Goal: Task Accomplishment & Management: Manage account settings

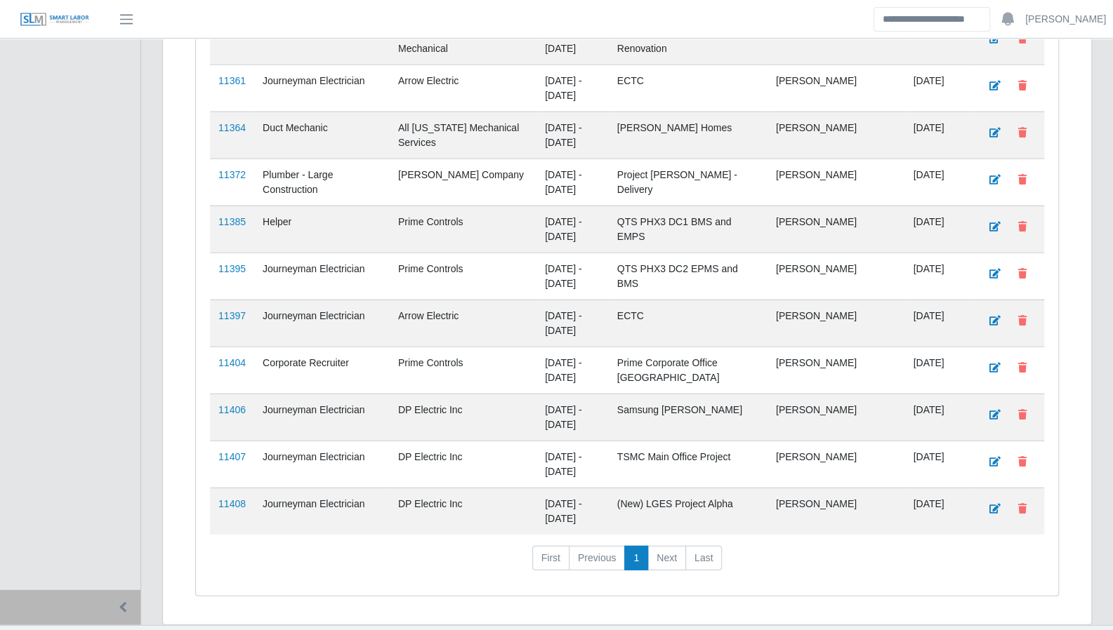
scroll to position [2168, 0]
click at [686, 546] on li "Last" at bounding box center [704, 558] width 36 height 25
click at [953, 546] on nav "First Previous 1 Next Last" at bounding box center [627, 564] width 834 height 37
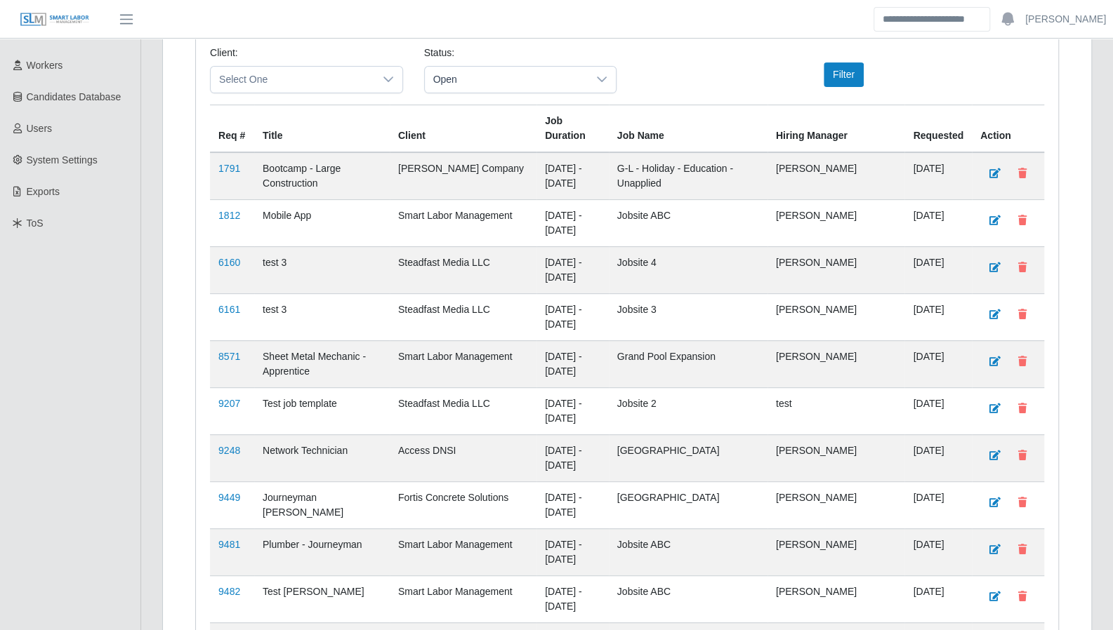
scroll to position [0, 0]
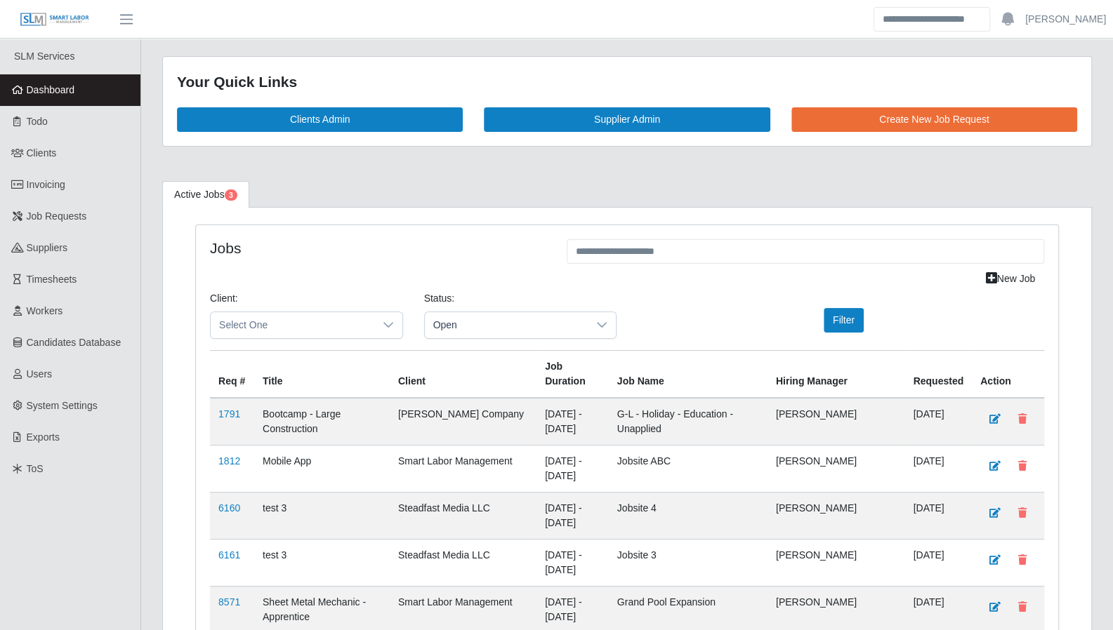
click at [86, 91] on link "Dashboard" at bounding box center [70, 90] width 140 height 32
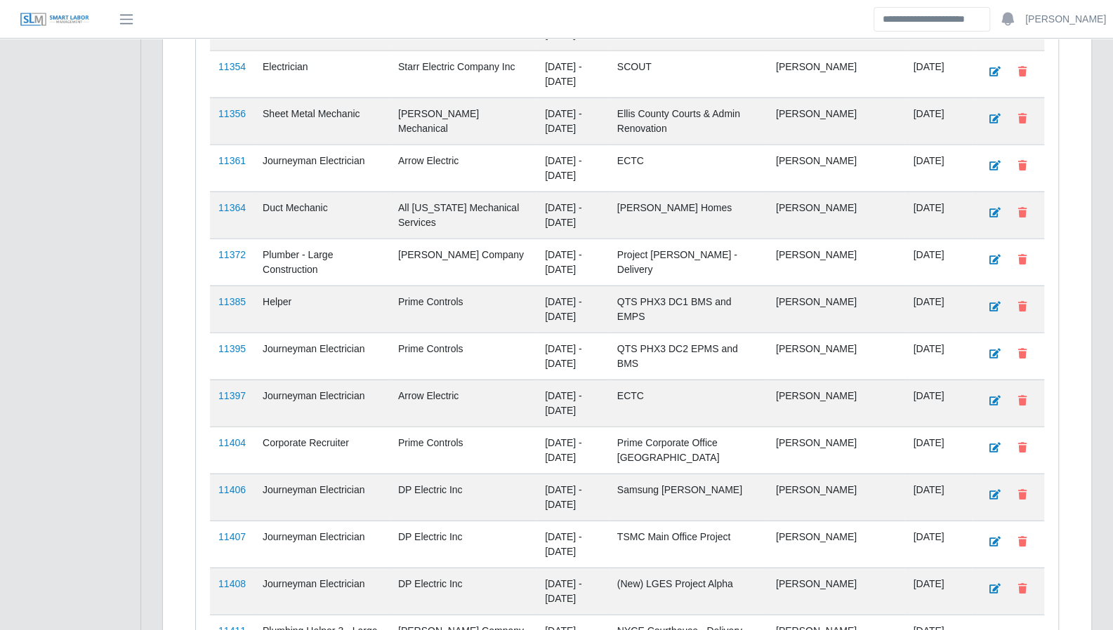
scroll to position [2261, 0]
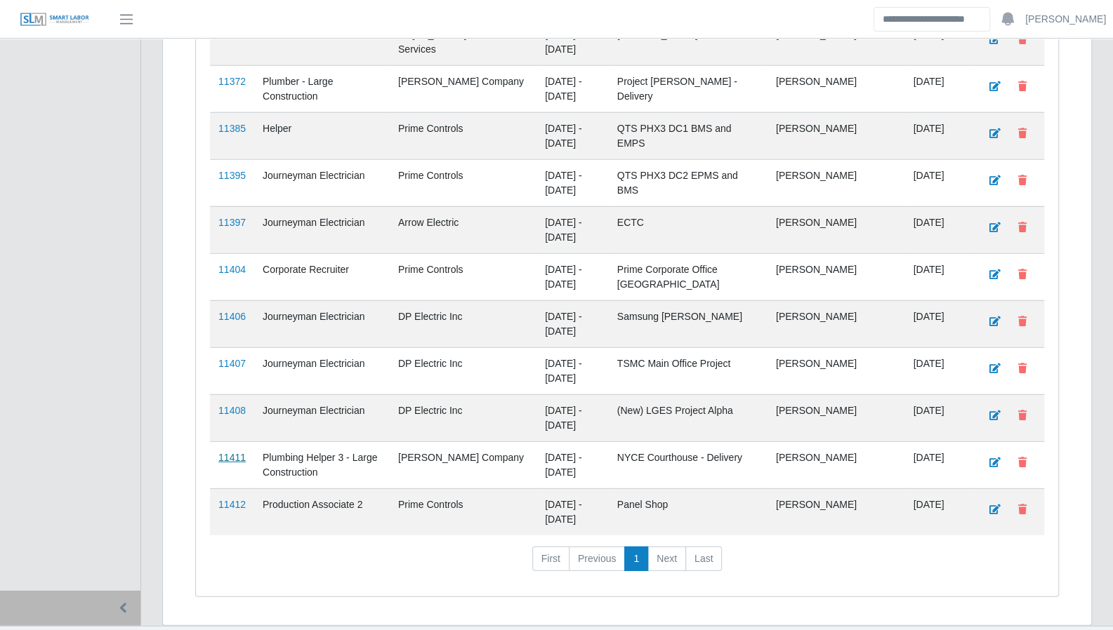
click at [233, 452] on link "11411" at bounding box center [231, 457] width 27 height 11
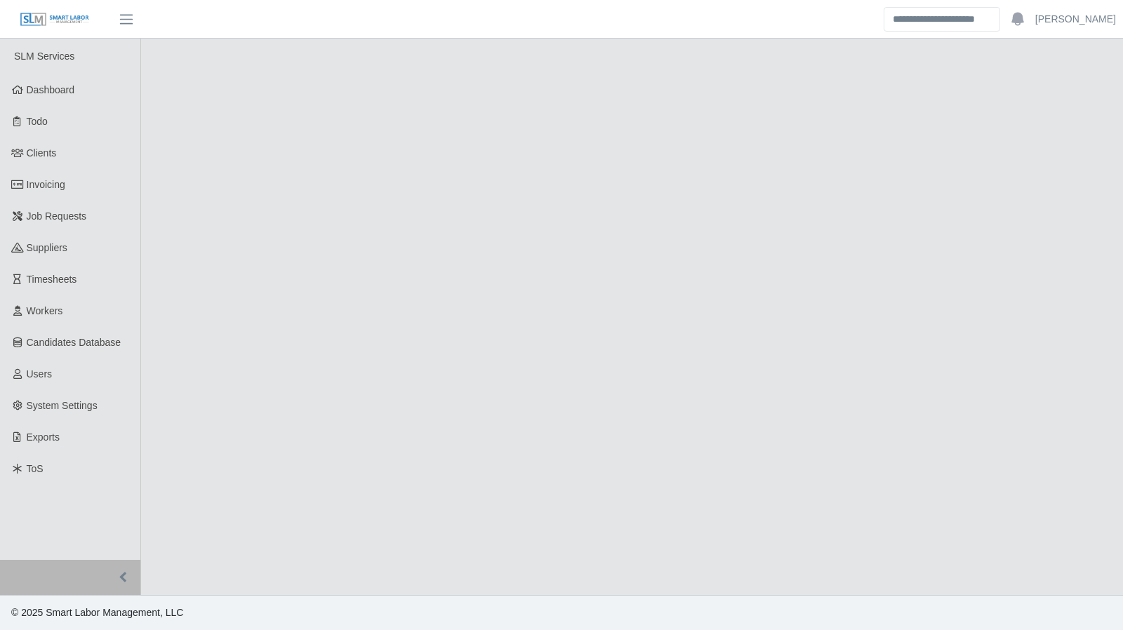
select select "****"
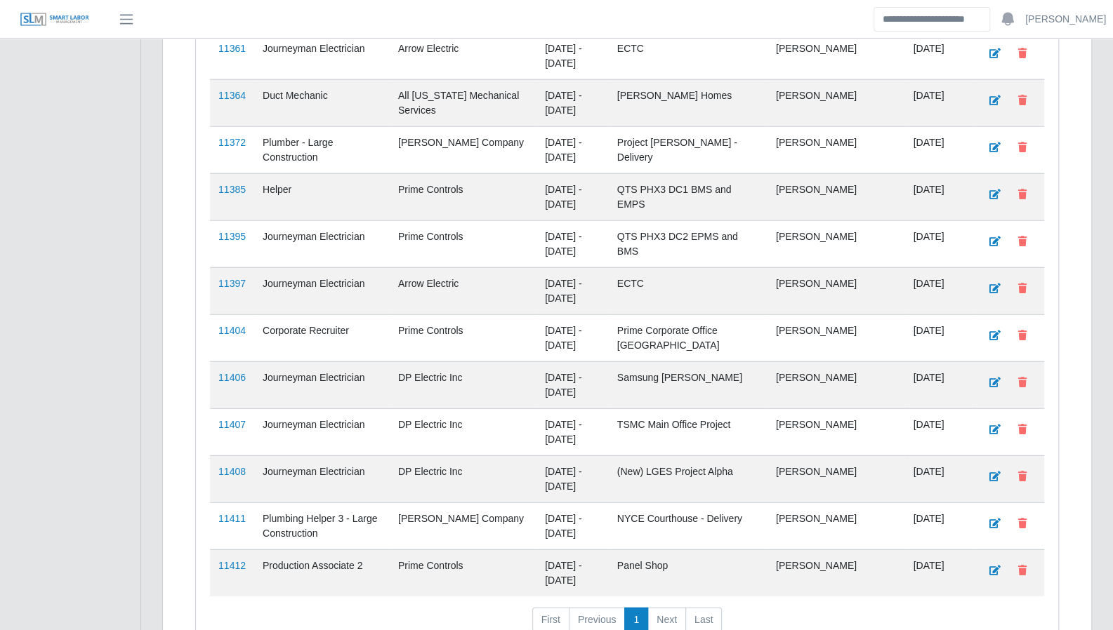
scroll to position [2261, 0]
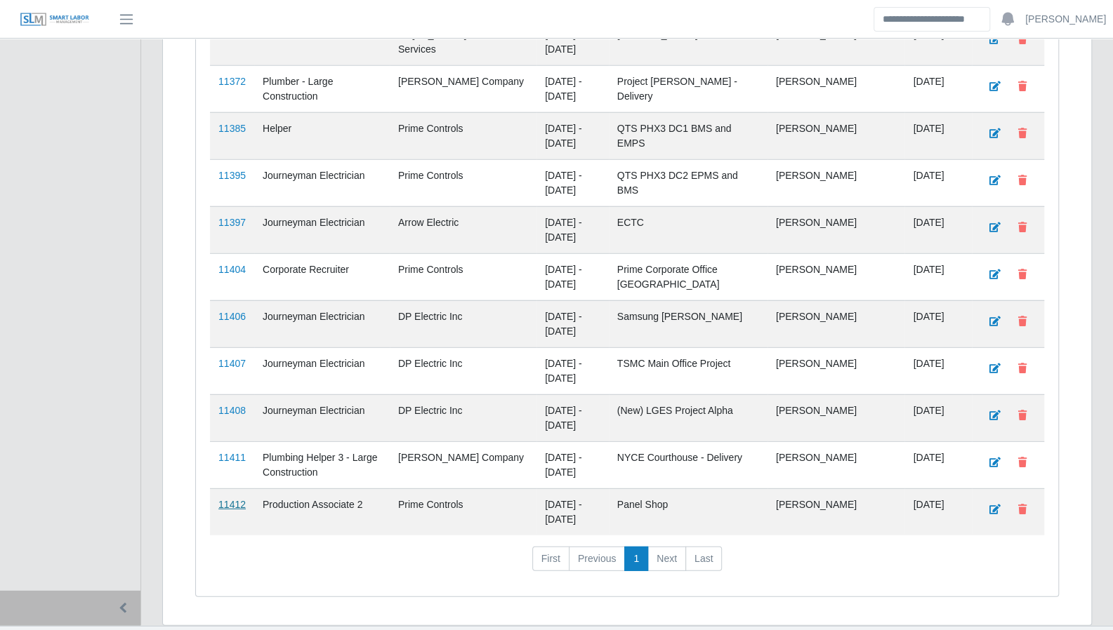
click at [225, 499] on link "11412" at bounding box center [231, 504] width 27 height 11
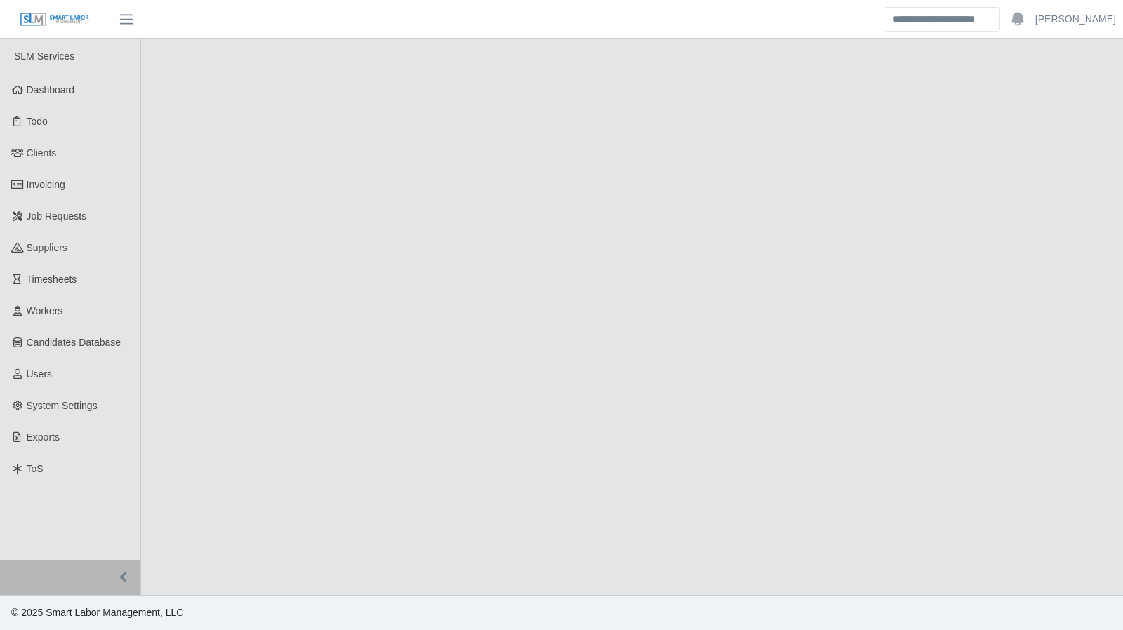
select select "****"
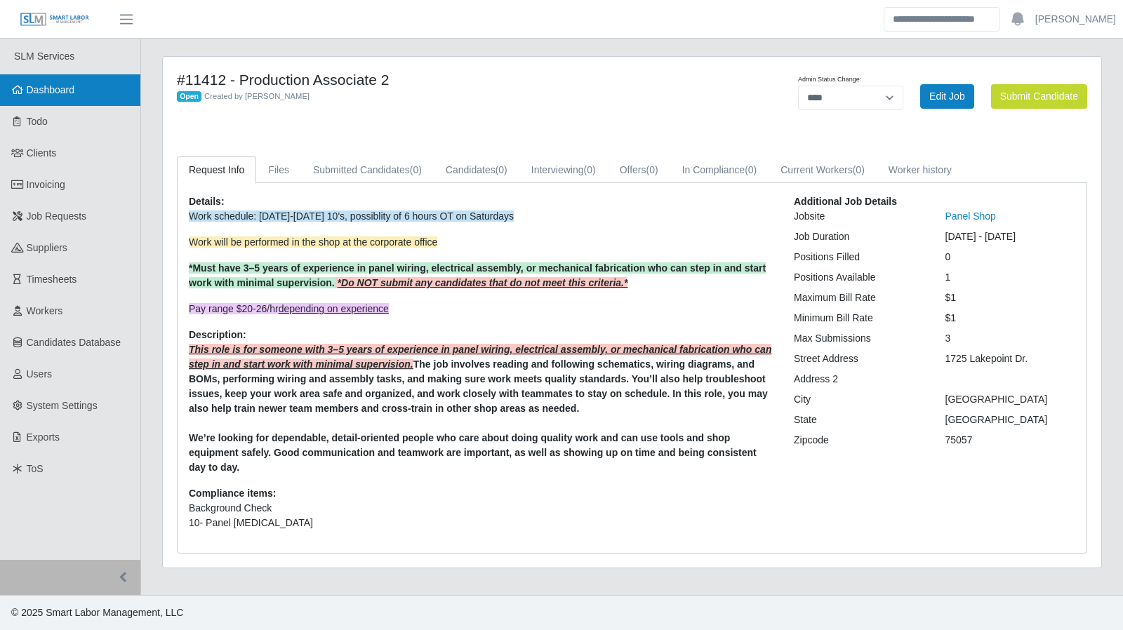
click at [66, 91] on span "Dashboard" at bounding box center [51, 89] width 48 height 11
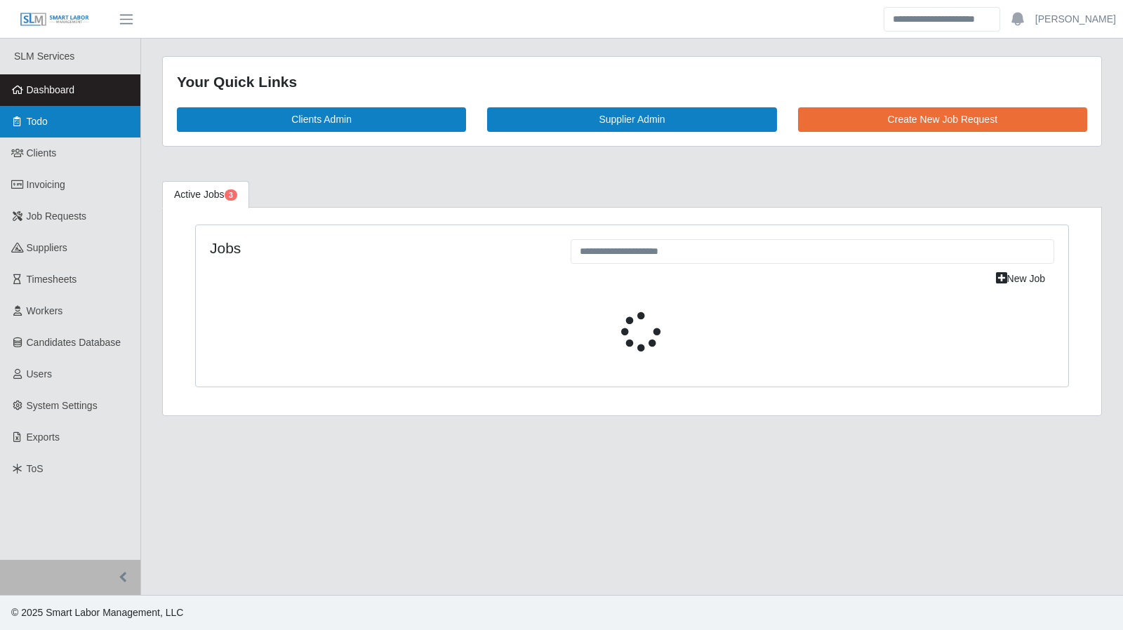
click at [60, 111] on link "Todo" at bounding box center [70, 122] width 140 height 32
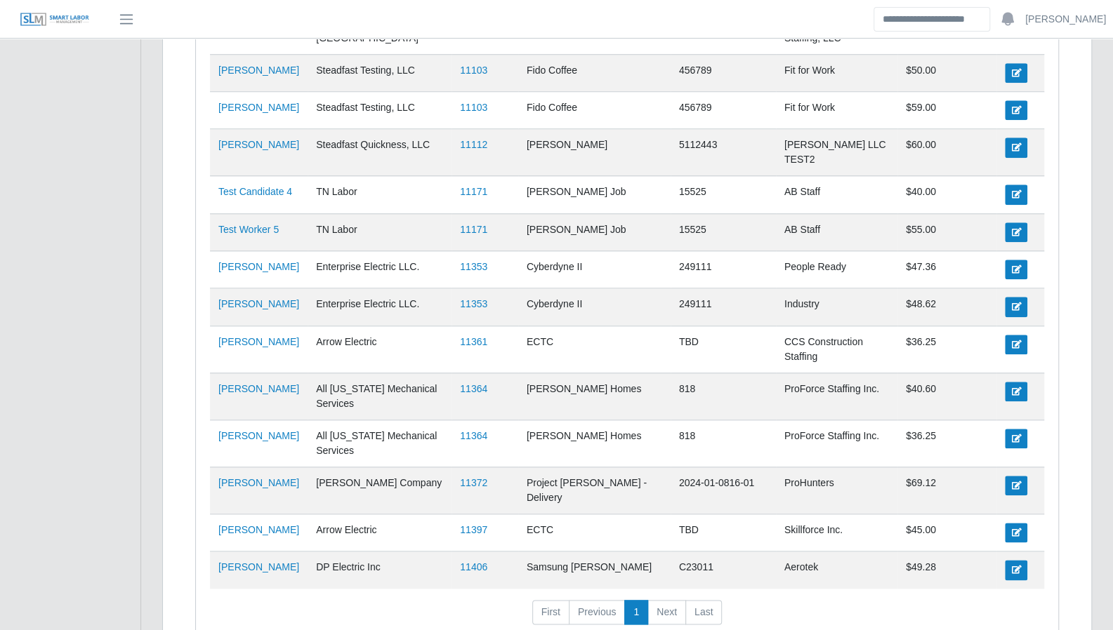
scroll to position [754, 0]
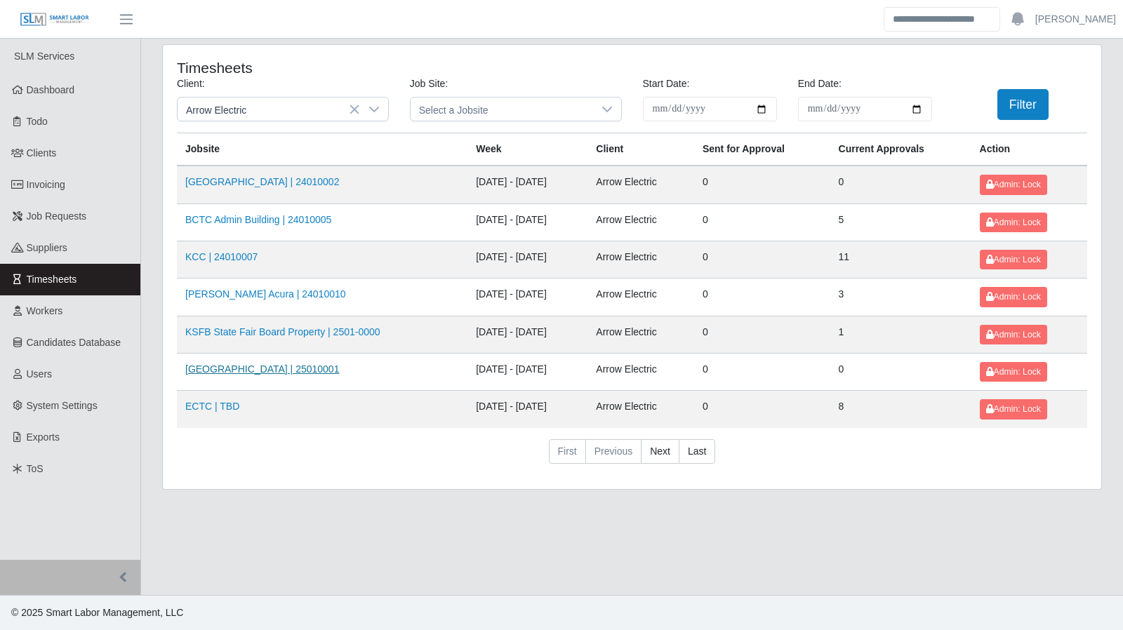
click at [257, 364] on link "[GEOGRAPHIC_DATA] | 25010001" at bounding box center [262, 369] width 154 height 11
click at [307, 178] on link "[GEOGRAPHIC_DATA] | 24010002" at bounding box center [262, 181] width 154 height 11
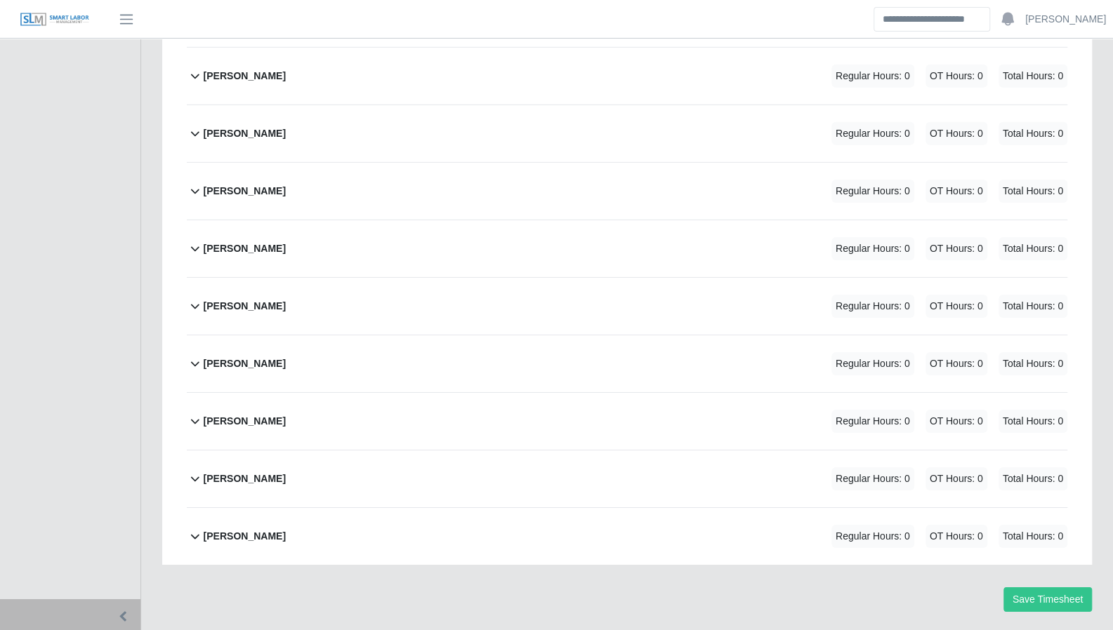
scroll to position [2751, 0]
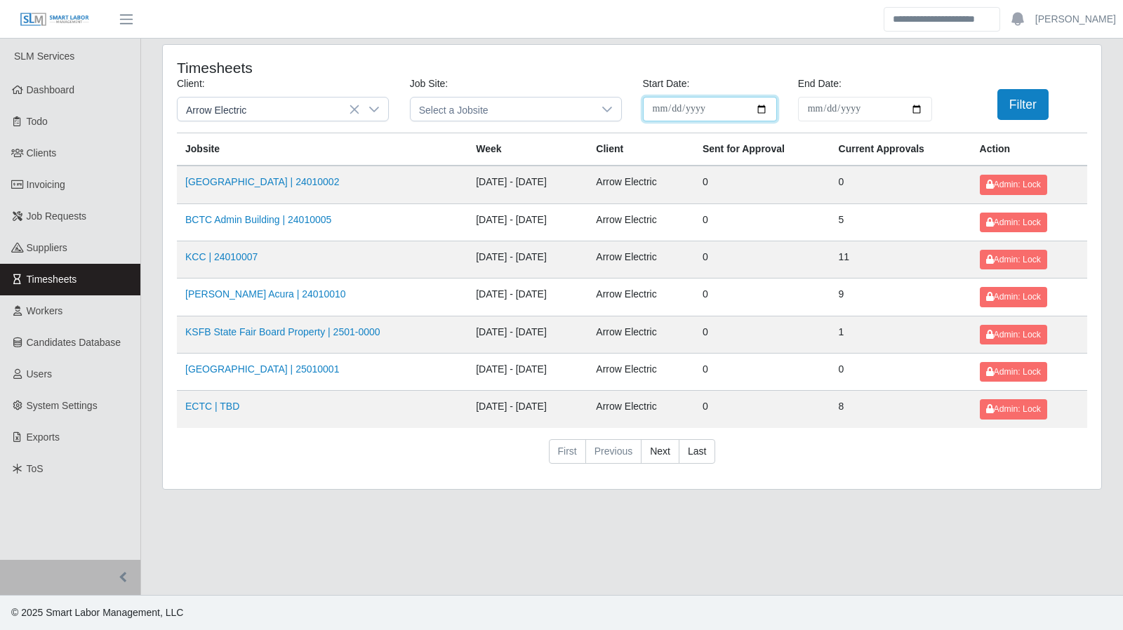
click at [764, 110] on input "**********" at bounding box center [710, 109] width 134 height 25
type input "**********"
click at [1029, 103] on button "Filter" at bounding box center [1022, 104] width 51 height 31
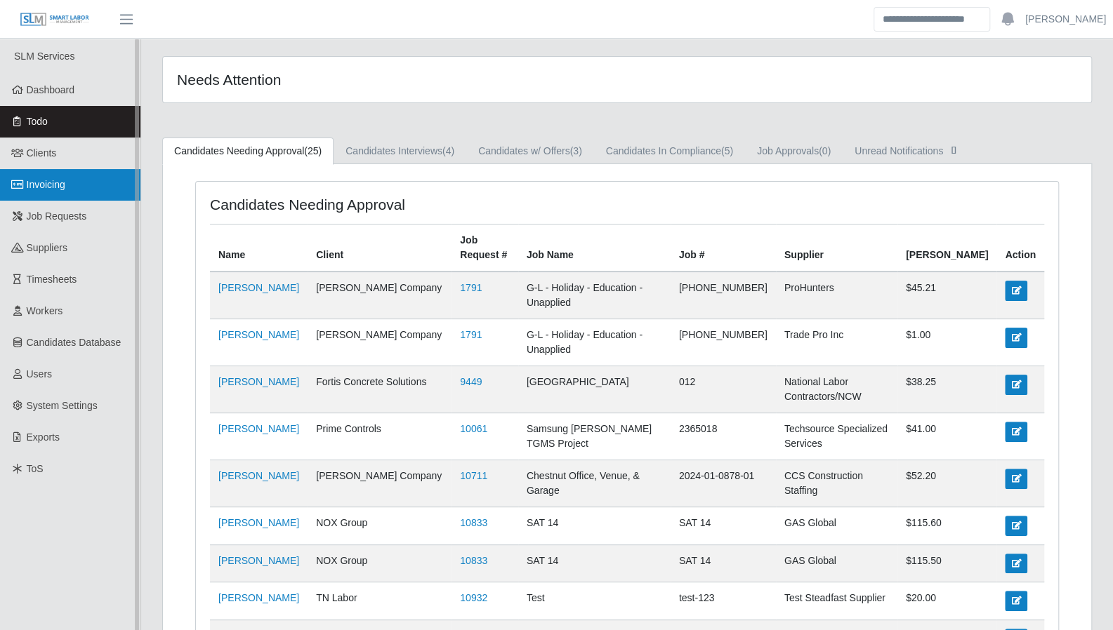
click at [86, 192] on link "Invoicing" at bounding box center [70, 185] width 140 height 32
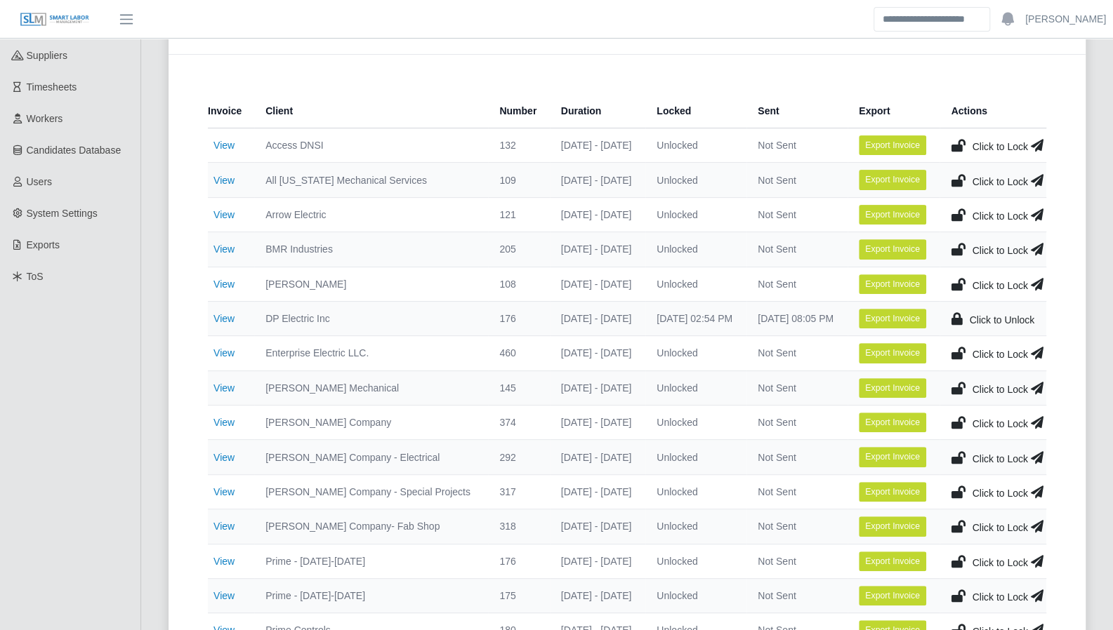
scroll to position [212, 0]
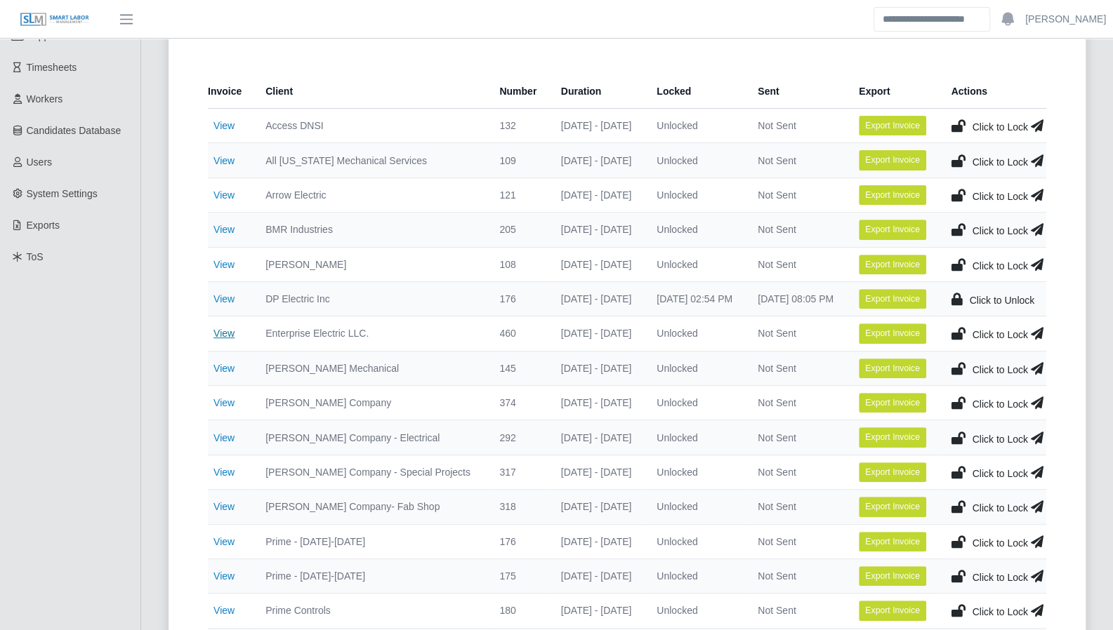
click at [226, 331] on link "View" at bounding box center [223, 333] width 21 height 11
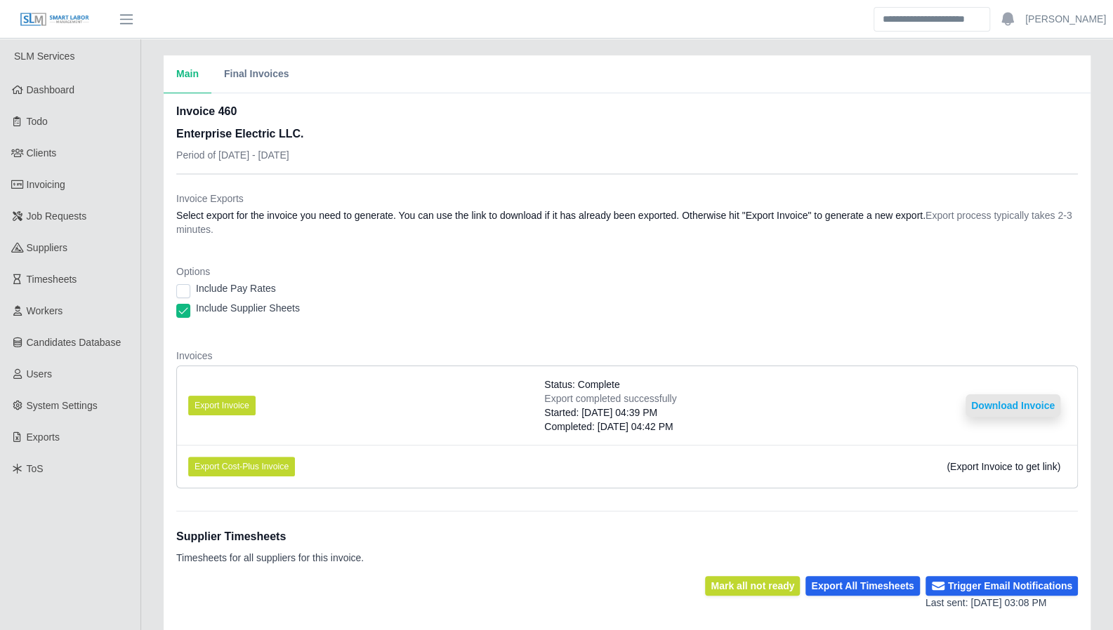
click at [1014, 399] on button "Download Invoice" at bounding box center [1012, 406] width 95 height 22
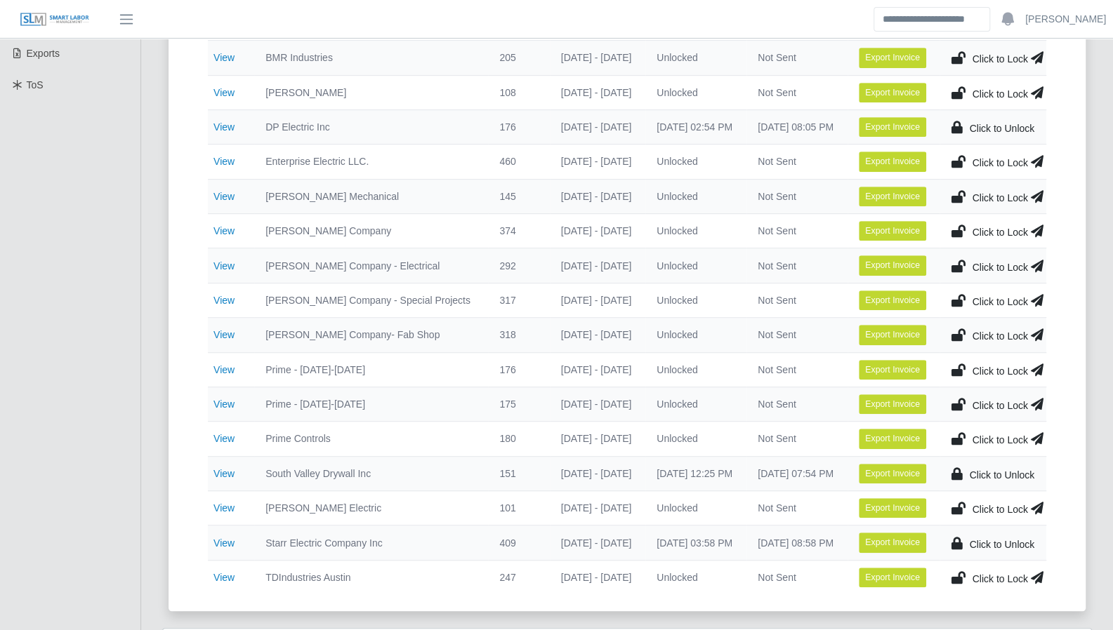
scroll to position [402, 0]
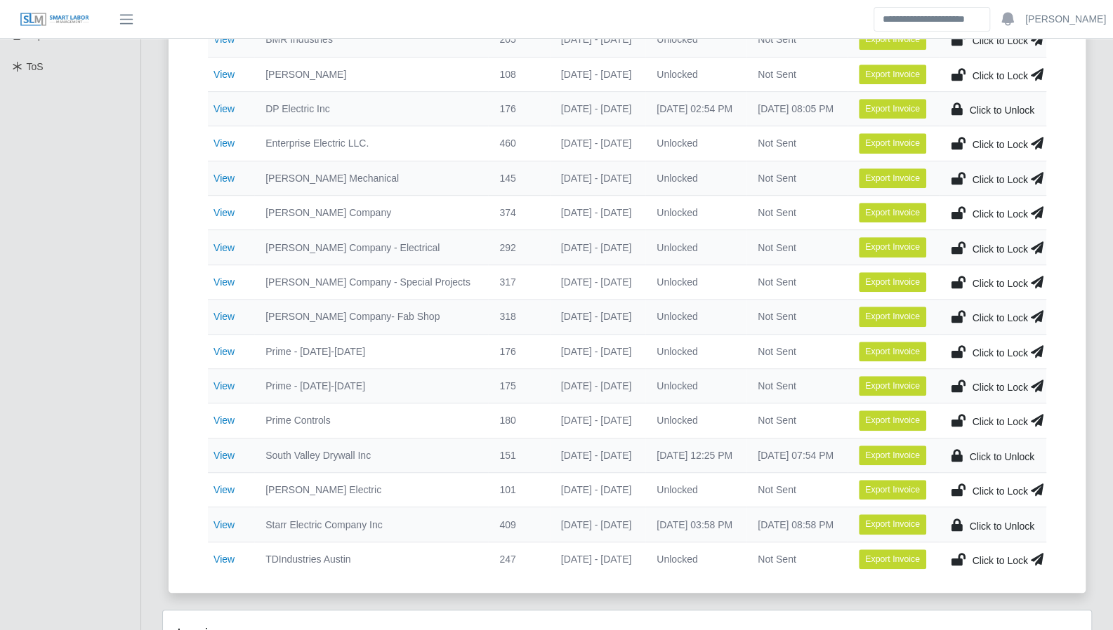
click at [234, 413] on td "View" at bounding box center [231, 421] width 46 height 34
click at [232, 415] on link "View" at bounding box center [223, 420] width 21 height 11
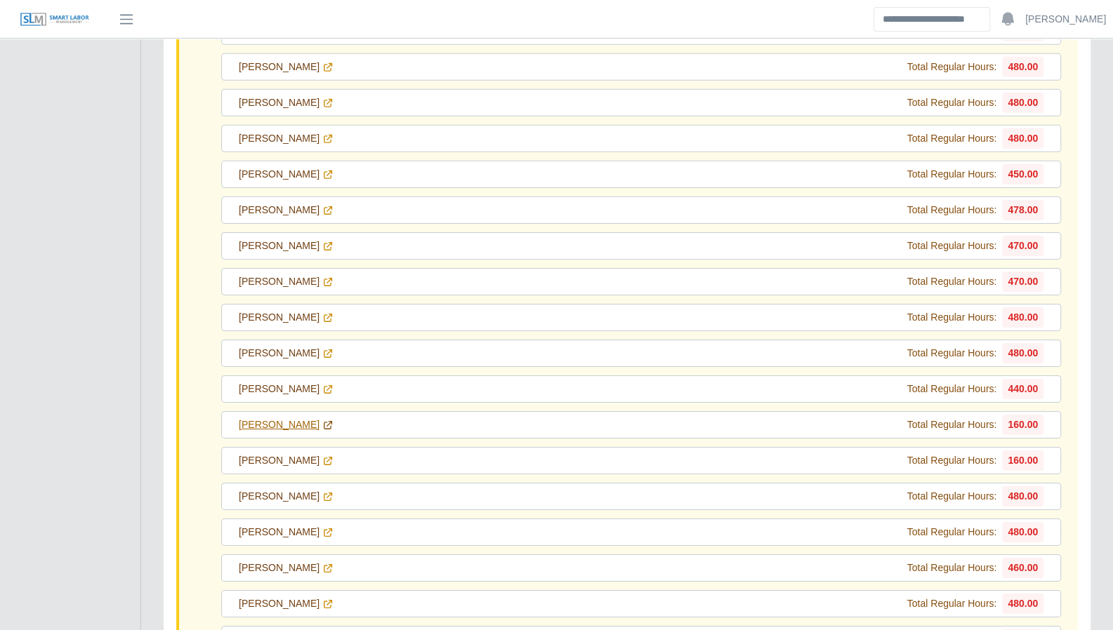
scroll to position [9295, 0]
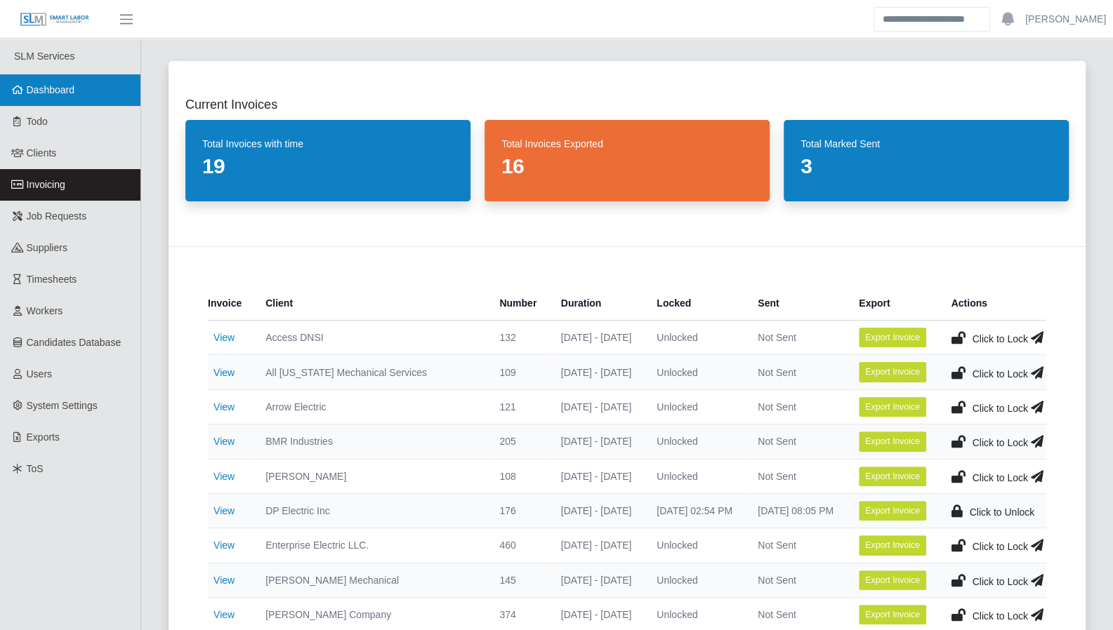
click at [91, 77] on link "Dashboard" at bounding box center [70, 90] width 140 height 32
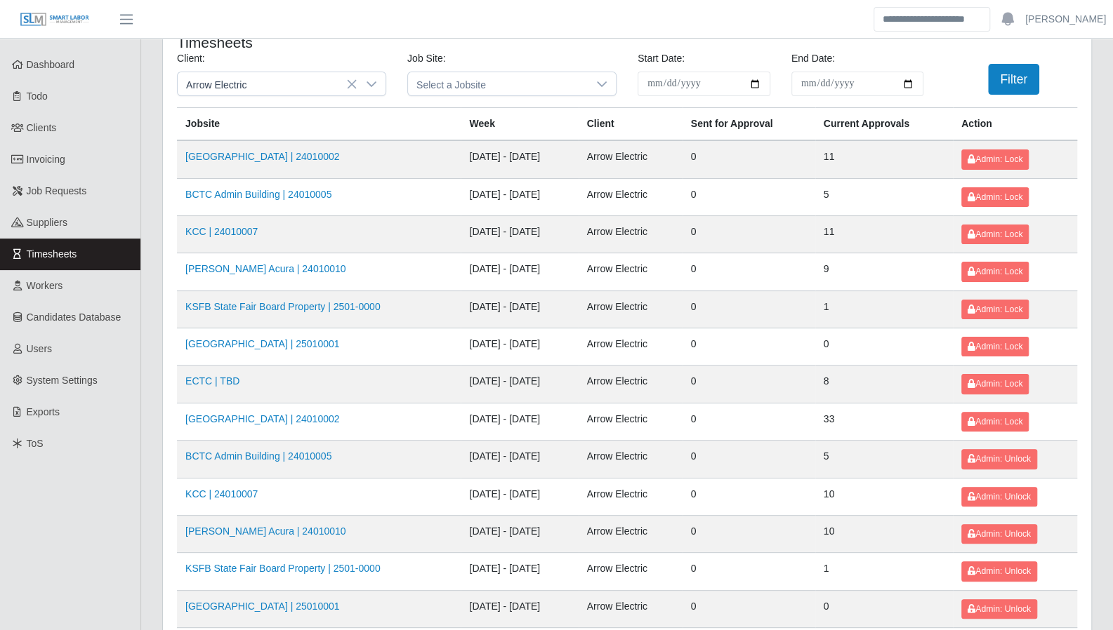
scroll to position [28, 0]
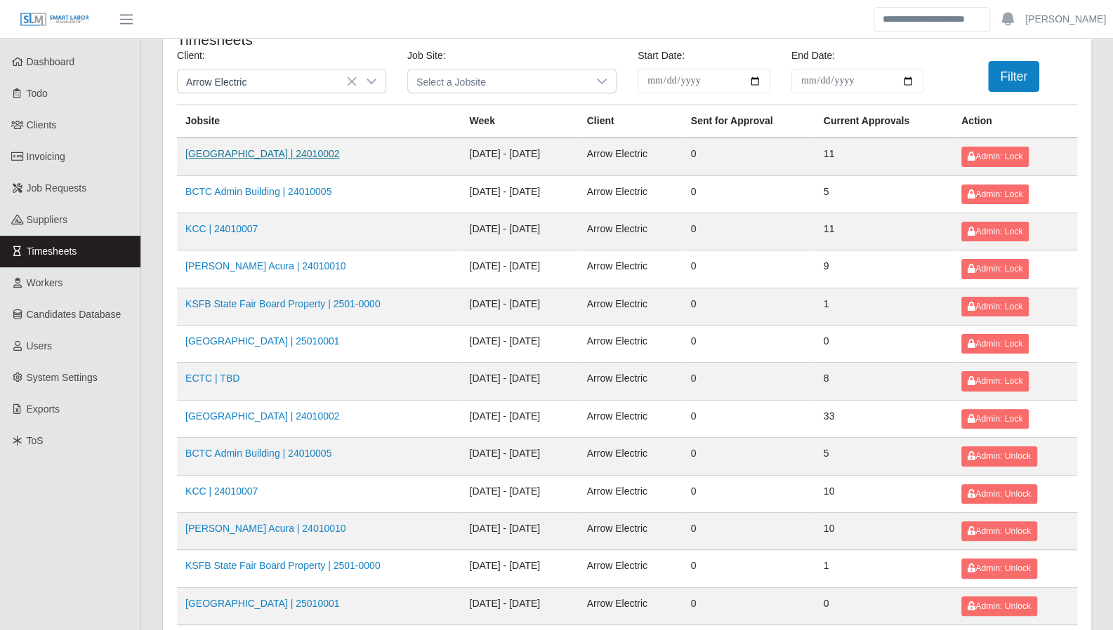
click at [329, 155] on link "Kenneland Chalet Building | 24010002" at bounding box center [262, 153] width 154 height 11
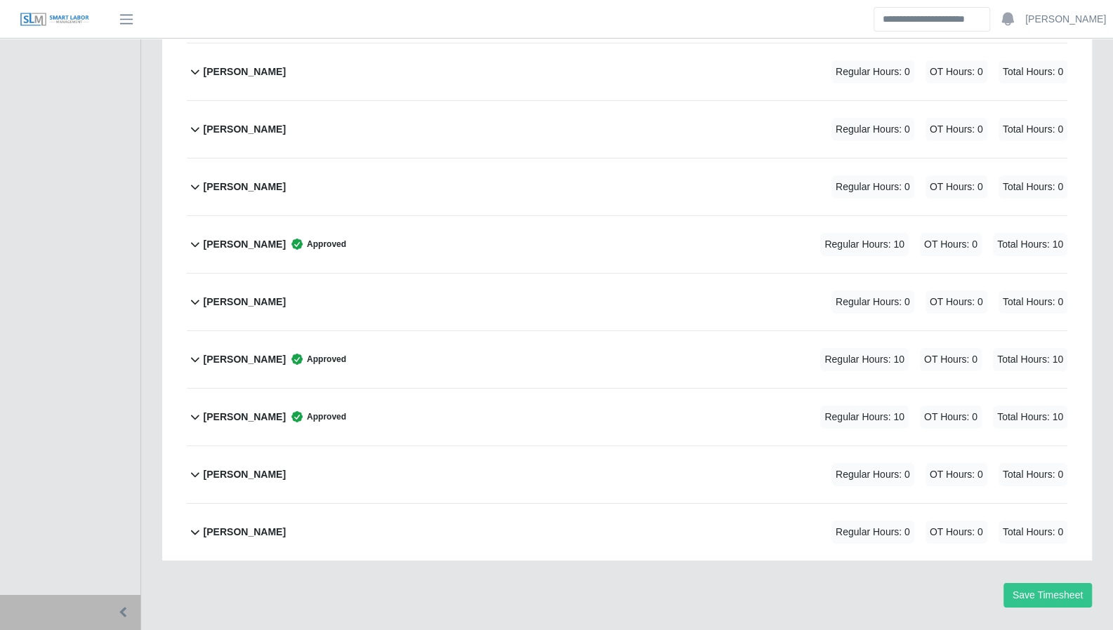
scroll to position [2751, 0]
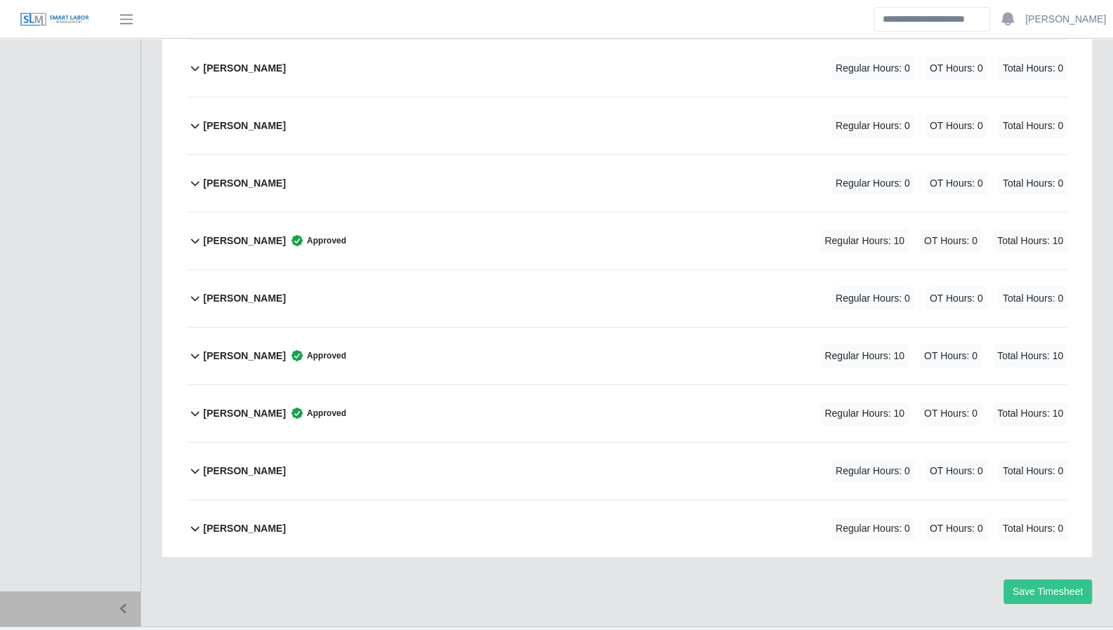
click at [202, 232] on icon at bounding box center [195, 240] width 17 height 17
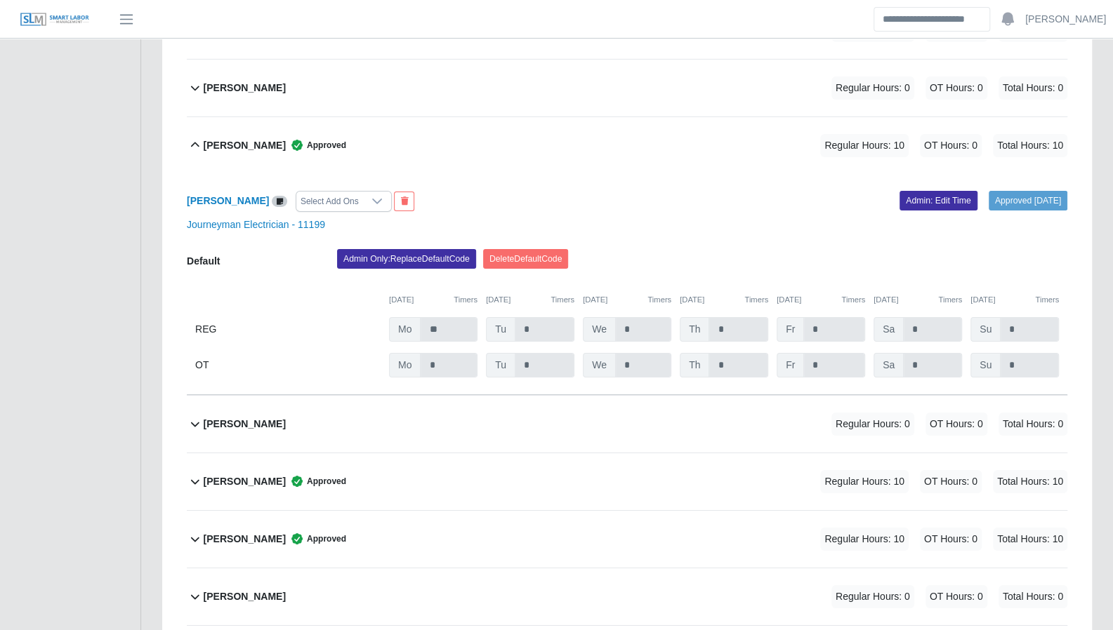
scroll to position [2790, 0]
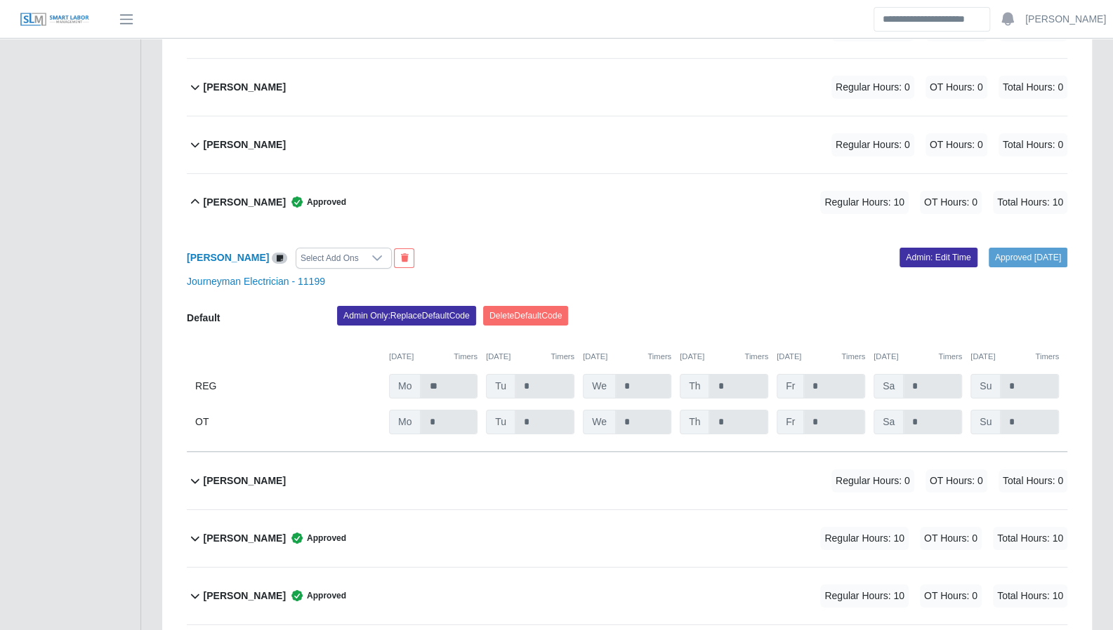
click at [197, 194] on icon at bounding box center [195, 202] width 17 height 17
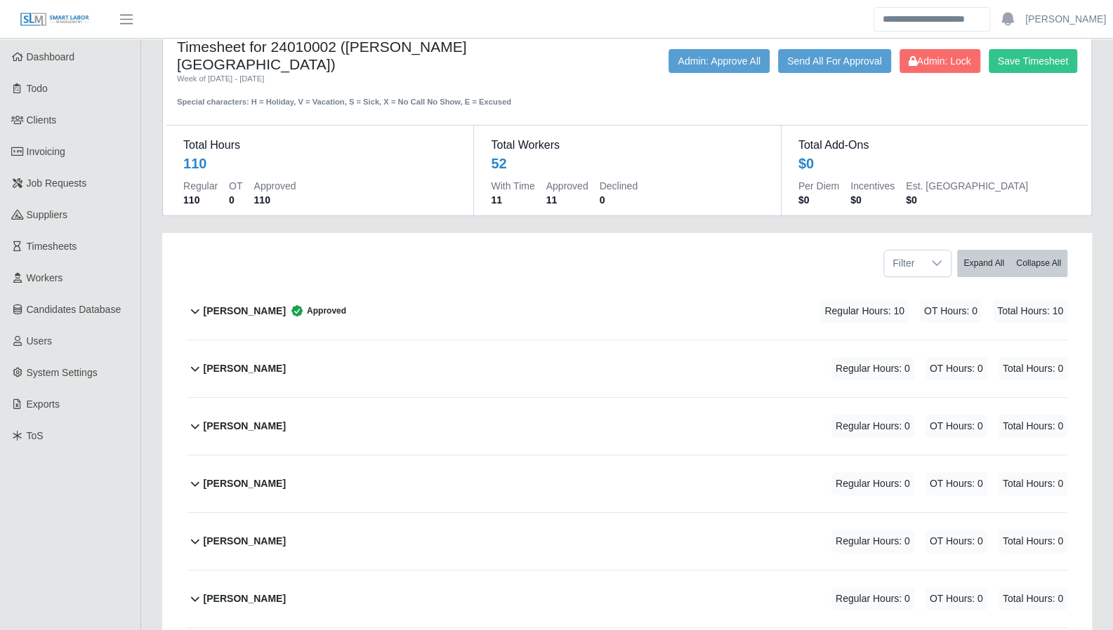
scroll to position [0, 0]
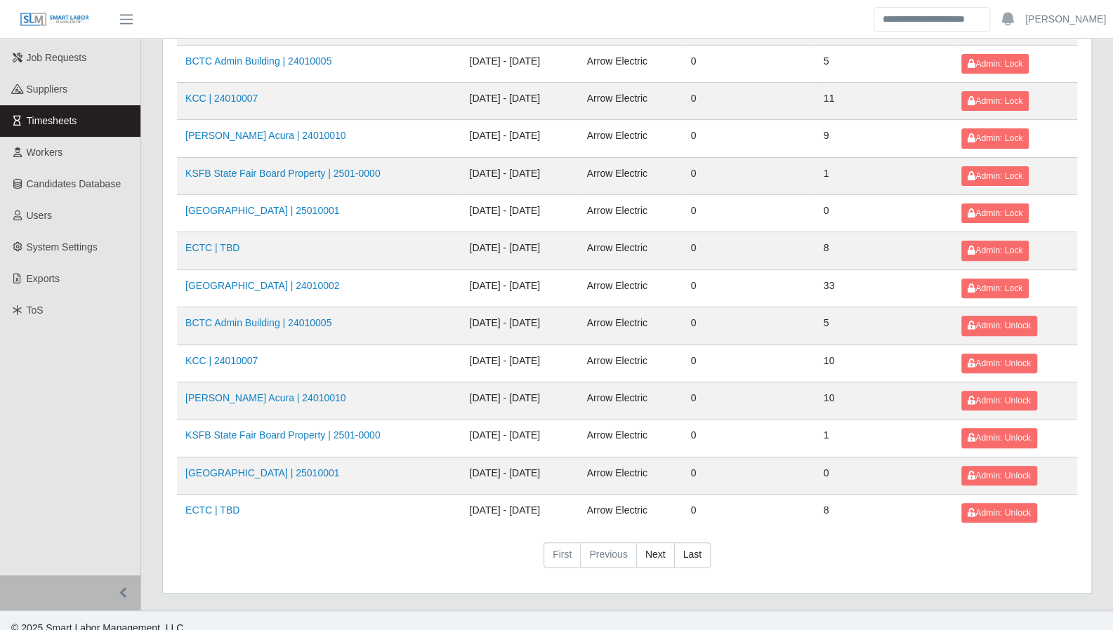
scroll to position [163, 0]
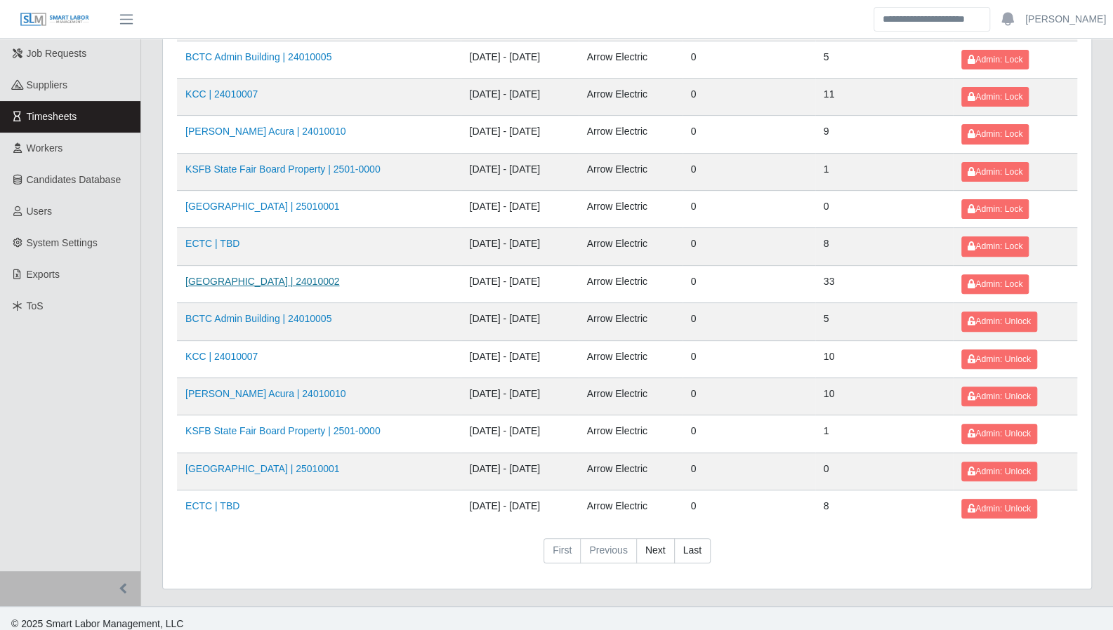
click at [244, 276] on link "Kenneland Chalet Building | 24010002" at bounding box center [262, 281] width 154 height 11
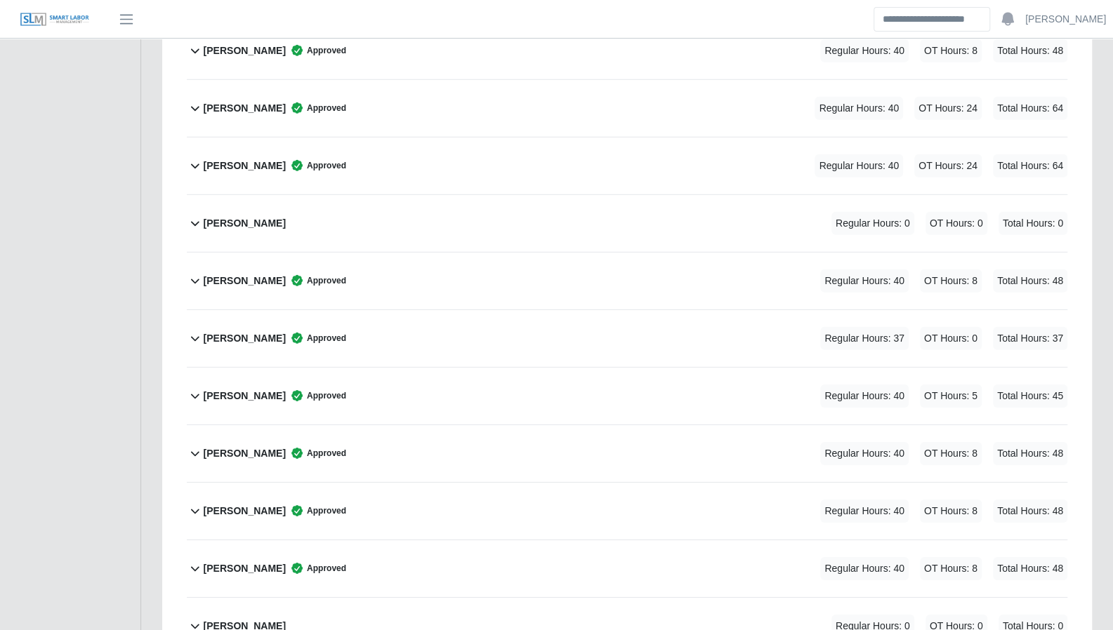
scroll to position [2637, 0]
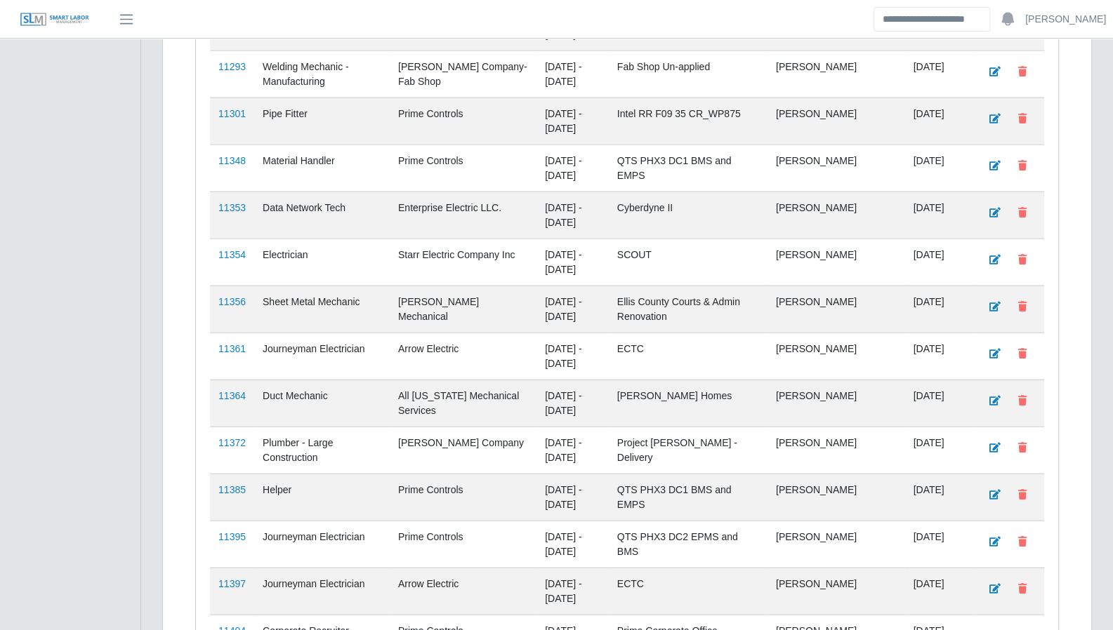
scroll to position [2261, 0]
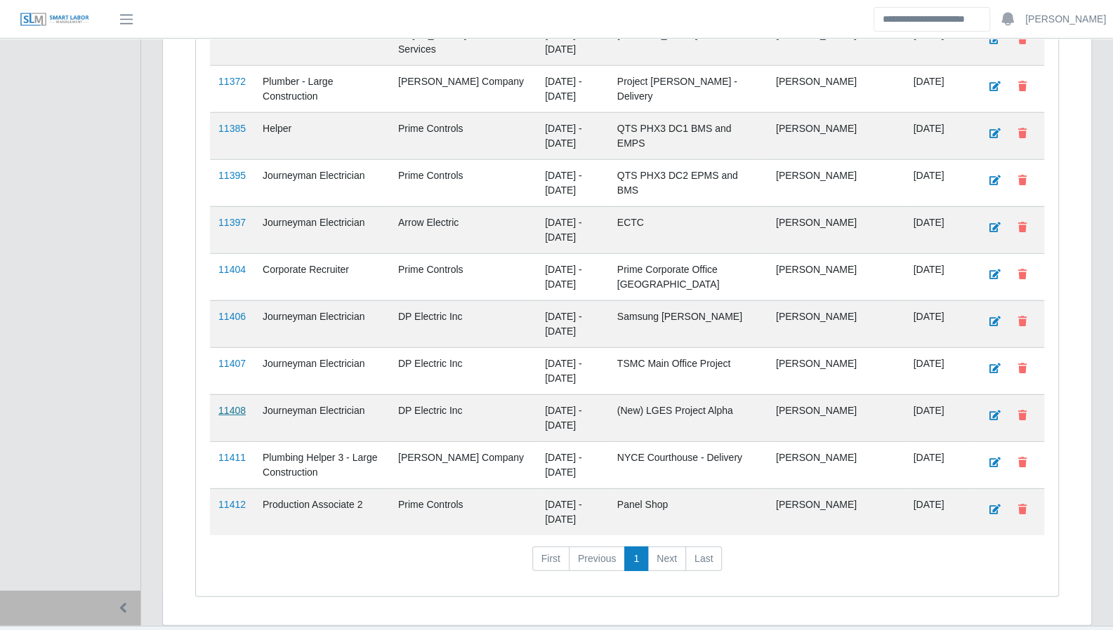
click at [234, 405] on link "11408" at bounding box center [231, 410] width 27 height 11
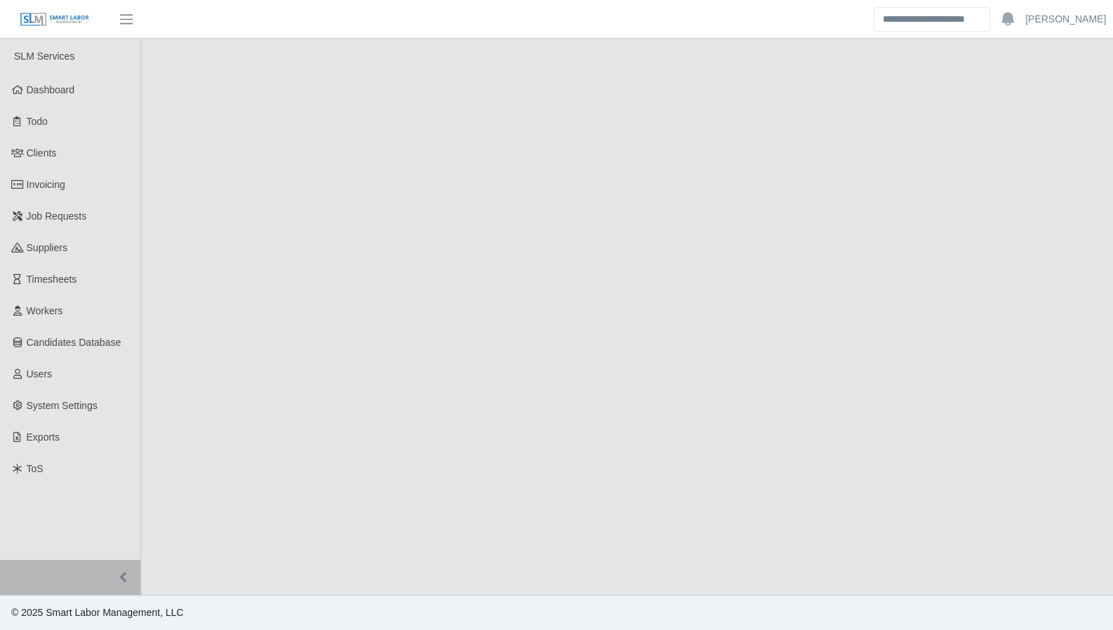
select select "****"
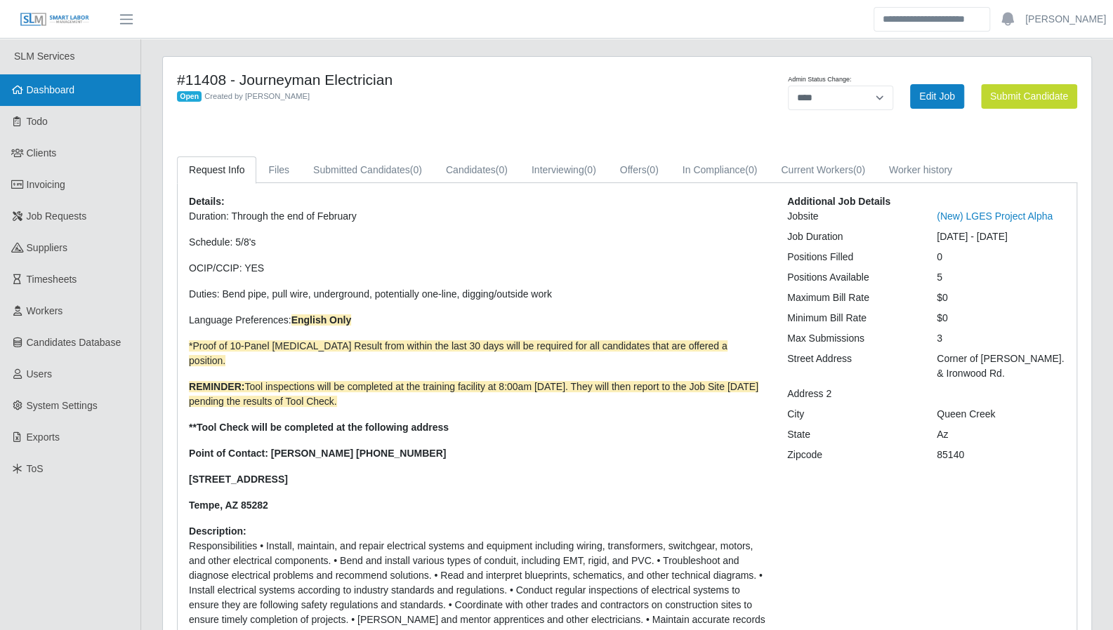
click at [84, 96] on link "Dashboard" at bounding box center [70, 90] width 140 height 32
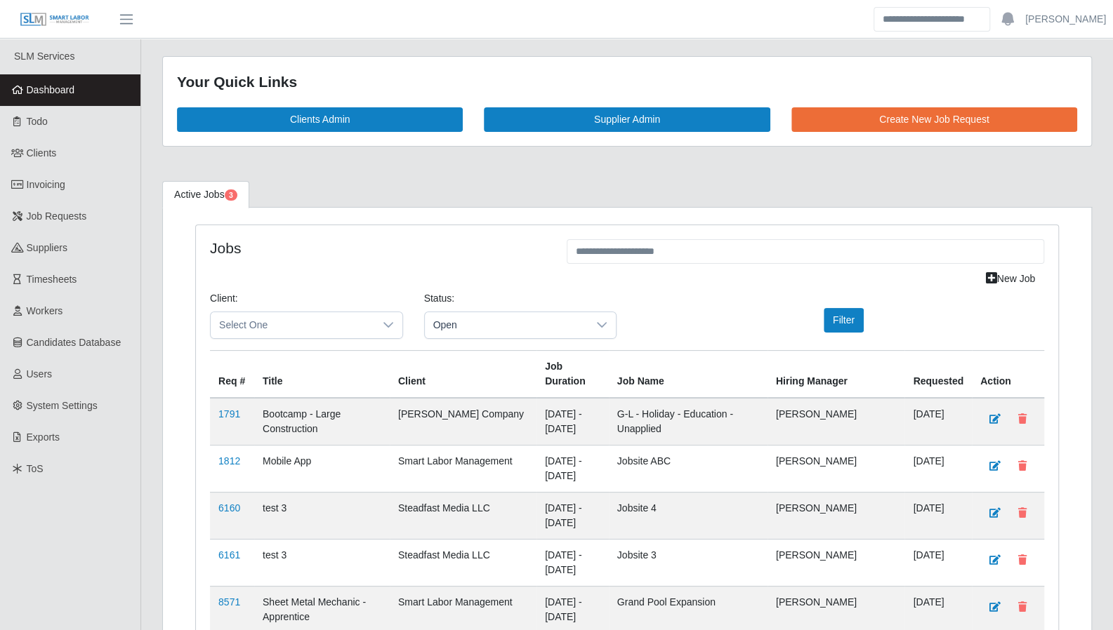
drag, startPoint x: 1060, startPoint y: 266, endPoint x: 465, endPoint y: 231, distance: 596.3
click at [598, 330] on div at bounding box center [602, 325] width 28 height 26
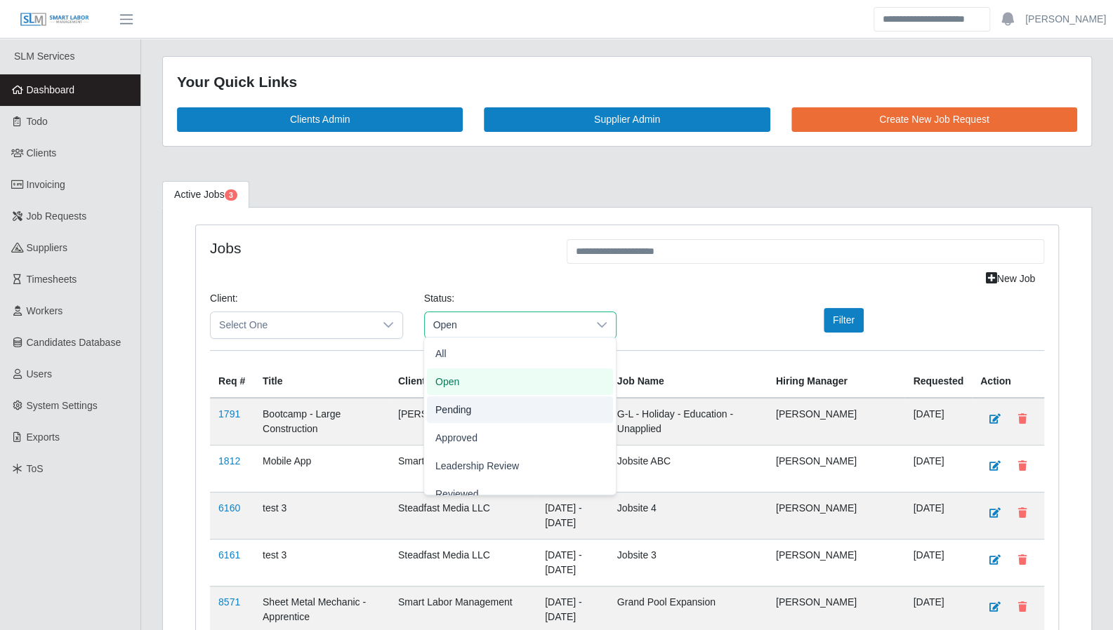
click at [559, 405] on li "Pending" at bounding box center [520, 410] width 186 height 27
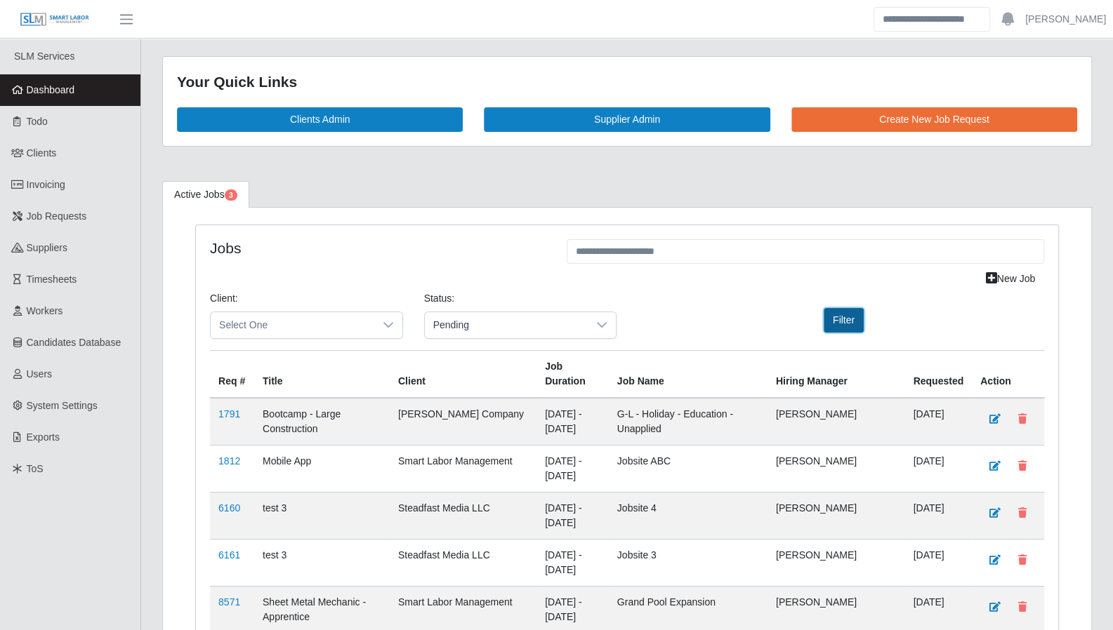
click at [856, 323] on button "Filter" at bounding box center [843, 320] width 40 height 25
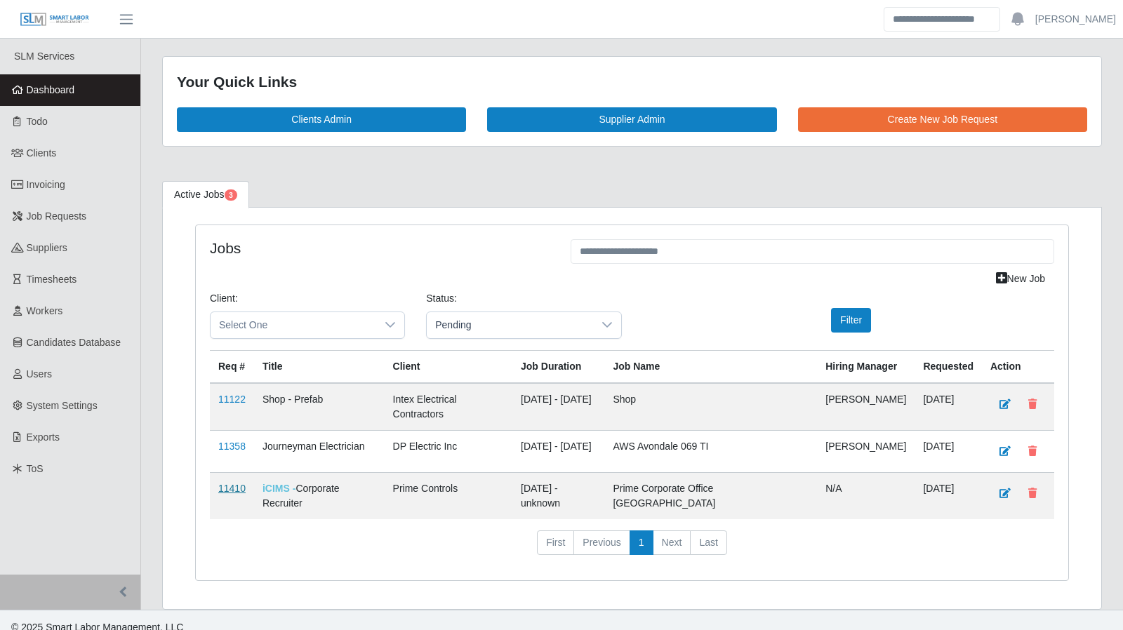
click at [223, 483] on link "11410" at bounding box center [231, 488] width 27 height 11
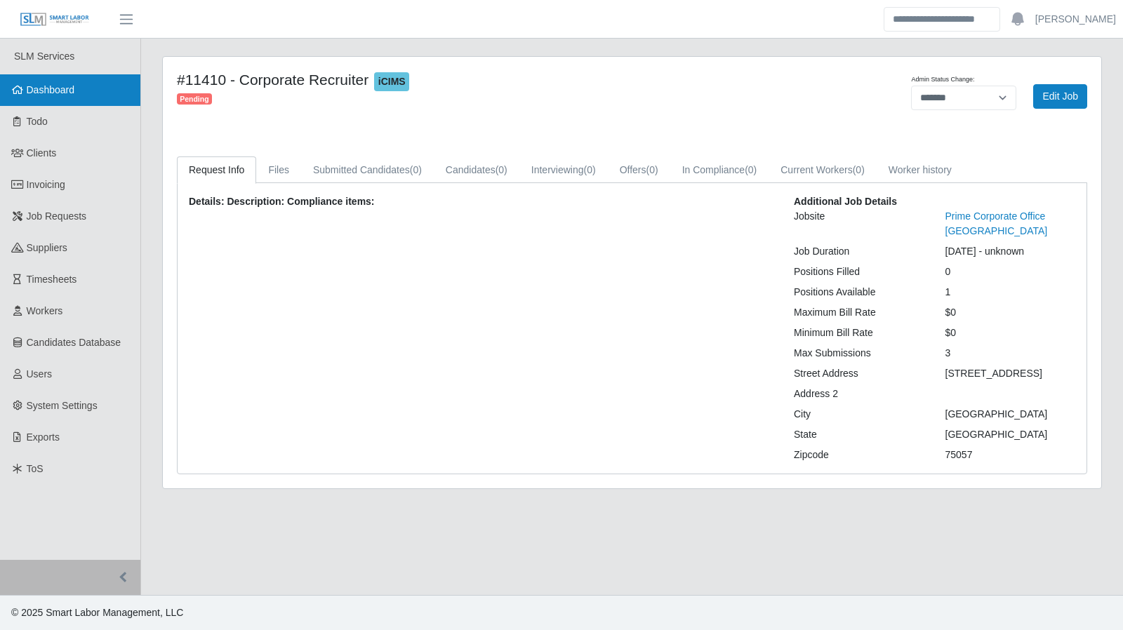
click at [107, 82] on link "Dashboard" at bounding box center [70, 90] width 140 height 32
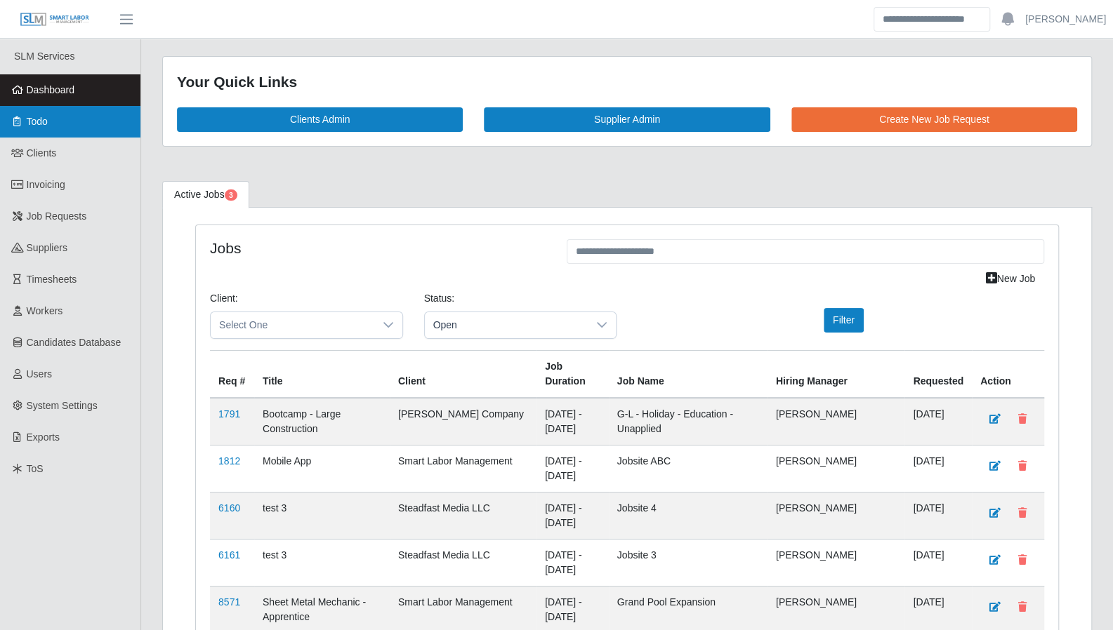
click at [25, 119] on link "Todo" at bounding box center [70, 122] width 140 height 32
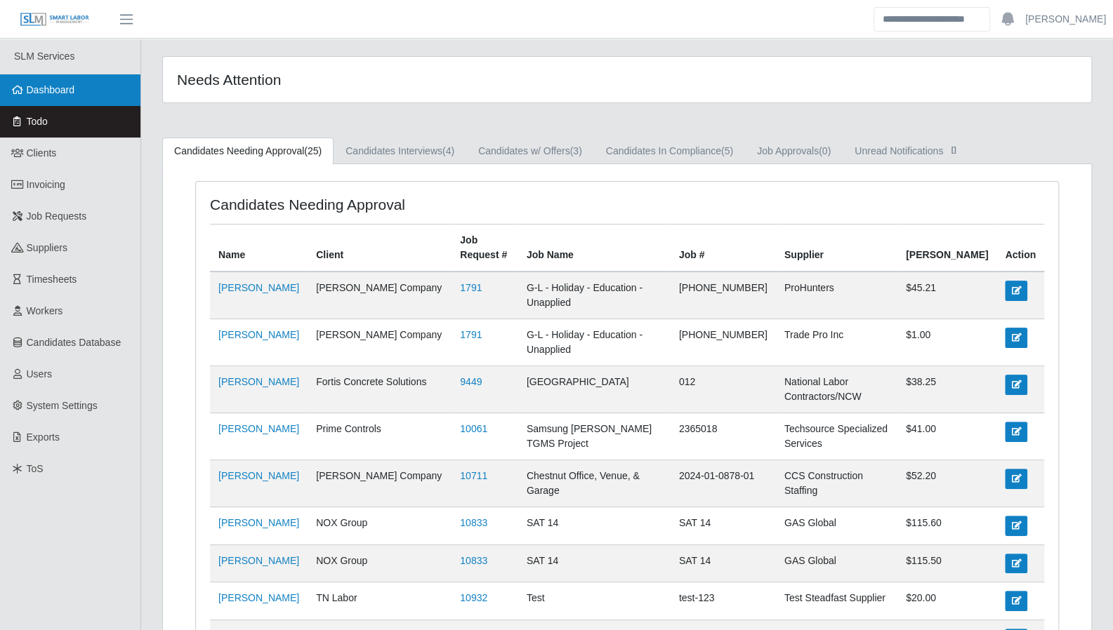
click at [73, 97] on link "Dashboard" at bounding box center [70, 90] width 140 height 32
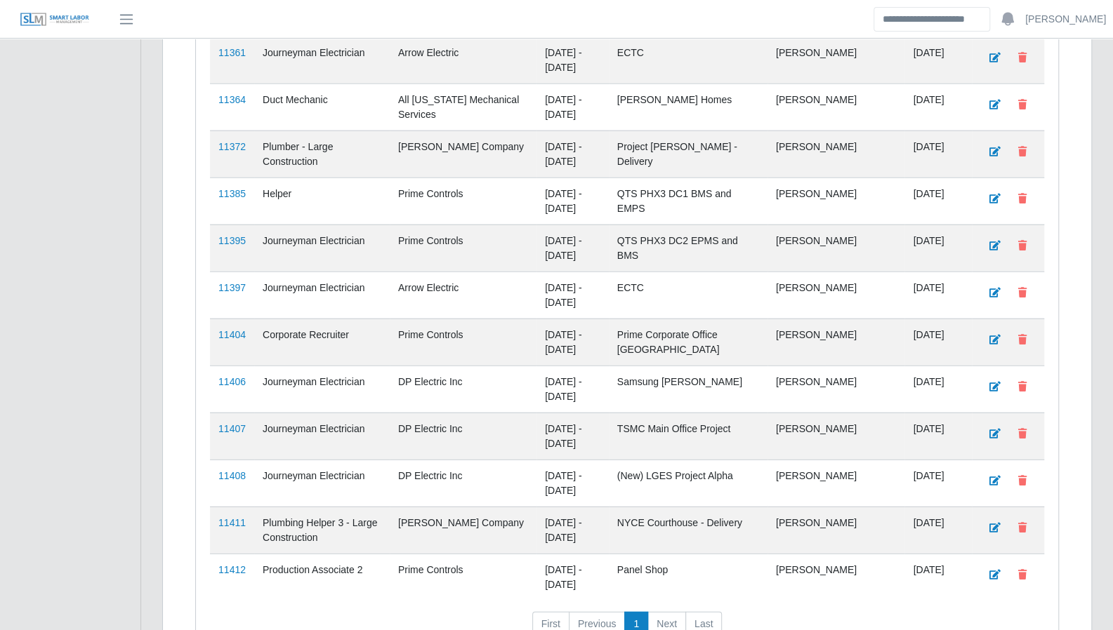
scroll to position [2214, 0]
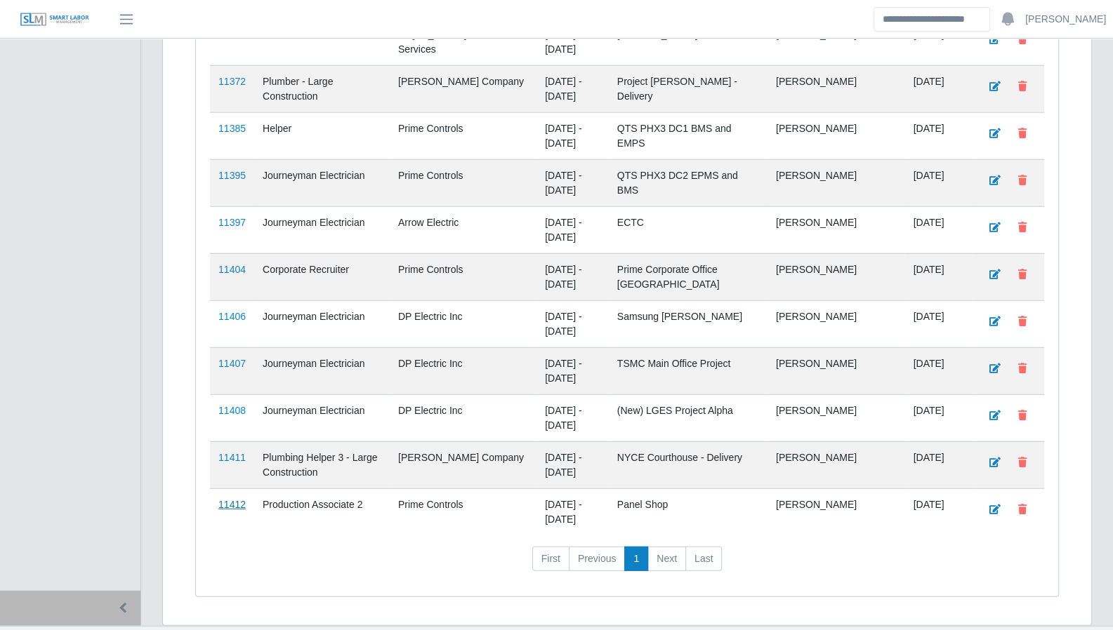
click at [234, 499] on link "11412" at bounding box center [231, 504] width 27 height 11
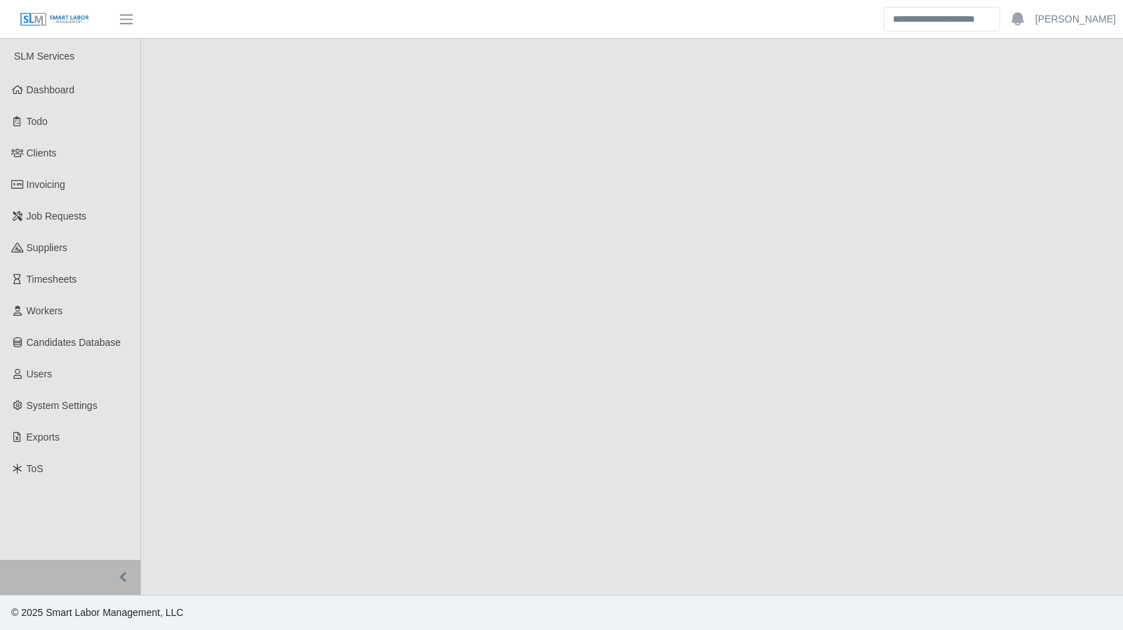
select select "****"
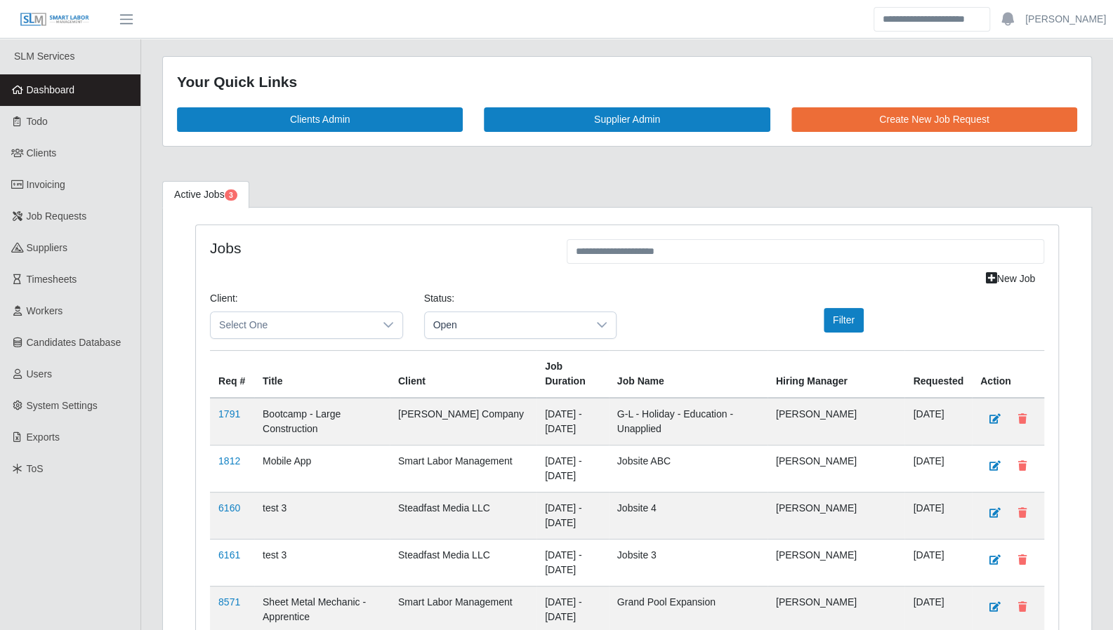
click at [81, 121] on link "Todo" at bounding box center [70, 122] width 140 height 32
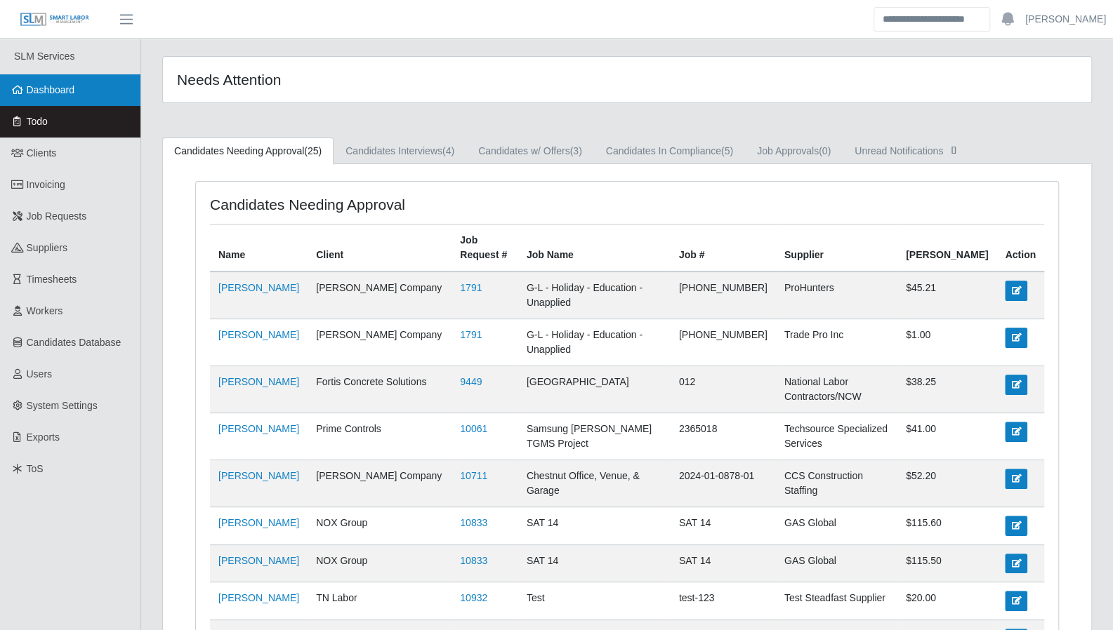
drag, startPoint x: 75, startPoint y: 92, endPoint x: 83, endPoint y: 92, distance: 7.7
click at [75, 92] on link "Dashboard" at bounding box center [70, 90] width 140 height 32
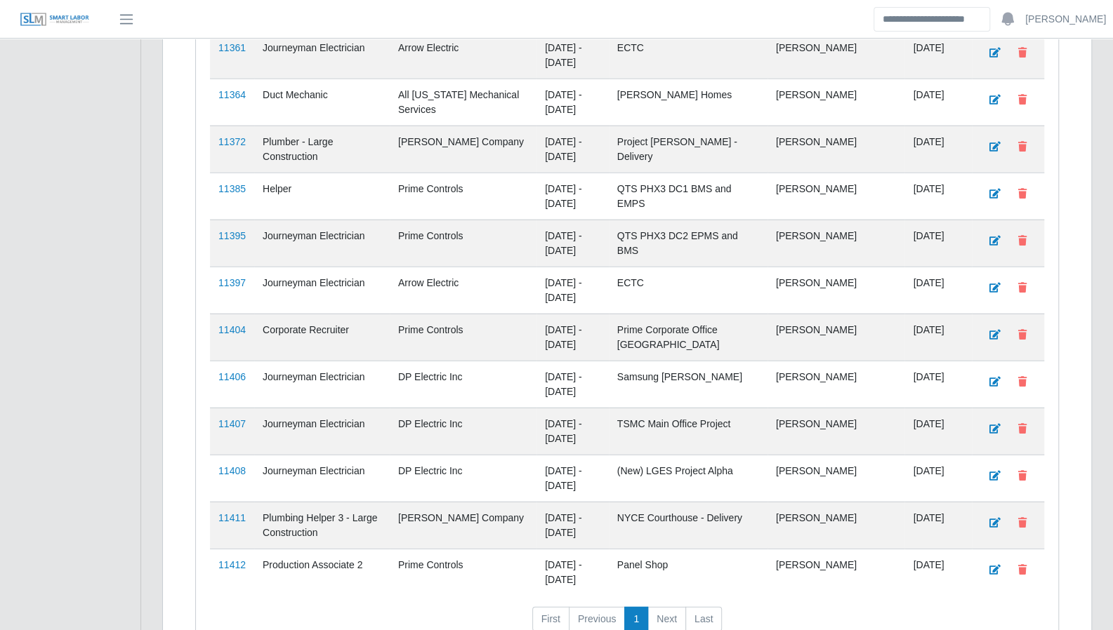
scroll to position [2154, 0]
click at [236, 324] on link "11404" at bounding box center [231, 329] width 27 height 11
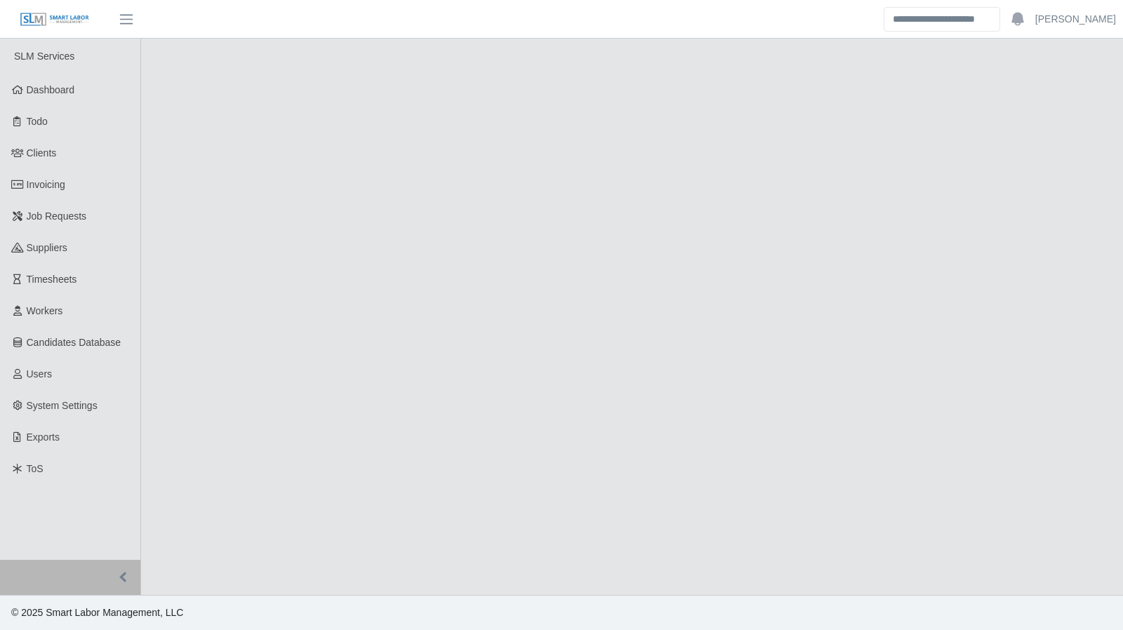
select select "****"
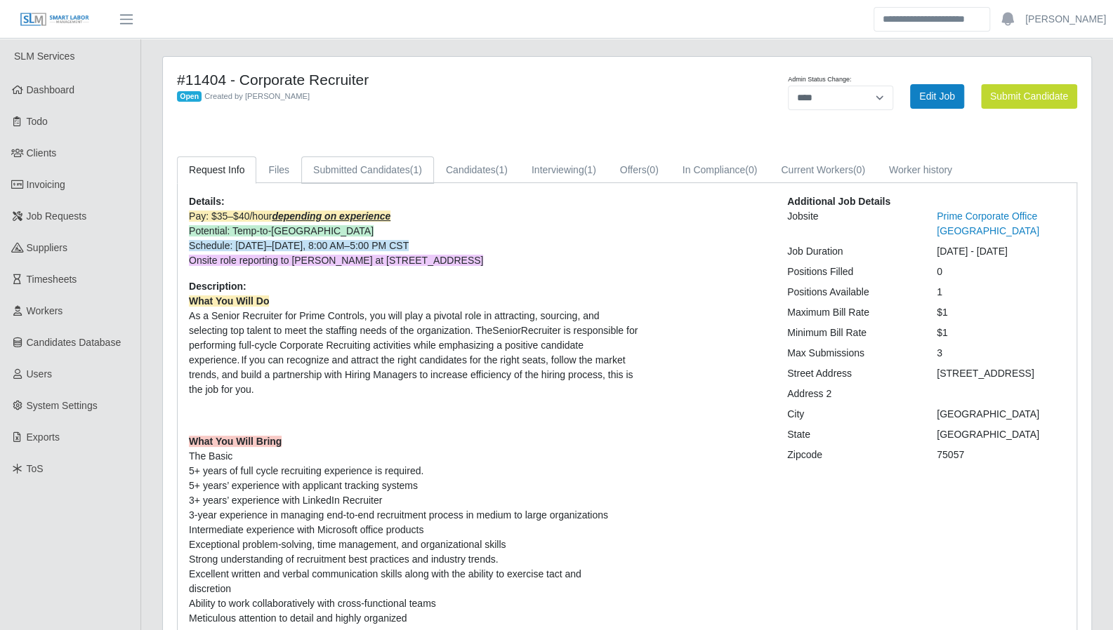
click at [398, 166] on link "Submitted Candidates (1)" at bounding box center [367, 170] width 133 height 27
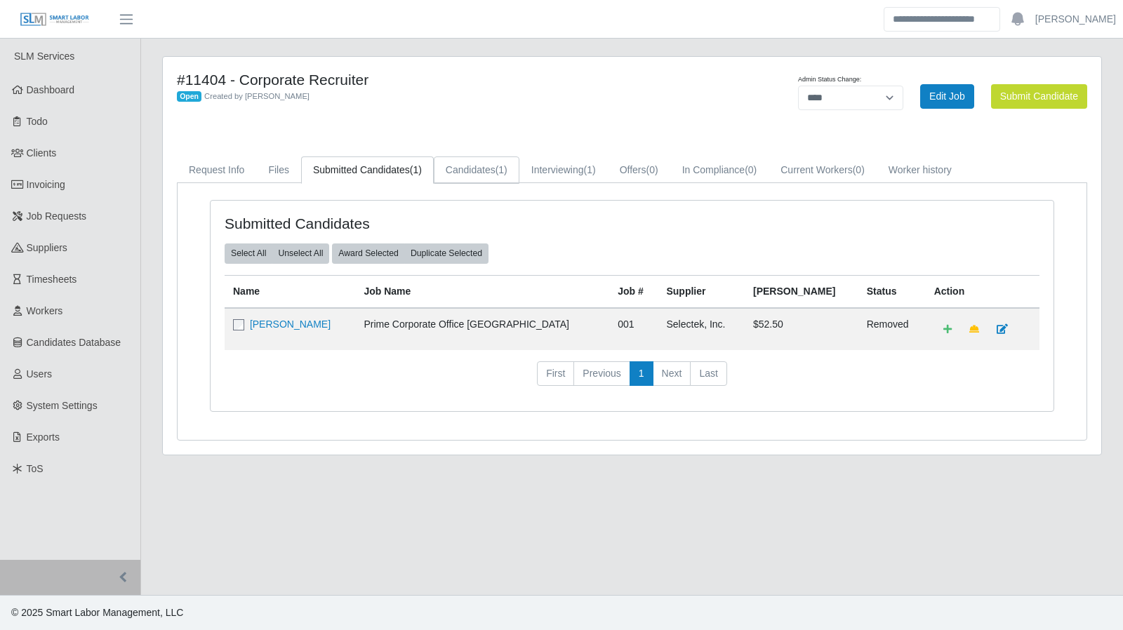
click at [494, 177] on link "Candidates (1)" at bounding box center [477, 170] width 86 height 27
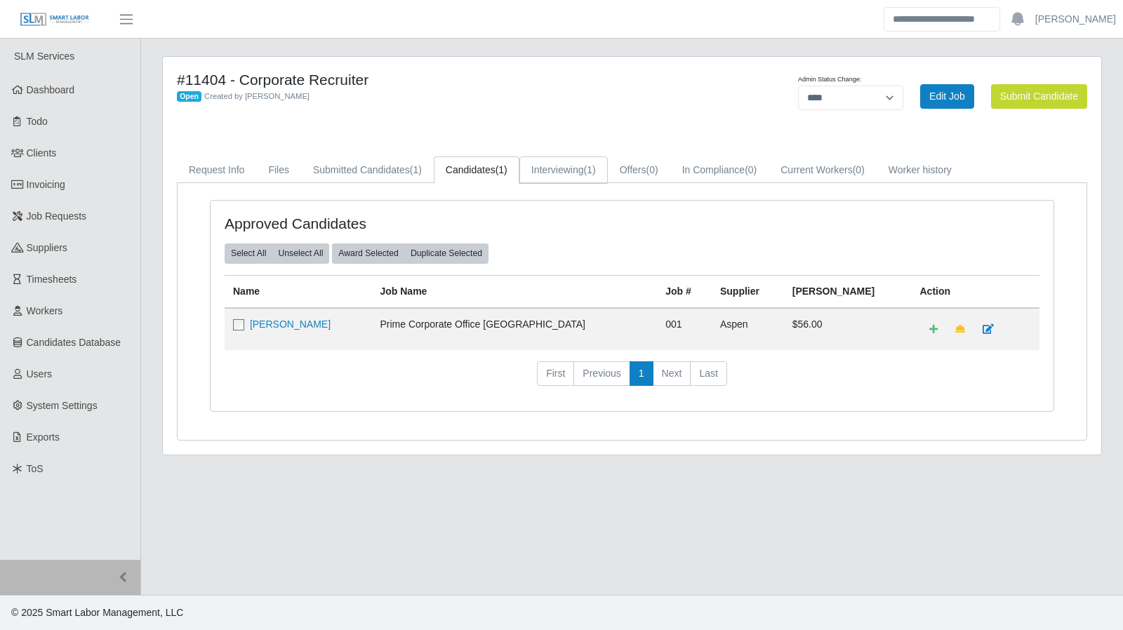
click at [555, 171] on link "Interviewing (1)" at bounding box center [563, 170] width 88 height 27
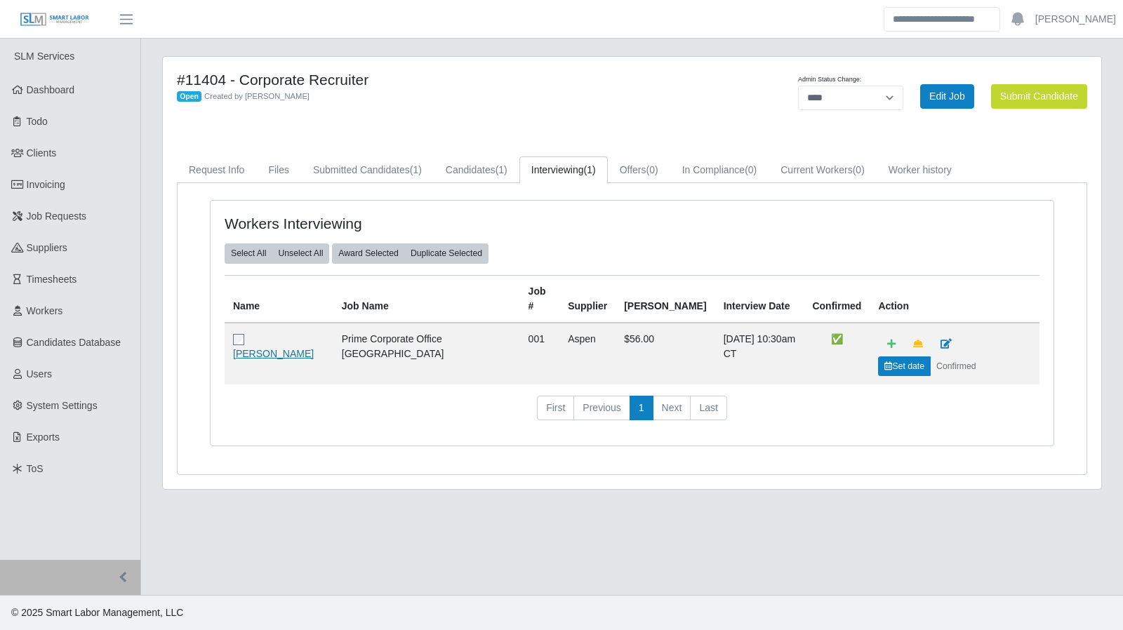
click at [258, 348] on link "Jacob Lira" at bounding box center [273, 353] width 81 height 11
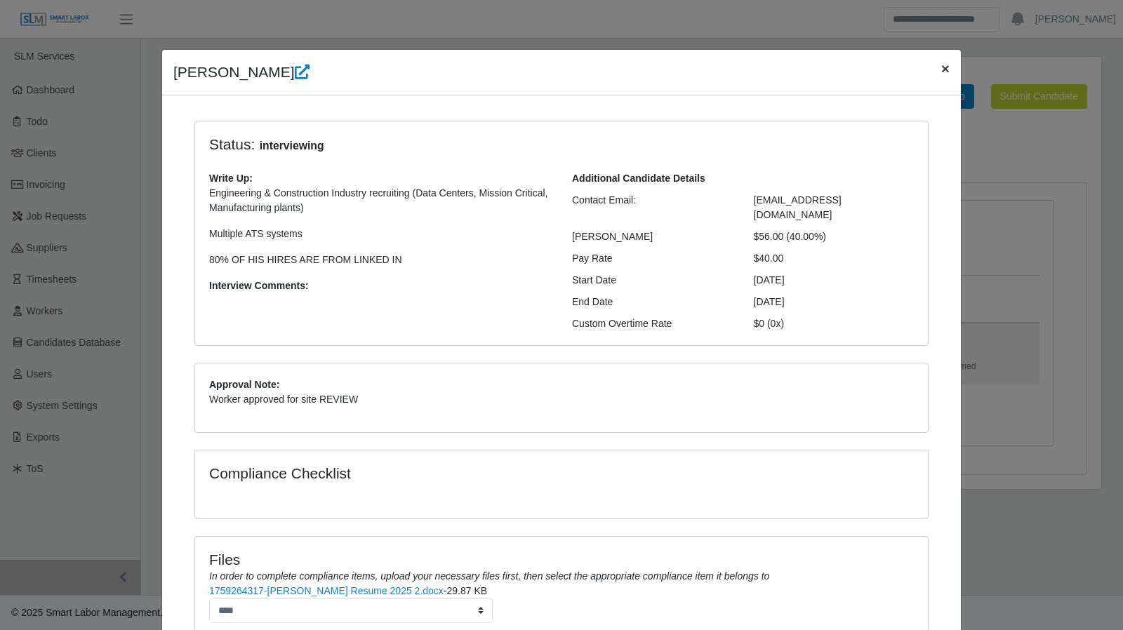
click at [941, 72] on span "×" at bounding box center [945, 68] width 8 height 16
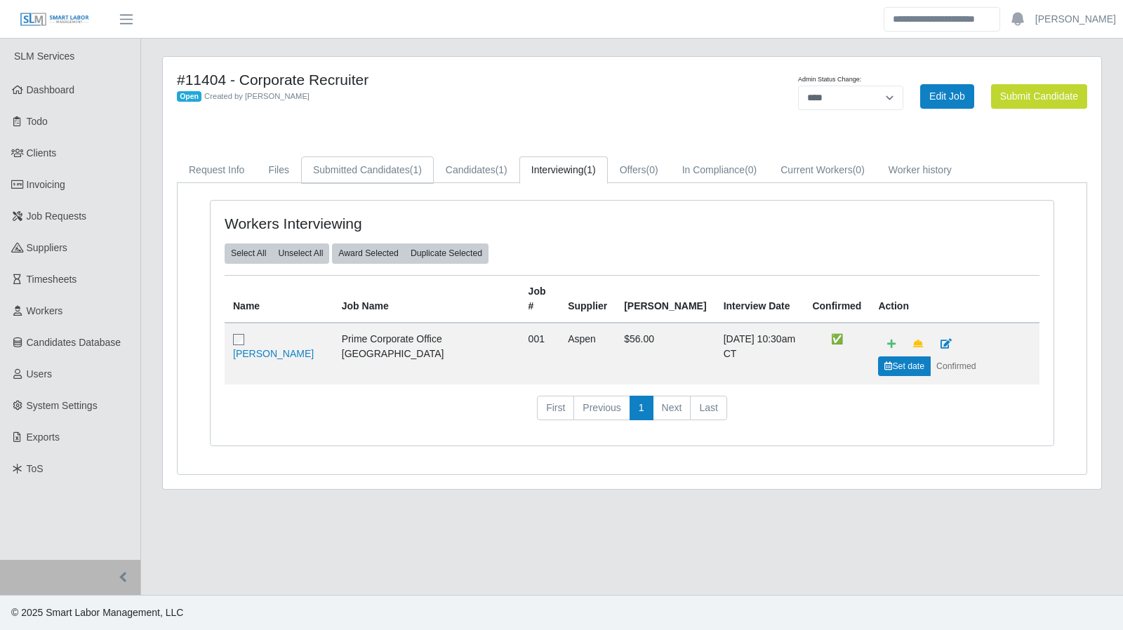
click at [392, 166] on link "Submitted Candidates (1)" at bounding box center [367, 170] width 133 height 27
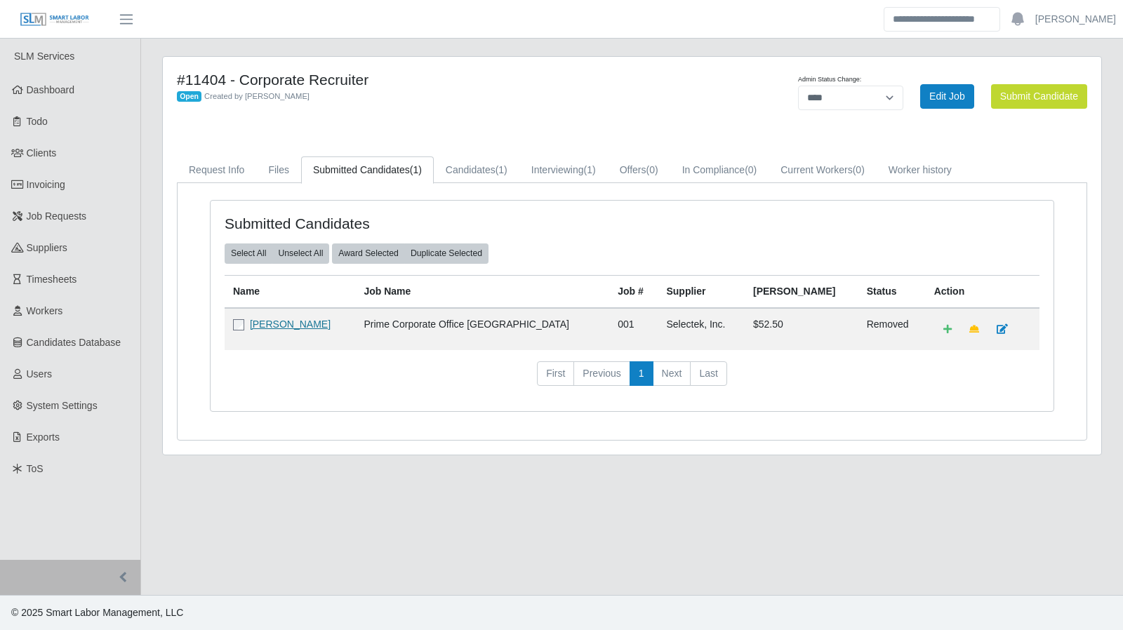
click at [291, 324] on link "Juanita Griffin" at bounding box center [290, 324] width 81 height 11
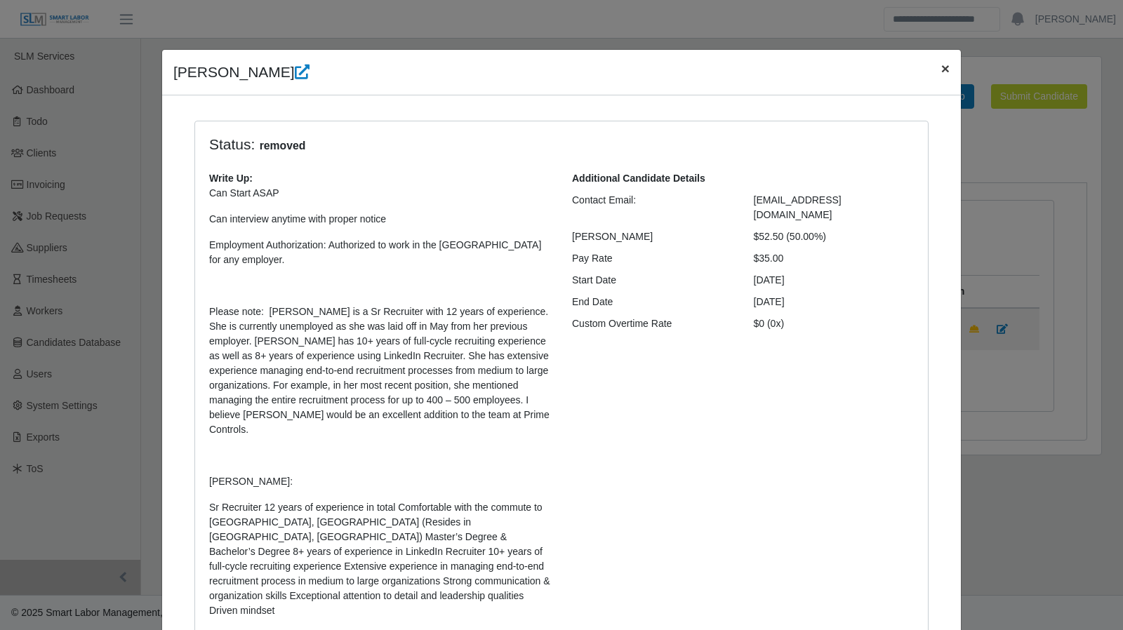
click at [946, 68] on button "×" at bounding box center [945, 68] width 31 height 37
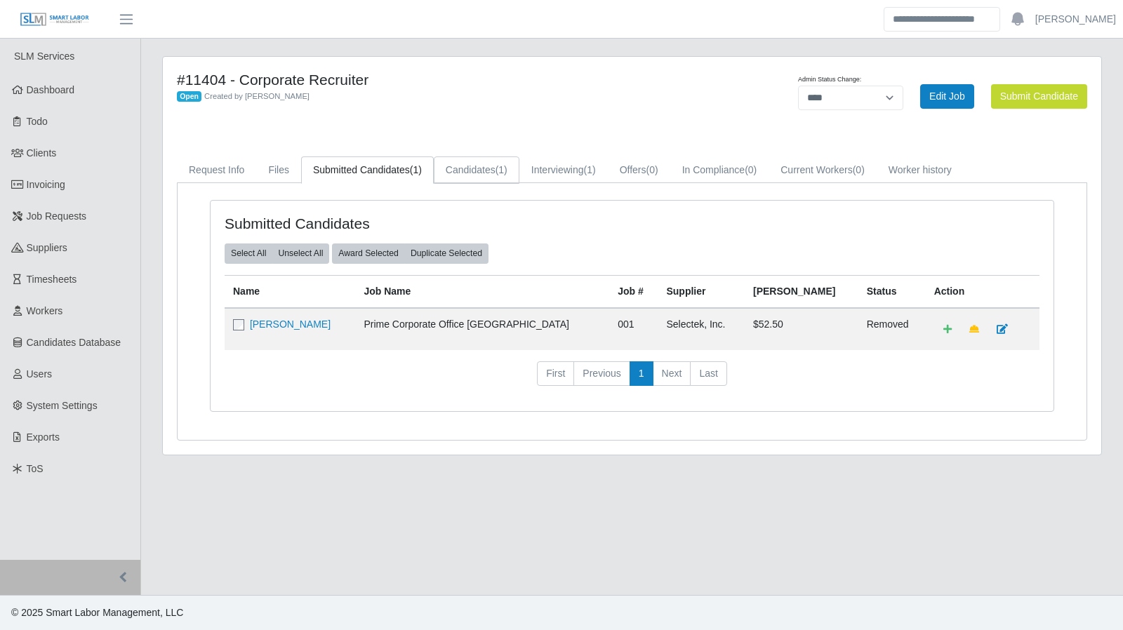
click at [500, 175] on span "(1)" at bounding box center [502, 169] width 12 height 11
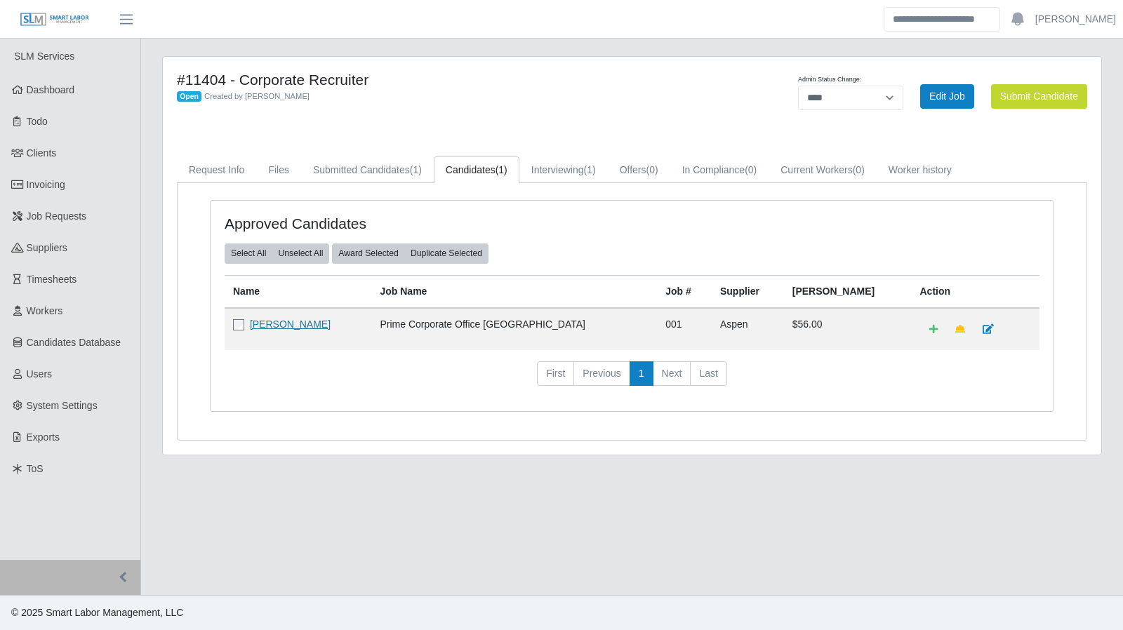
click at [270, 324] on link "Kieston Dale" at bounding box center [290, 324] width 81 height 11
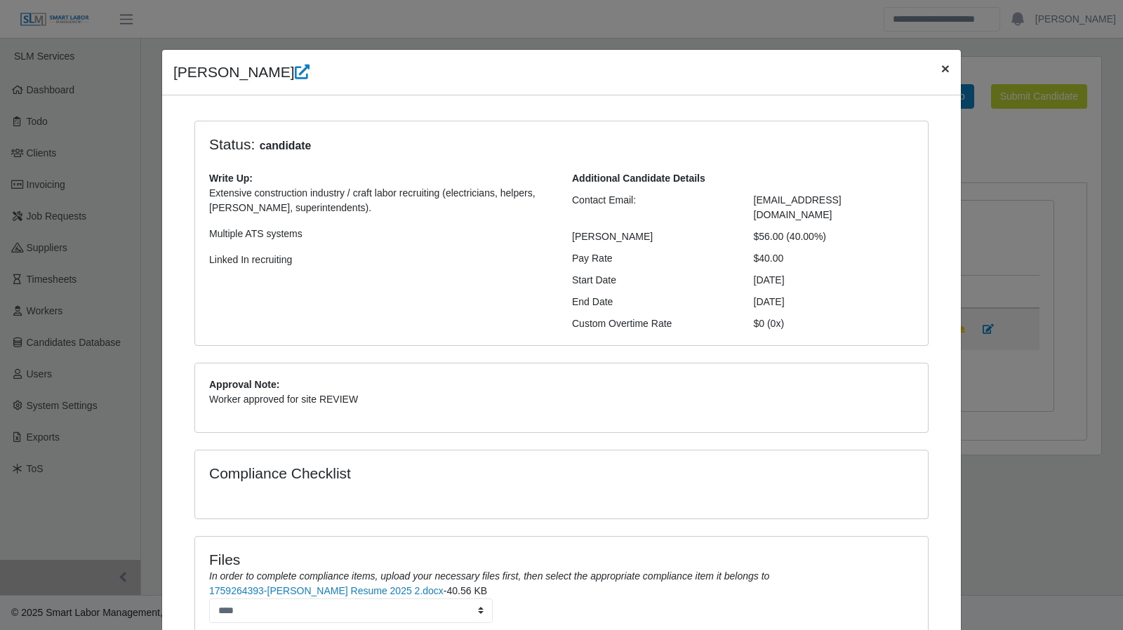
click at [941, 72] on span "×" at bounding box center [945, 68] width 8 height 16
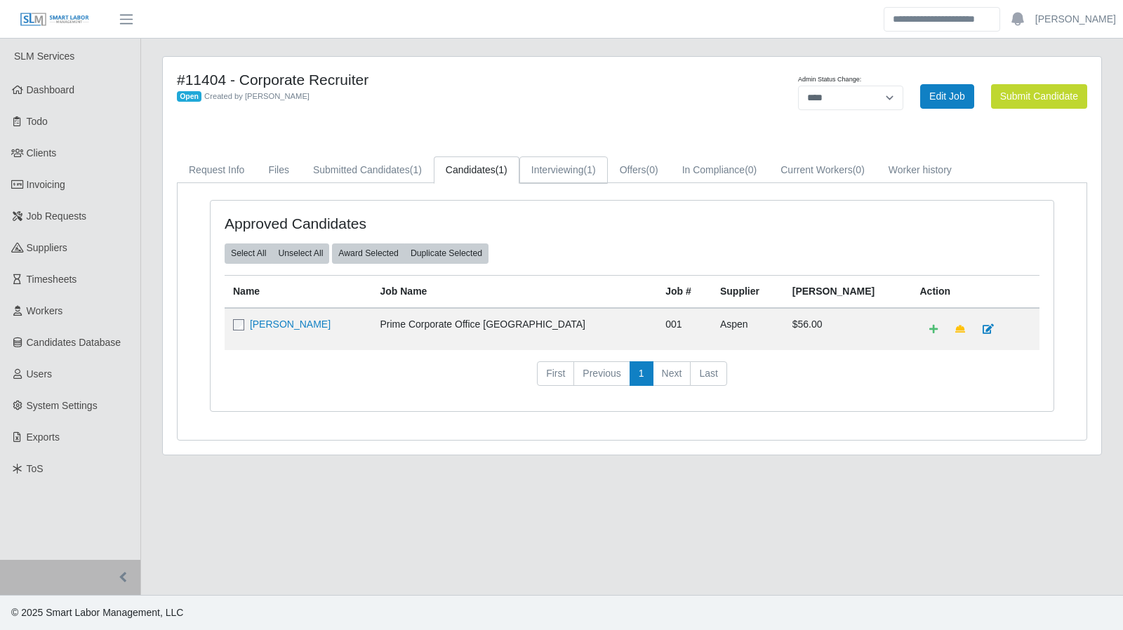
click at [550, 172] on link "Interviewing (1)" at bounding box center [563, 170] width 88 height 27
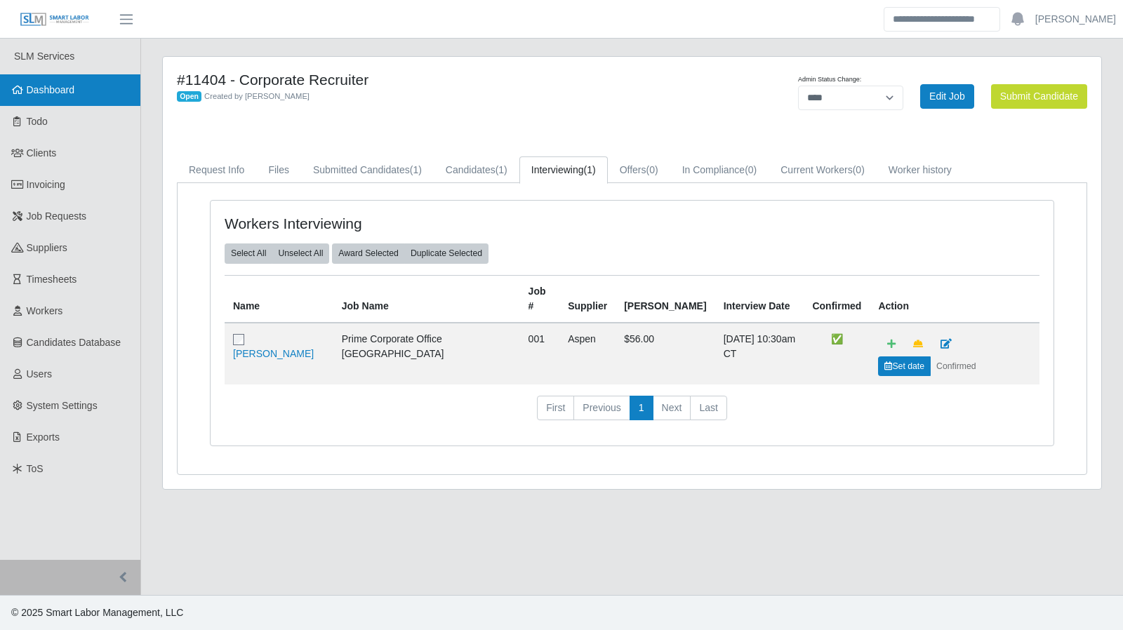
click at [76, 85] on link "Dashboard" at bounding box center [70, 90] width 140 height 32
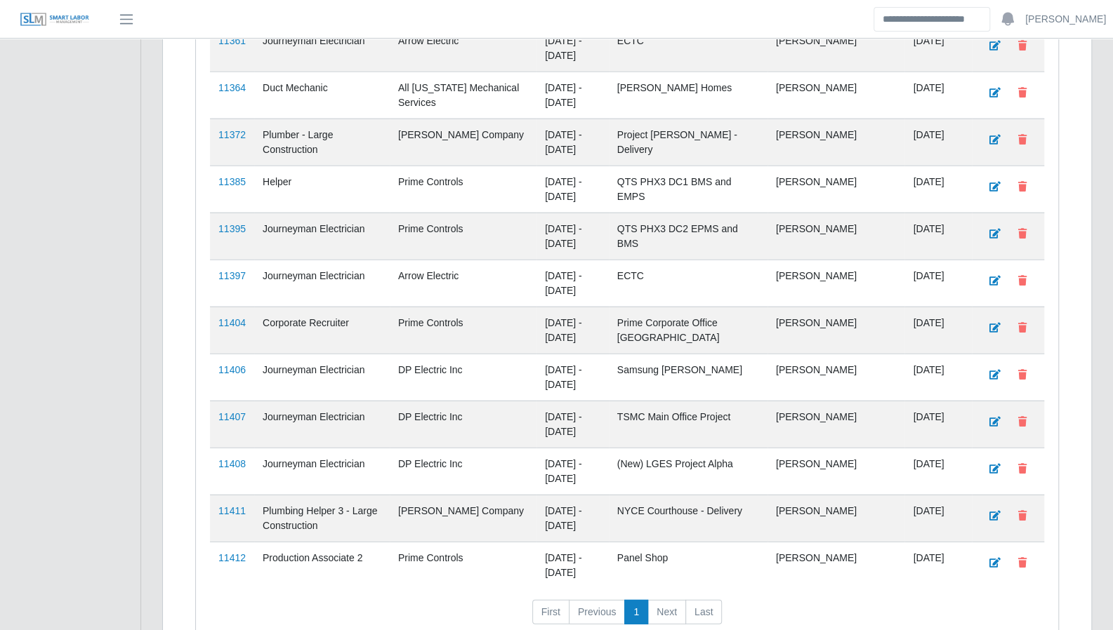
scroll to position [2214, 0]
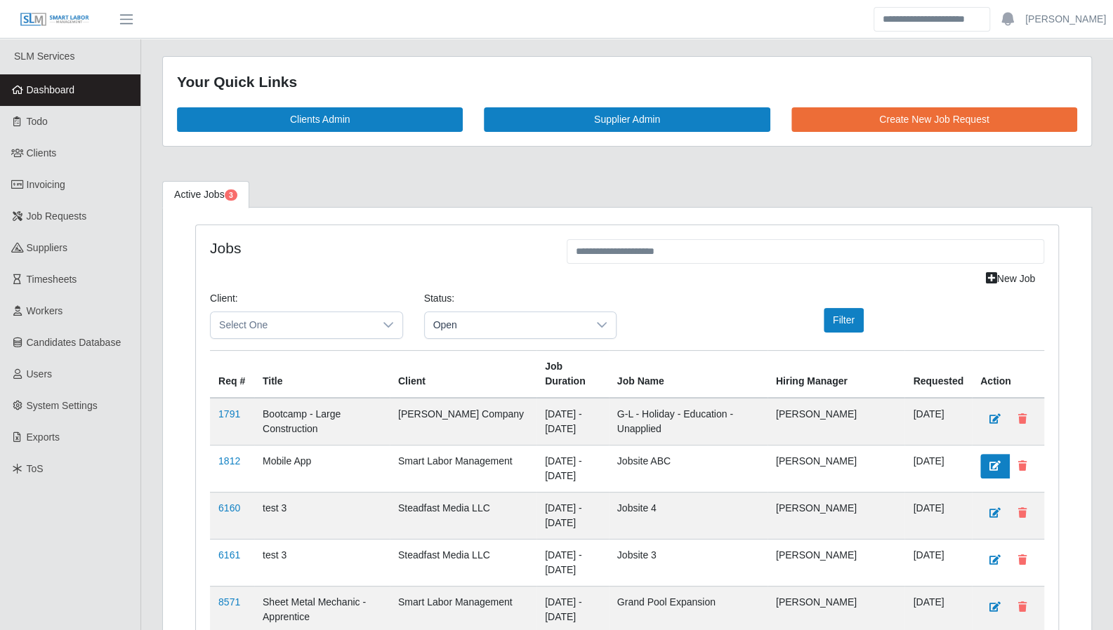
drag, startPoint x: 1066, startPoint y: 491, endPoint x: 993, endPoint y: 446, distance: 85.1
click at [49, 383] on link "Users" at bounding box center [70, 375] width 140 height 32
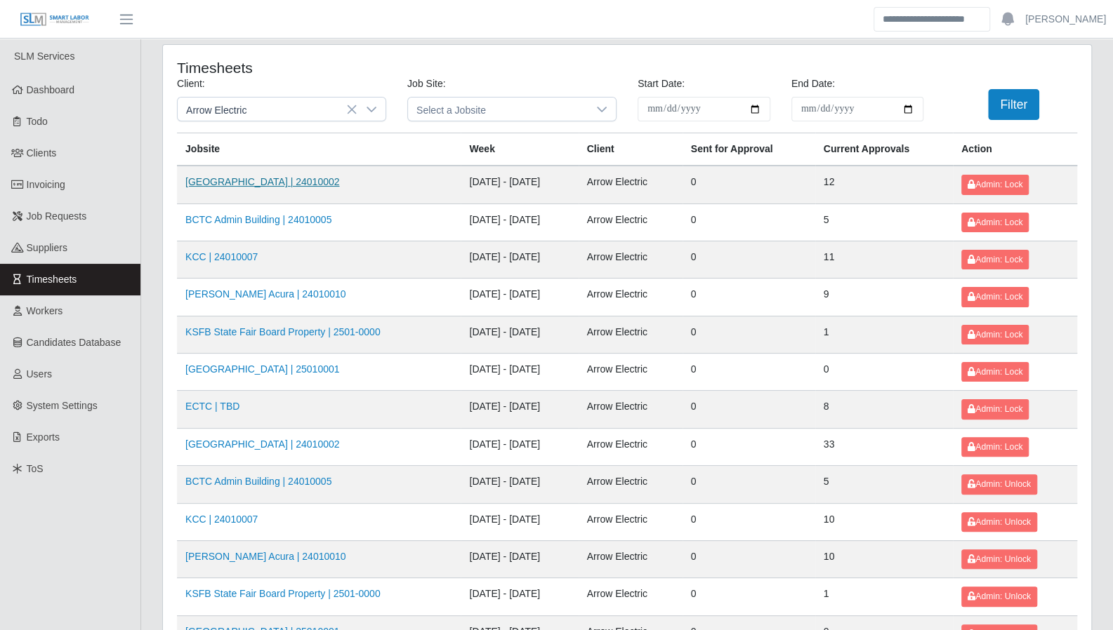
click at [263, 180] on link "[GEOGRAPHIC_DATA] | 24010002" at bounding box center [262, 181] width 154 height 11
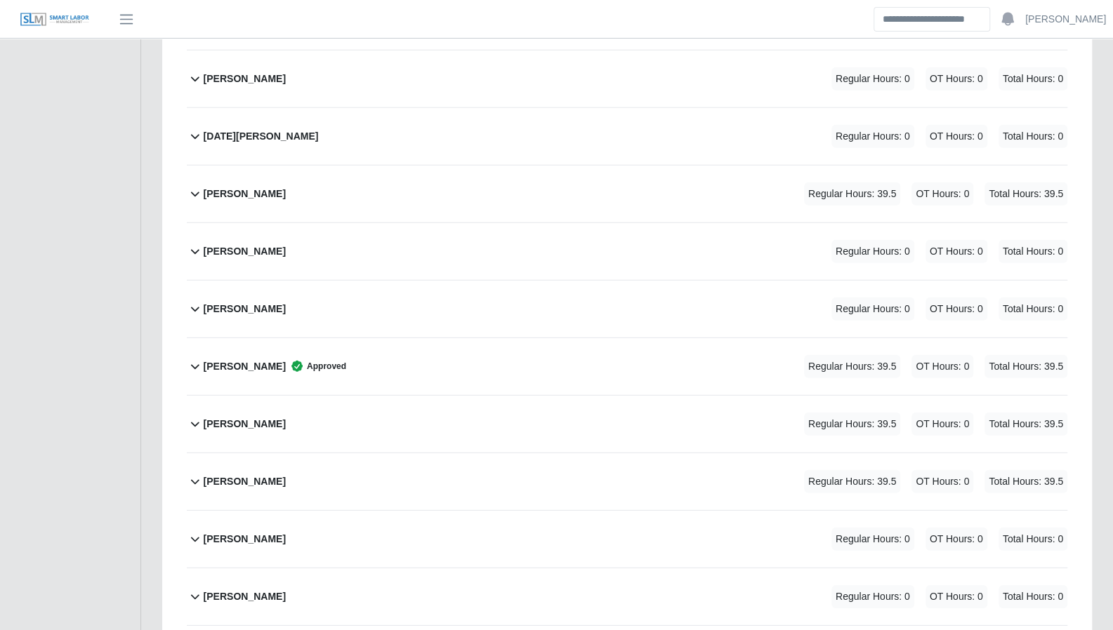
scroll to position [2359, 0]
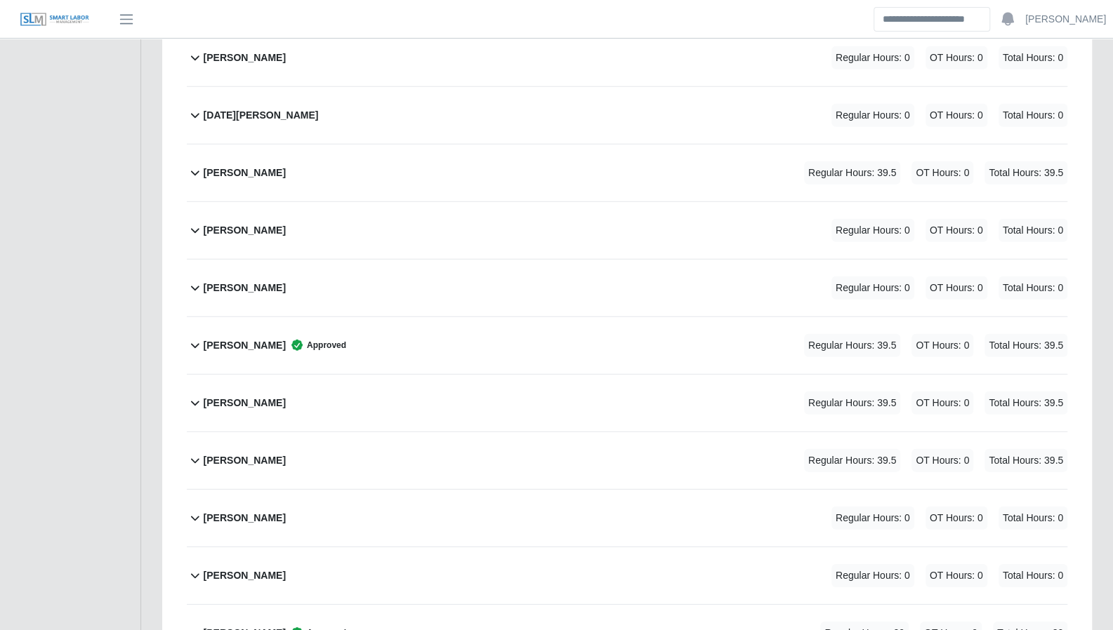
click at [196, 344] on icon at bounding box center [195, 346] width 8 height 5
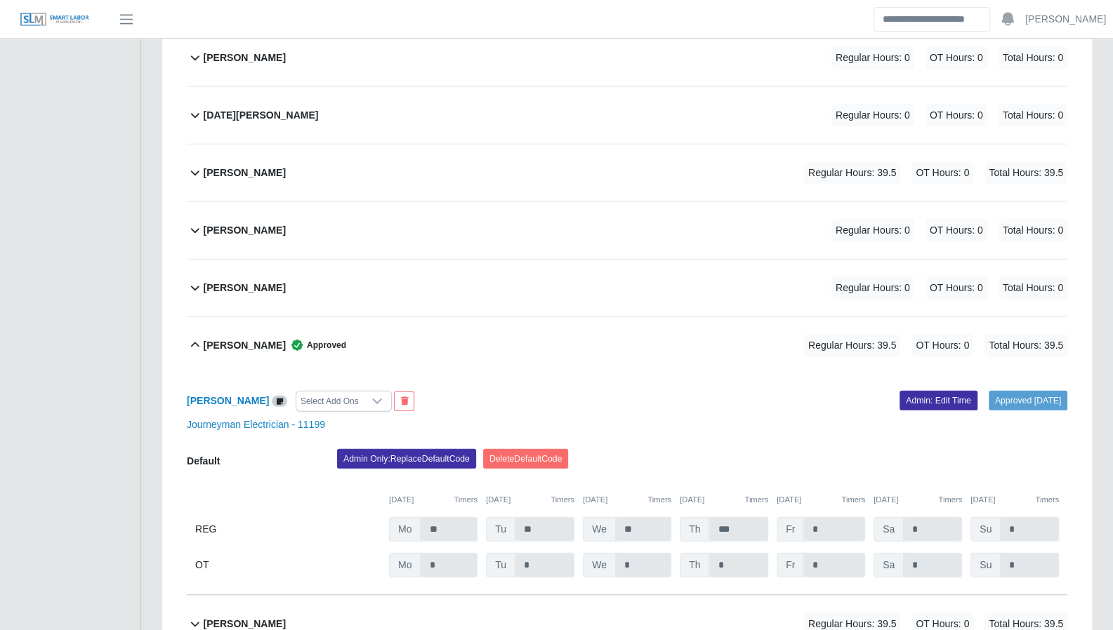
click at [196, 337] on icon at bounding box center [195, 345] width 17 height 17
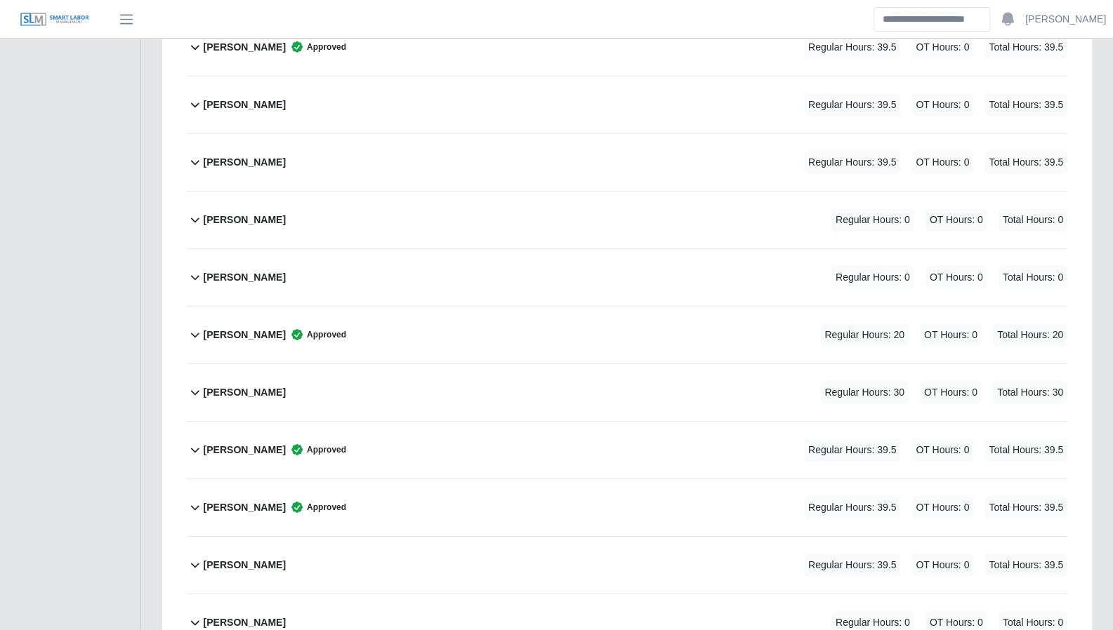
scroll to position [2751, 0]
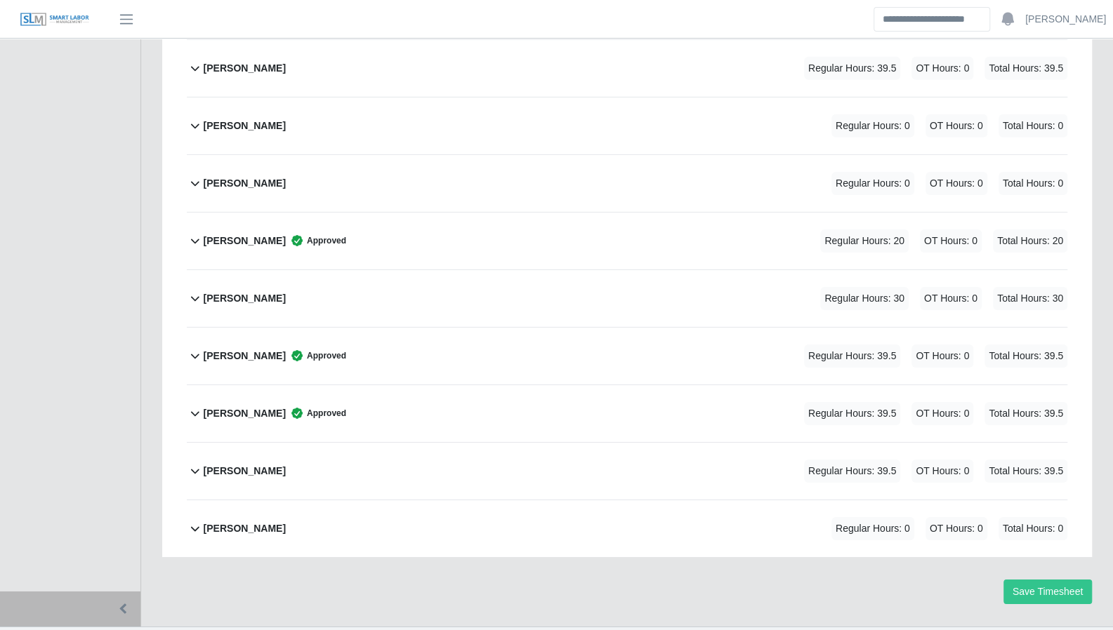
click at [196, 347] on icon at bounding box center [195, 355] width 17 height 17
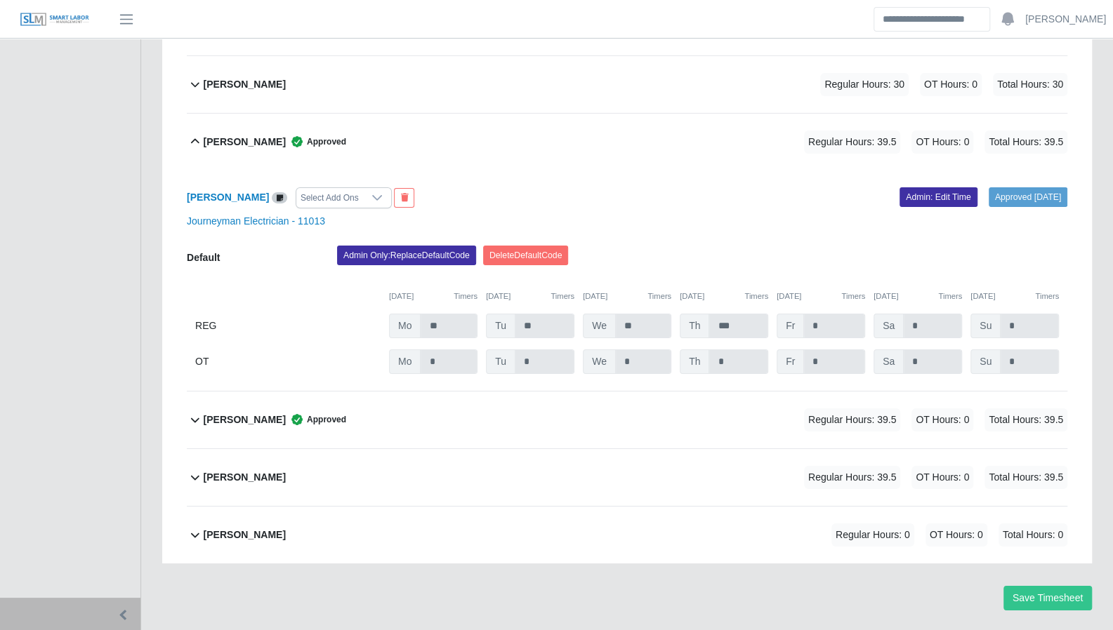
scroll to position [2971, 0]
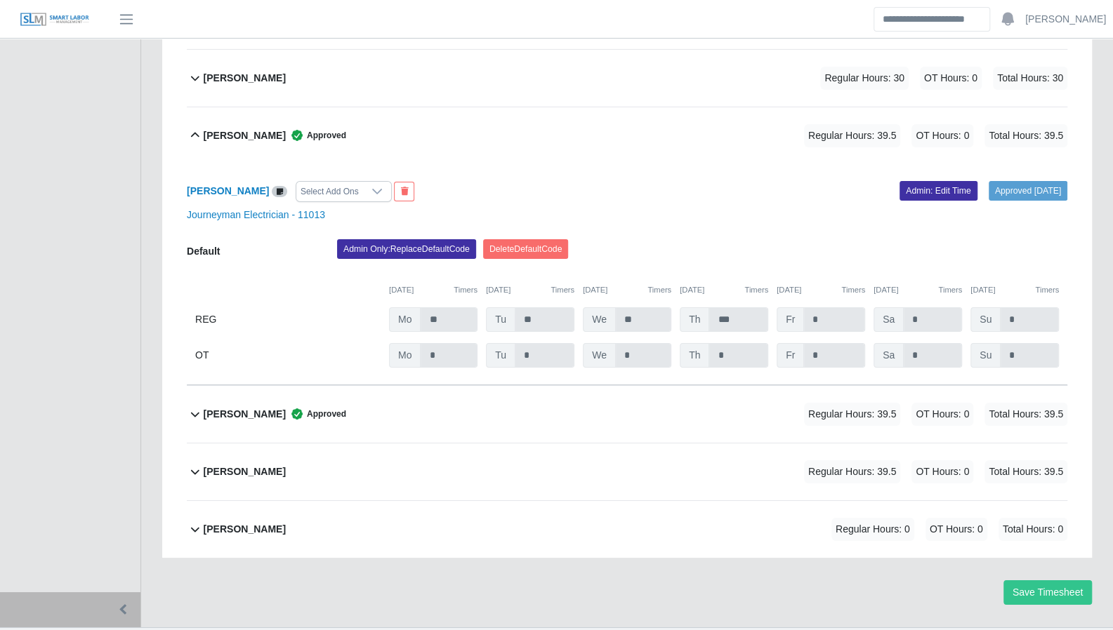
click at [196, 343] on div "OT" at bounding box center [287, 355] width 185 height 25
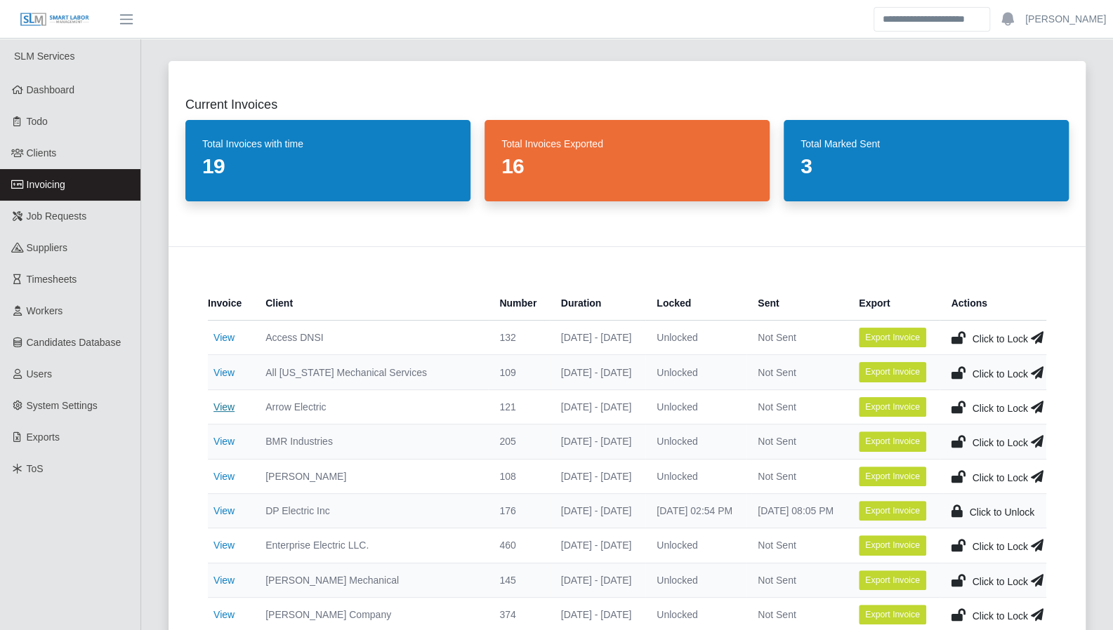
click at [232, 406] on link "View" at bounding box center [223, 407] width 21 height 11
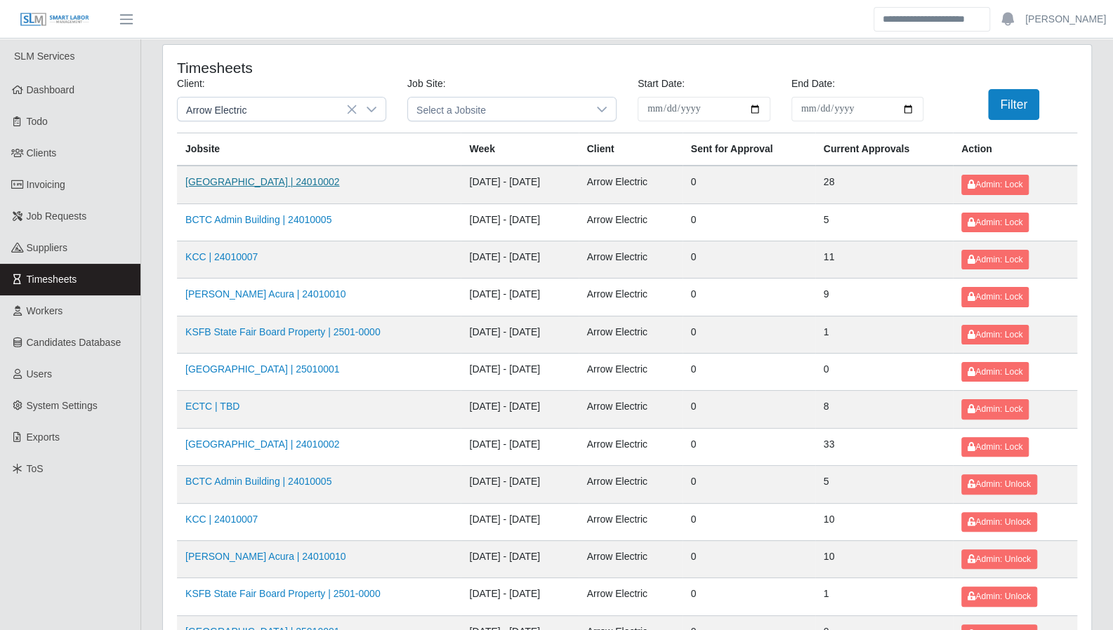
click at [308, 182] on link "[GEOGRAPHIC_DATA] | 24010002" at bounding box center [262, 181] width 154 height 11
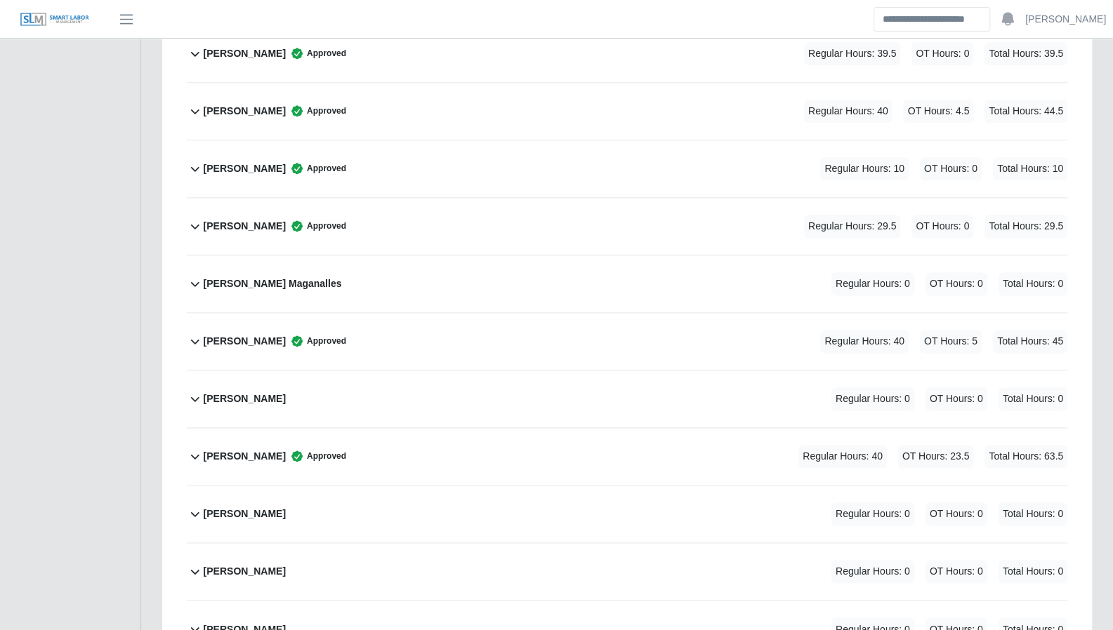
scroll to position [1052, 0]
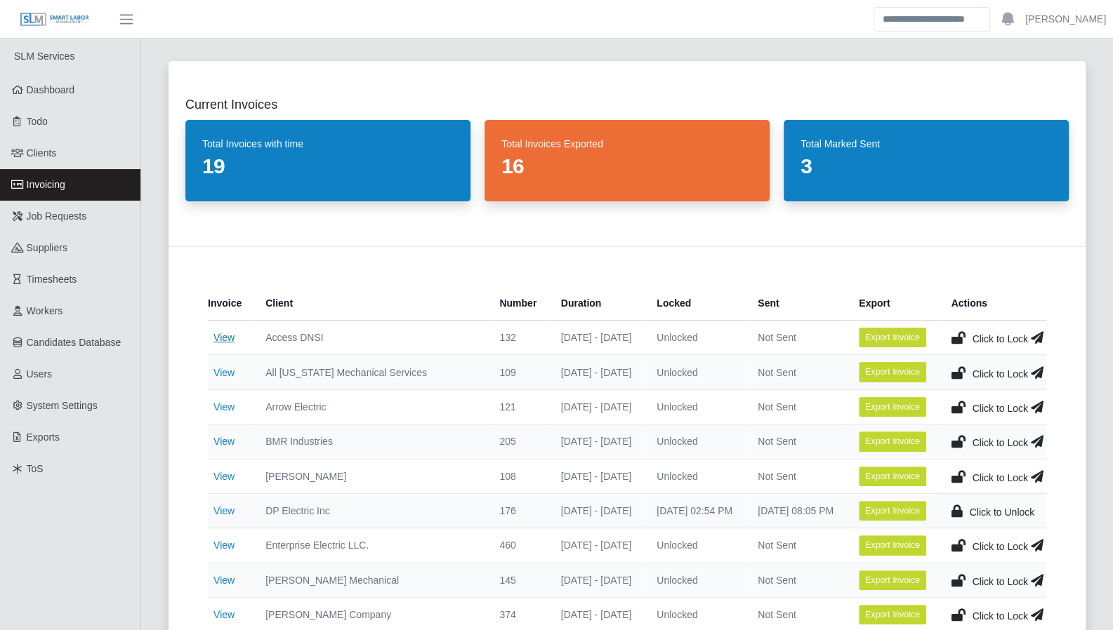
click at [220, 340] on link "View" at bounding box center [223, 337] width 21 height 11
click at [229, 371] on link "View" at bounding box center [223, 372] width 21 height 11
click at [220, 402] on link "View" at bounding box center [223, 407] width 21 height 11
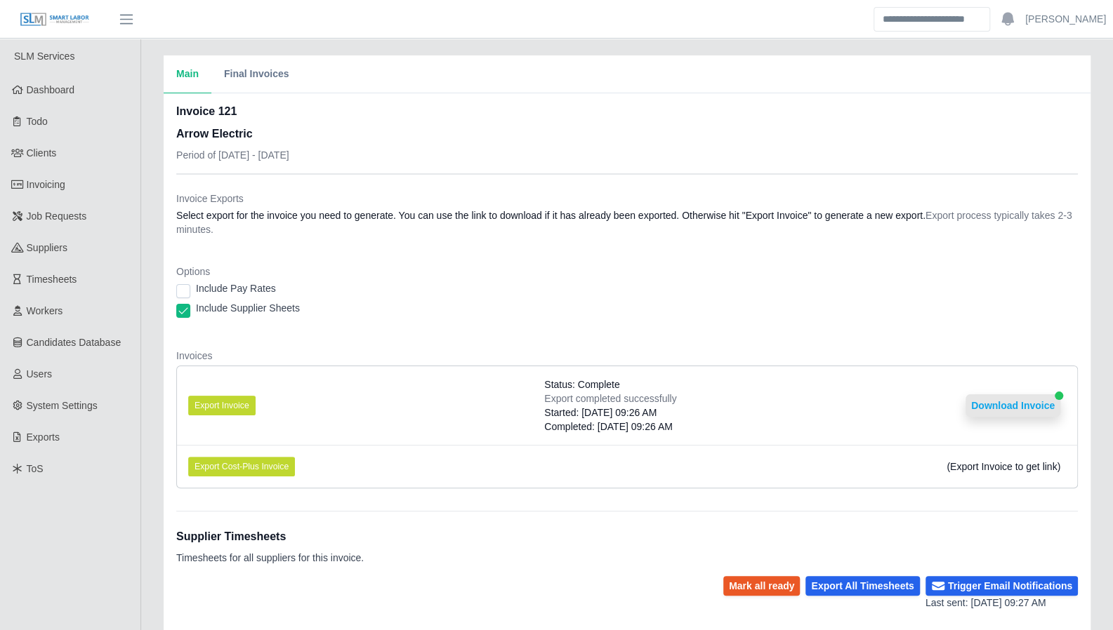
click at [1029, 397] on button "Download Invoice" at bounding box center [1012, 406] width 95 height 22
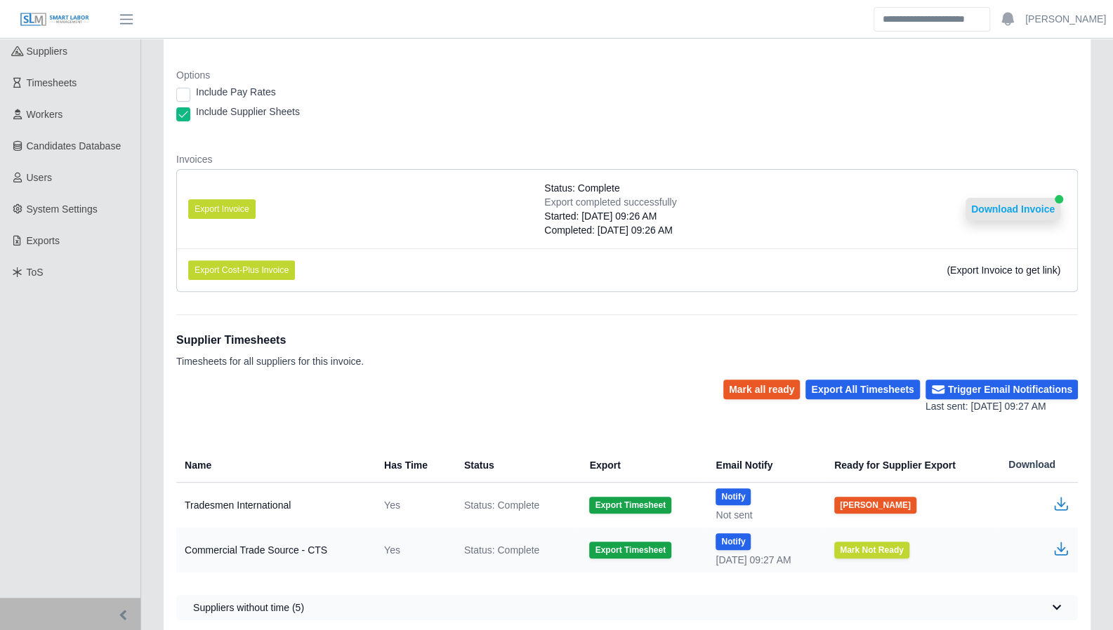
scroll to position [232, 0]
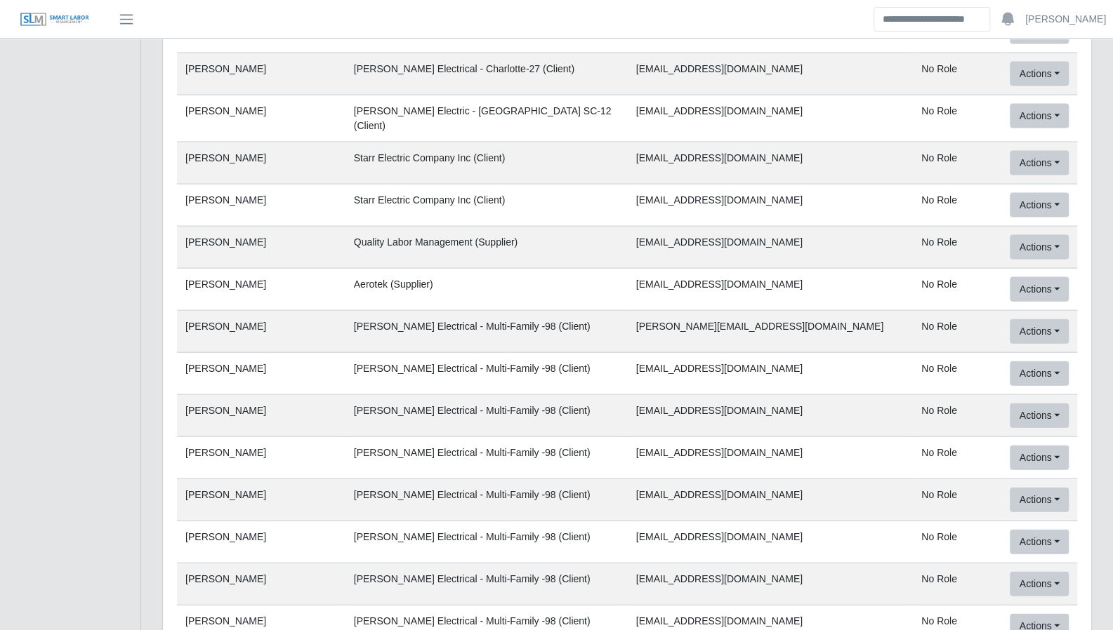
scroll to position [54399, 0]
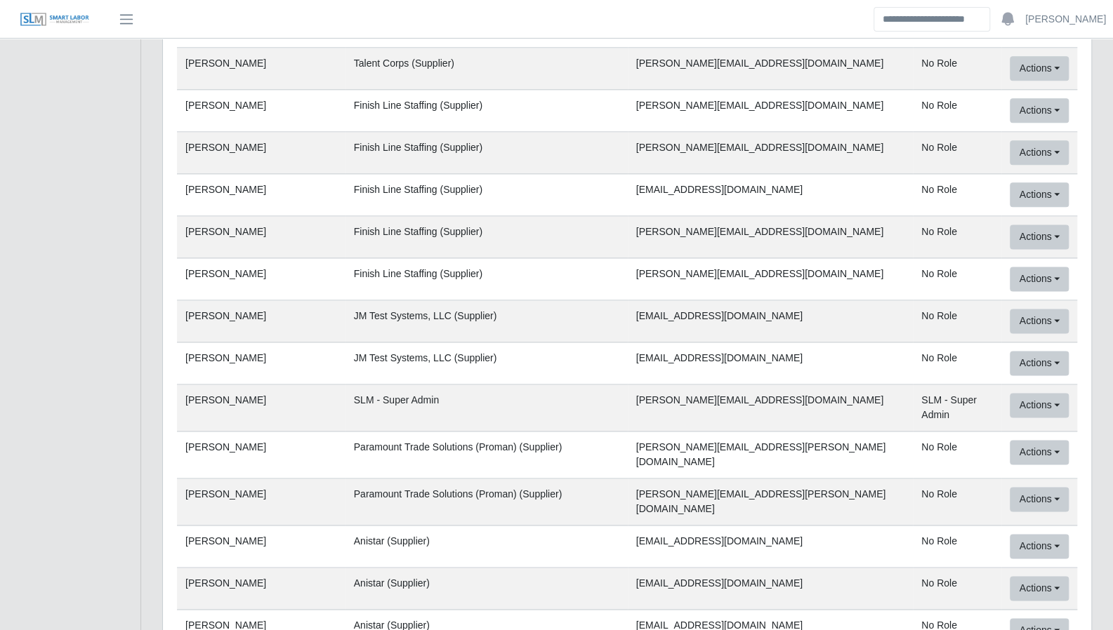
drag, startPoint x: 1056, startPoint y: 411, endPoint x: 628, endPoint y: 54, distance: 556.7
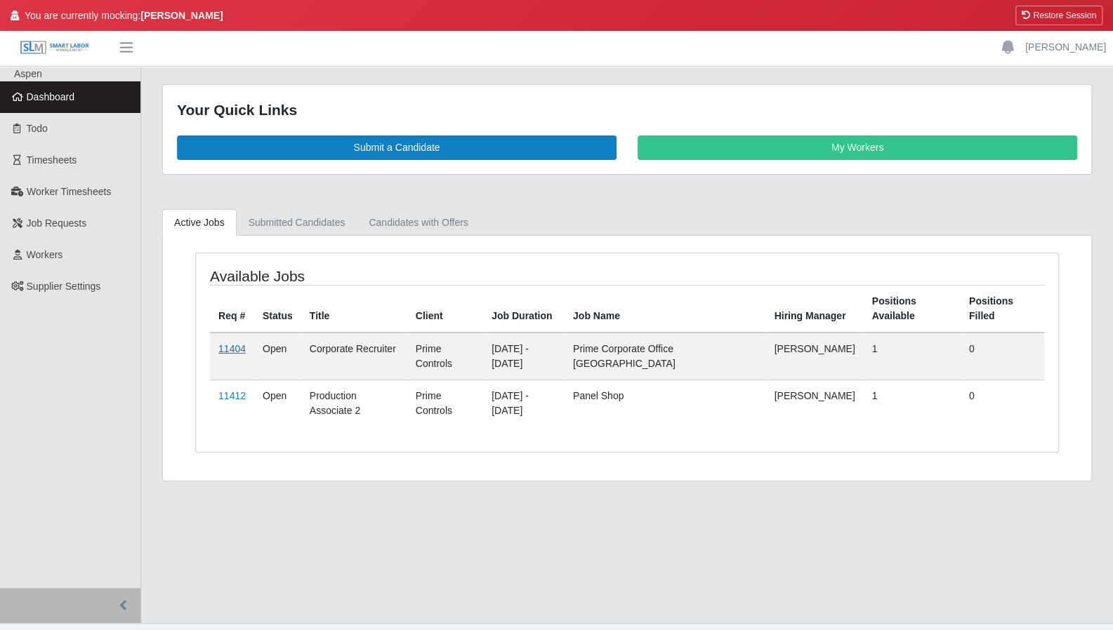
click at [230, 350] on link "11404" at bounding box center [231, 348] width 27 height 11
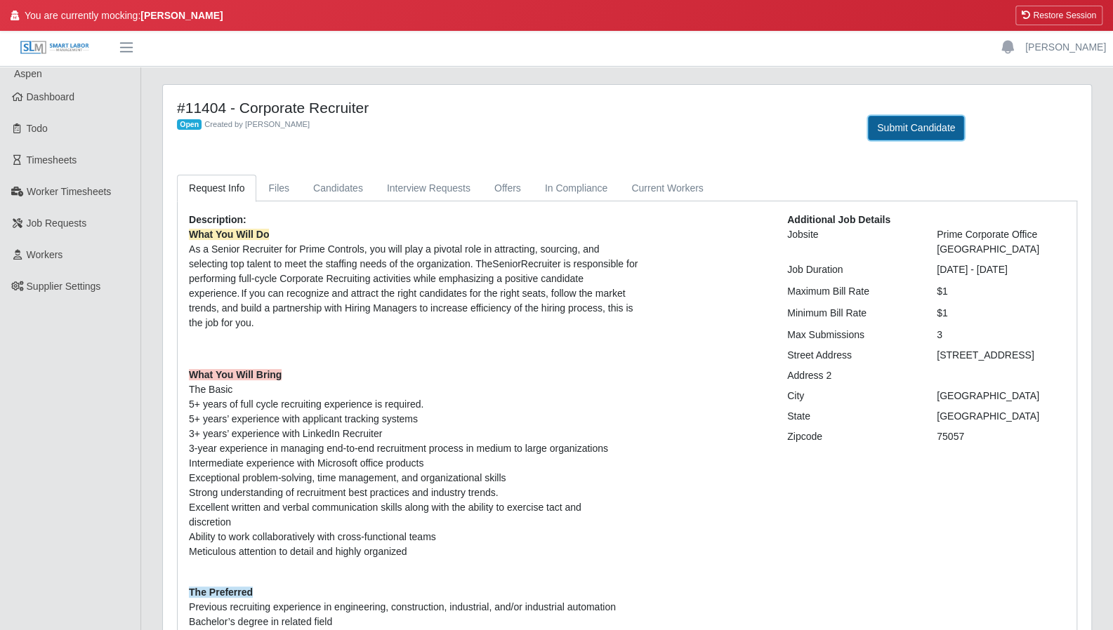
click at [894, 135] on button "Submit Candidate" at bounding box center [916, 128] width 96 height 25
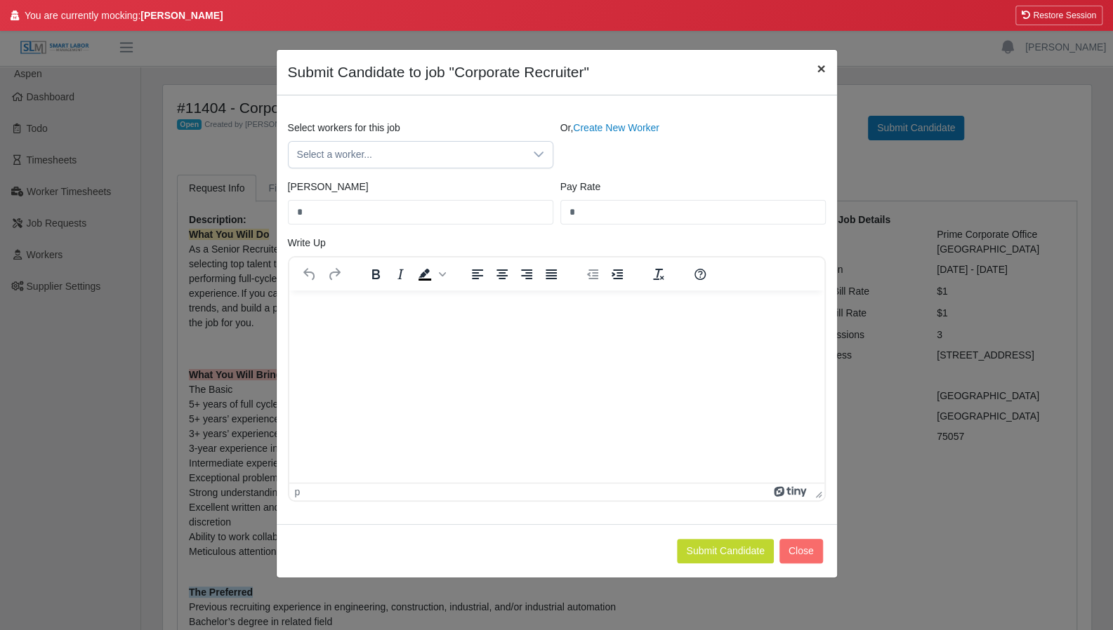
click at [821, 69] on span "×" at bounding box center [820, 68] width 8 height 16
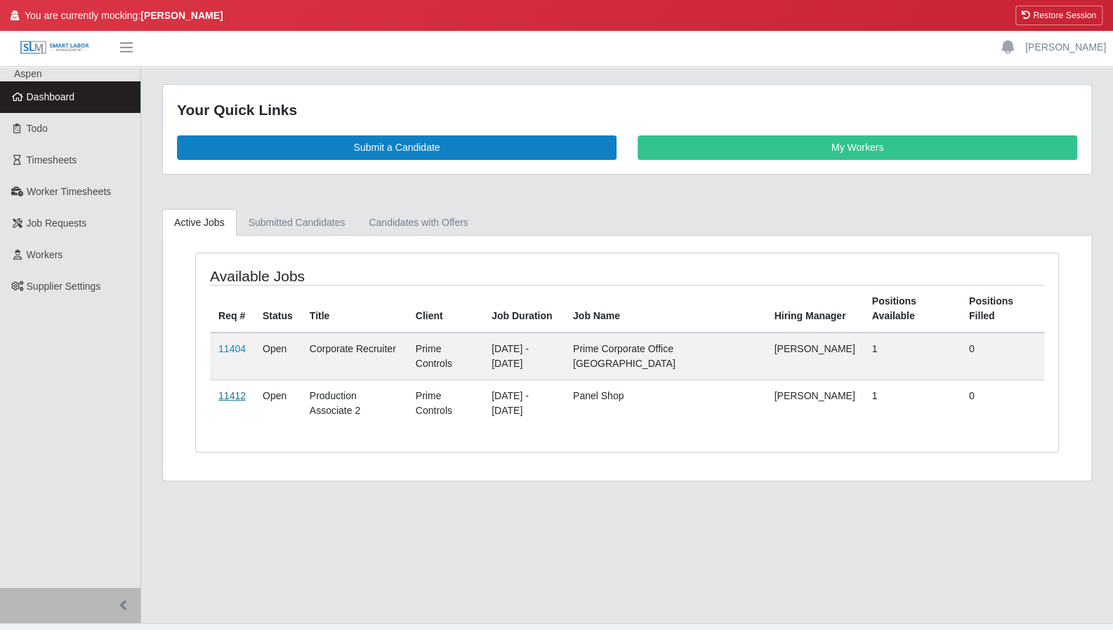
click at [223, 392] on link "11412" at bounding box center [231, 395] width 27 height 11
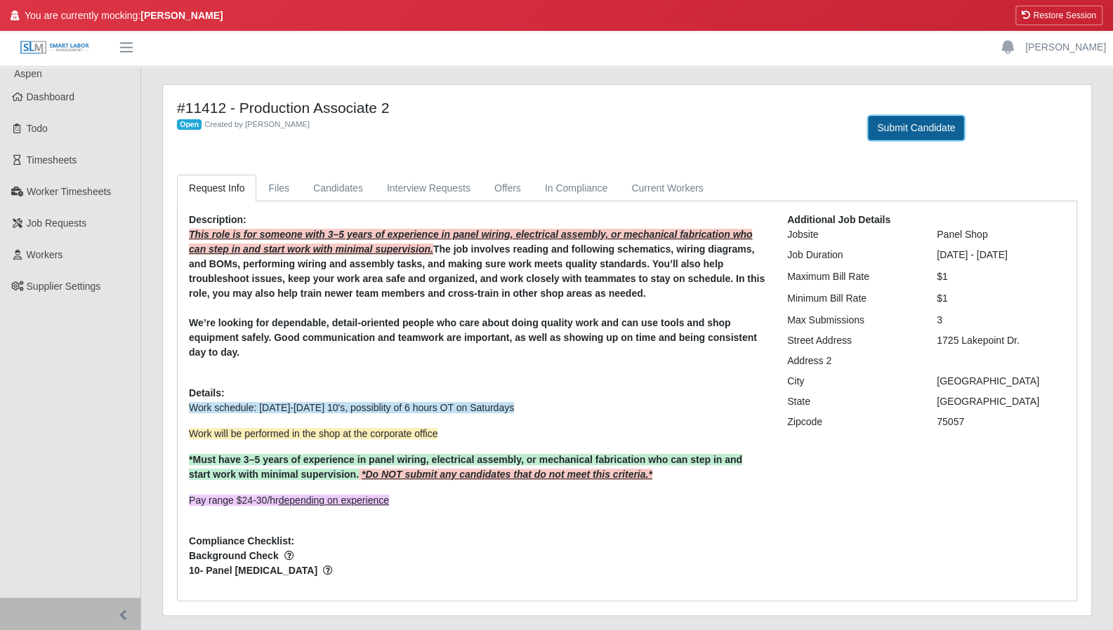
click at [918, 133] on button "Submit Candidate" at bounding box center [916, 128] width 96 height 25
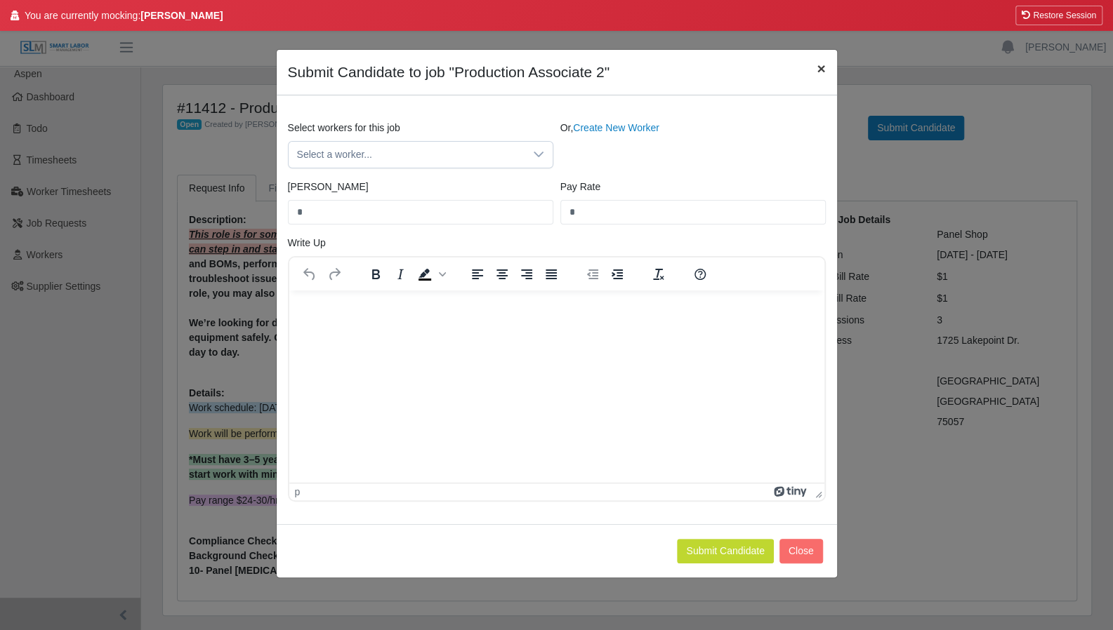
click at [822, 72] on span "×" at bounding box center [820, 68] width 8 height 16
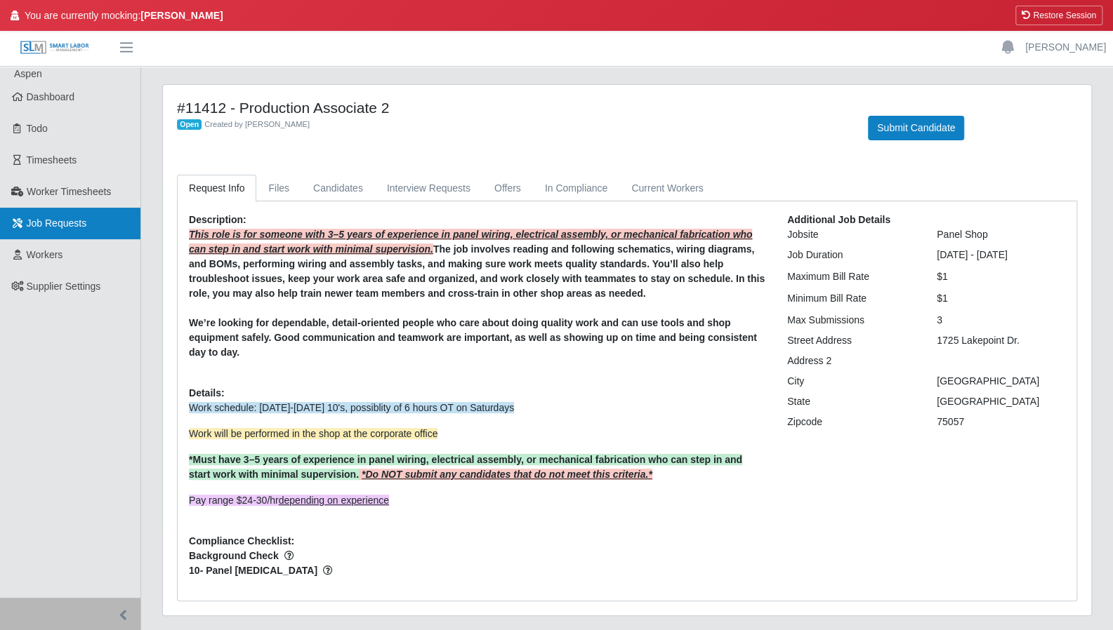
click at [80, 225] on span "Job Requests" at bounding box center [57, 223] width 60 height 11
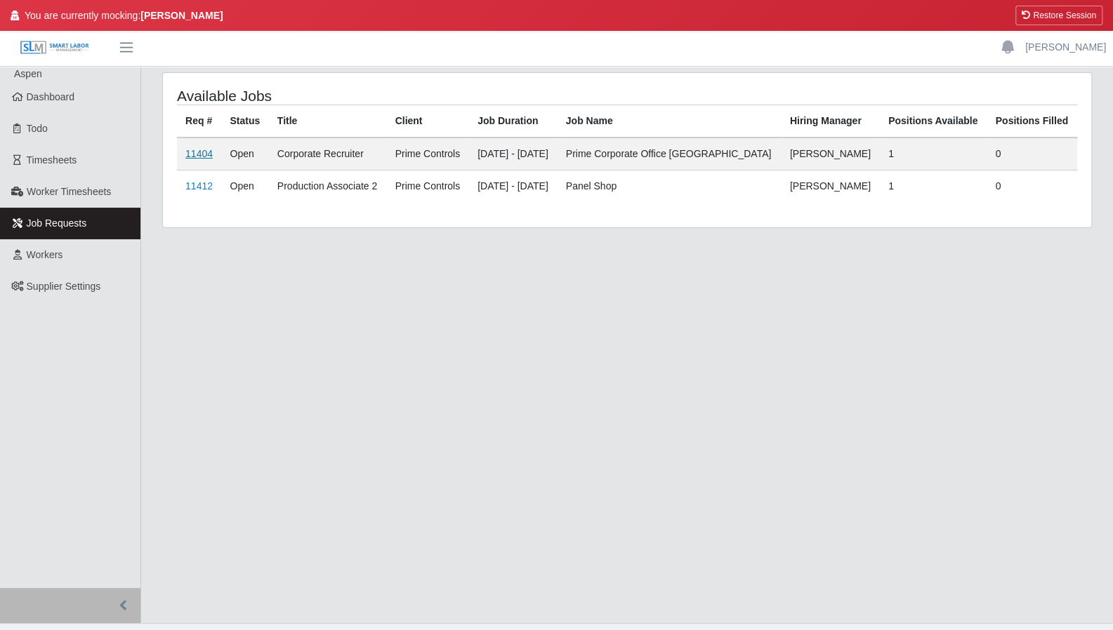
click at [199, 154] on link "11404" at bounding box center [198, 153] width 27 height 11
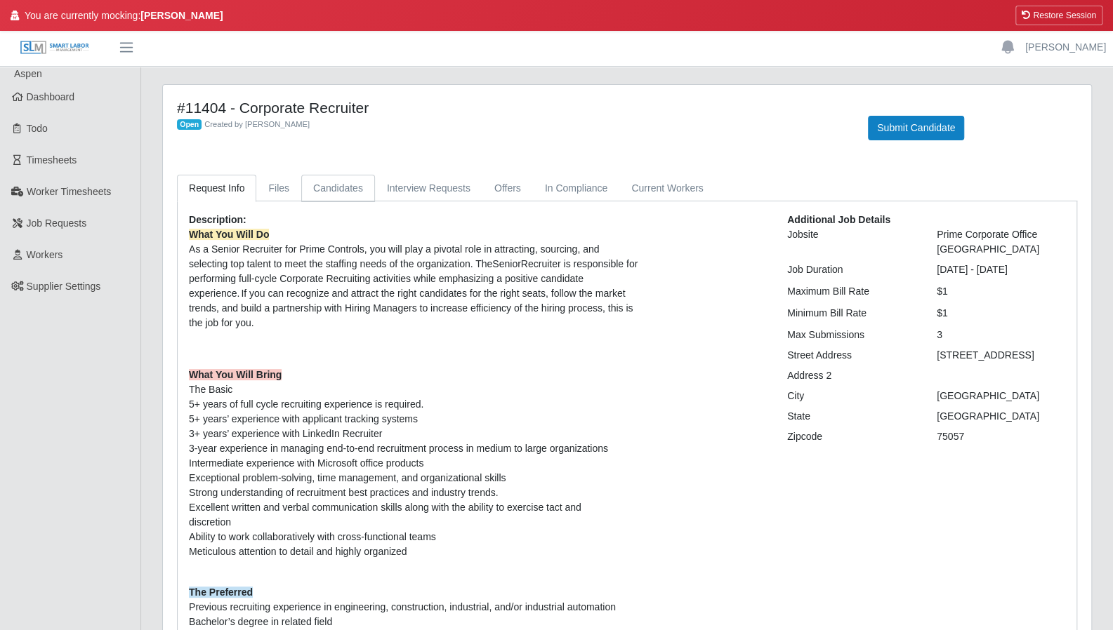
click at [315, 194] on link "Candidates" at bounding box center [338, 188] width 74 height 27
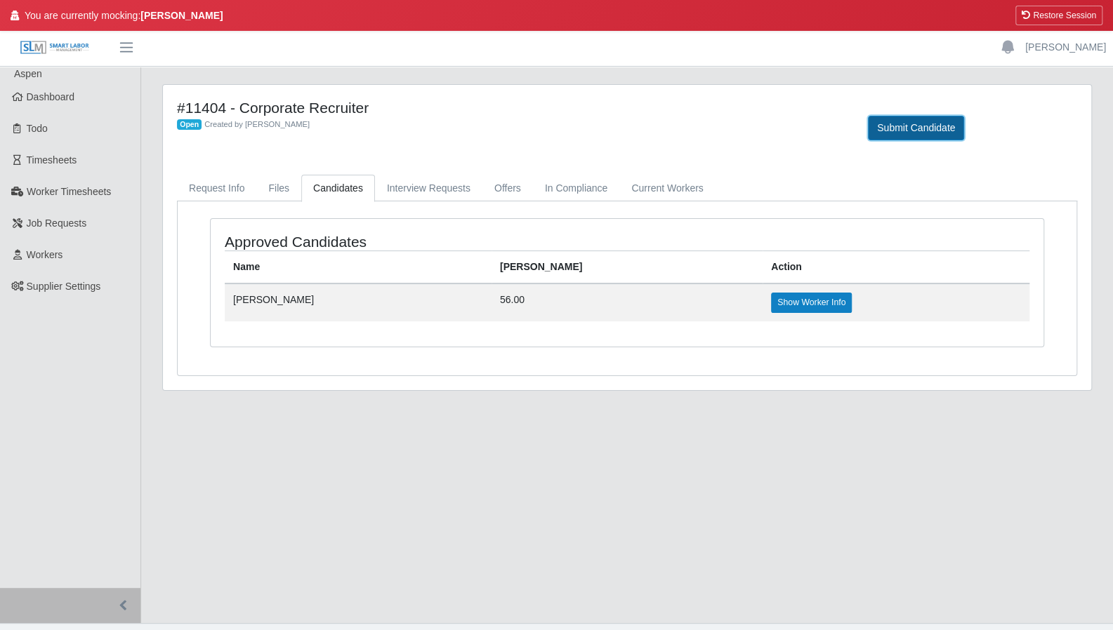
click at [889, 129] on button "Submit Candidate" at bounding box center [916, 128] width 96 height 25
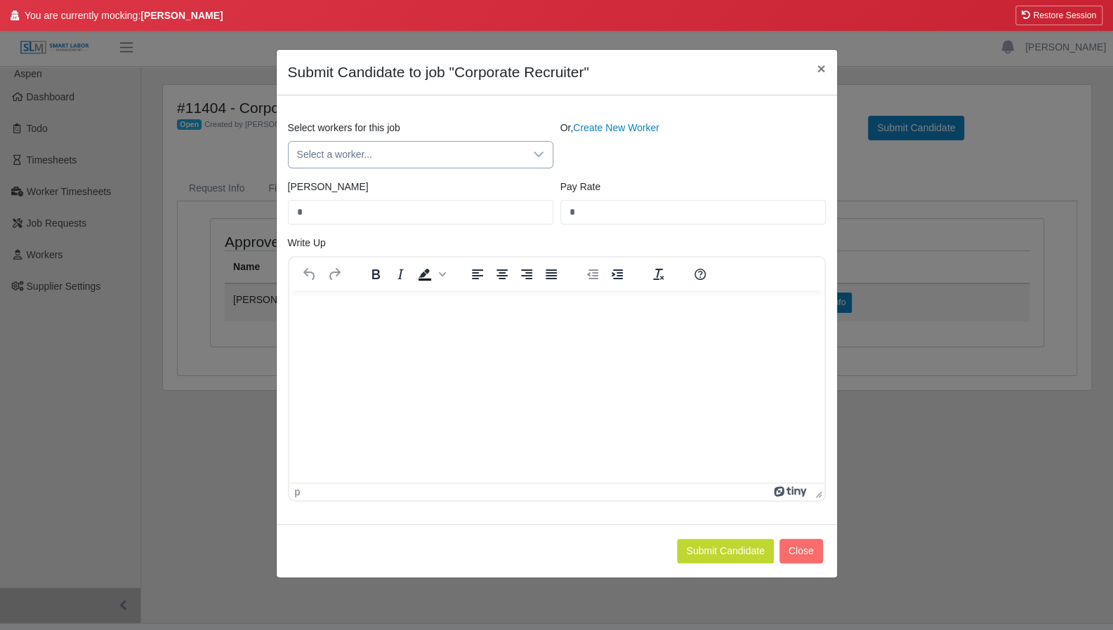
click at [539, 154] on icon at bounding box center [538, 155] width 10 height 6
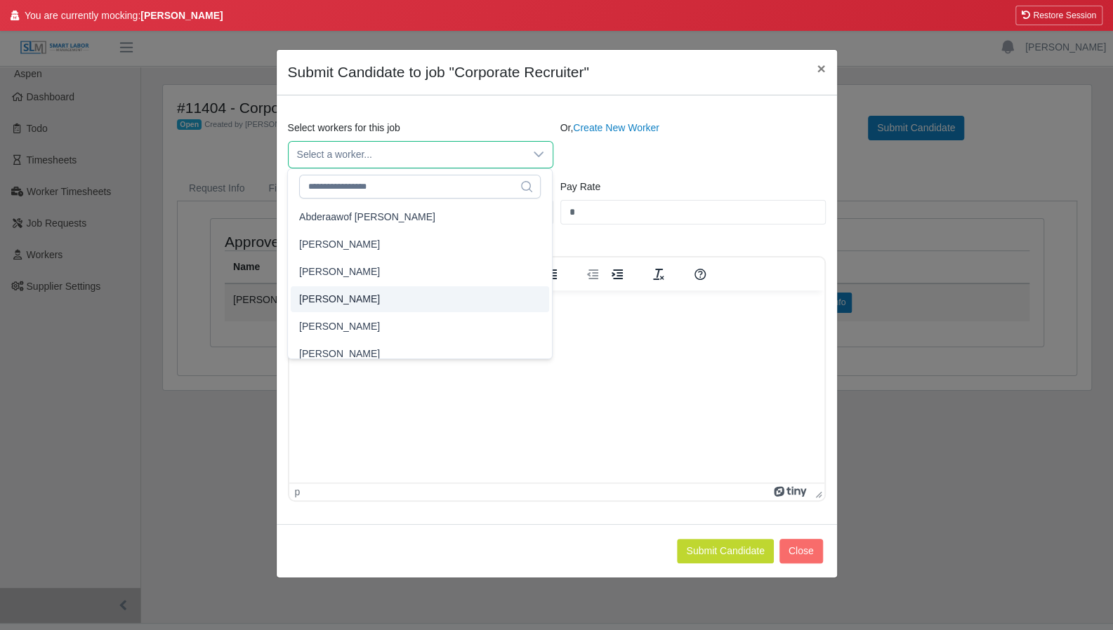
click at [429, 296] on li "Adalberto Franco" at bounding box center [420, 299] width 258 height 26
type input "****"
type input "**"
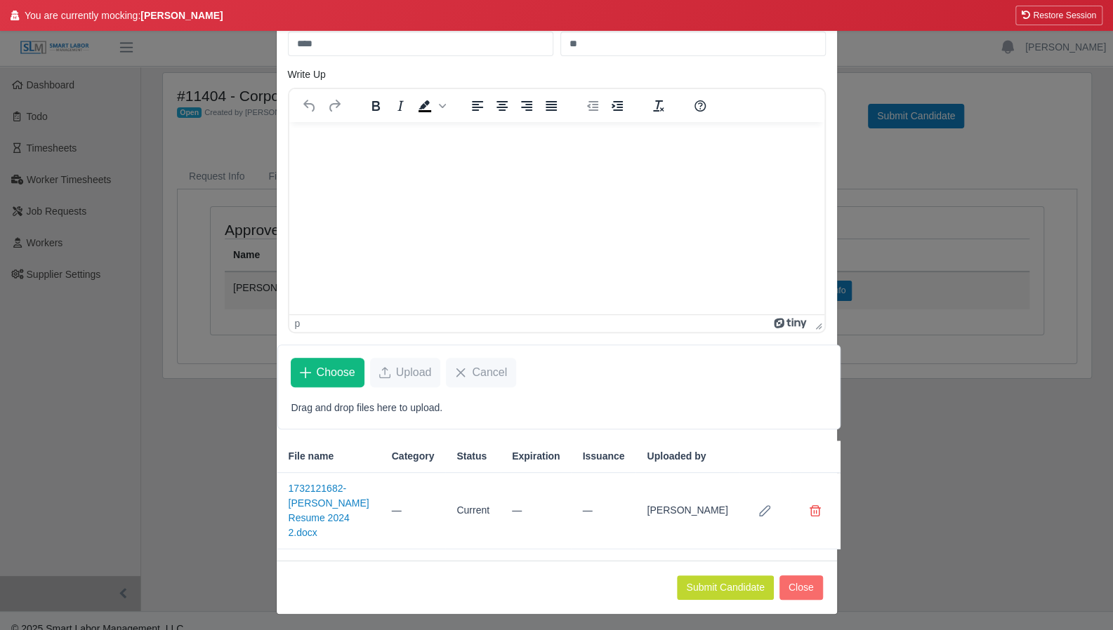
scroll to position [28, 0]
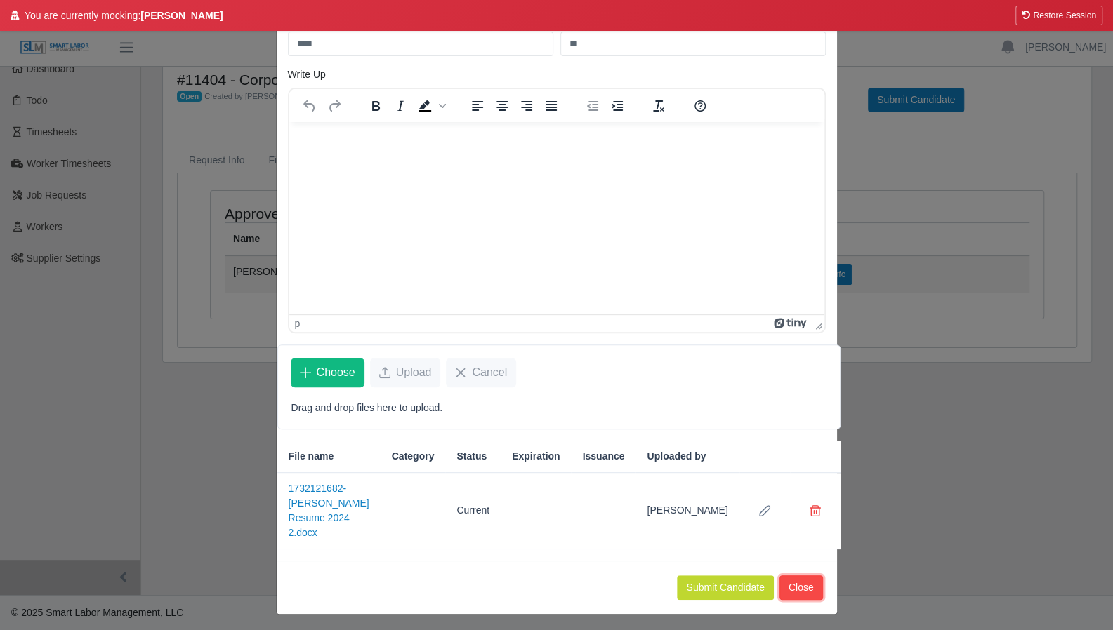
click at [809, 585] on button "Close" at bounding box center [801, 588] width 44 height 25
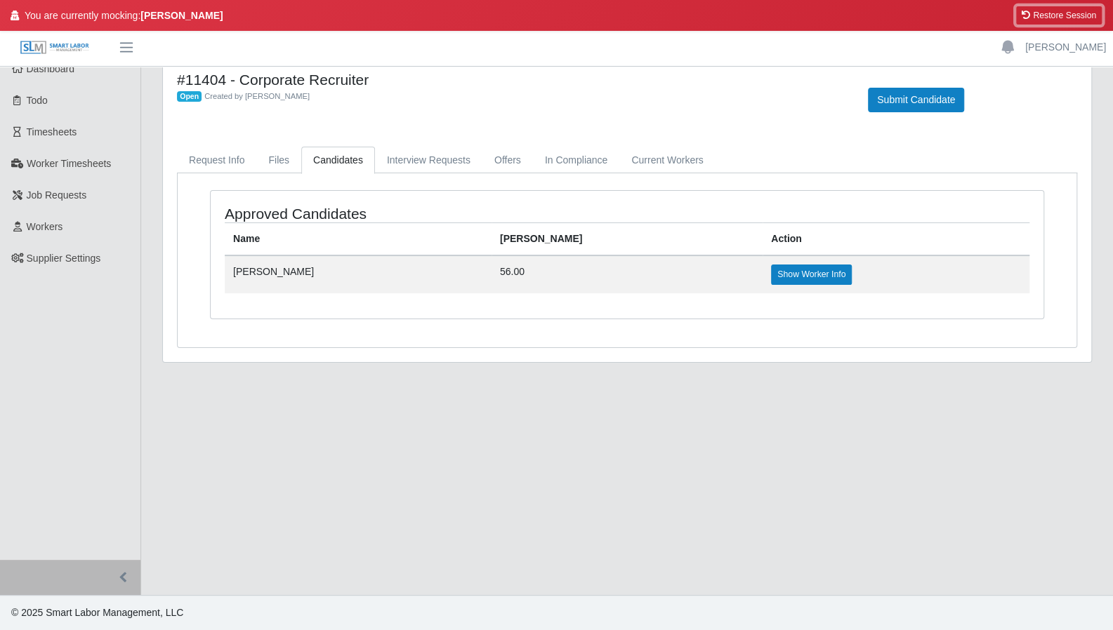
drag, startPoint x: 1063, startPoint y: 20, endPoint x: 619, endPoint y: 46, distance: 444.4
click at [1063, 20] on button "Restore Session" at bounding box center [1058, 16] width 87 height 20
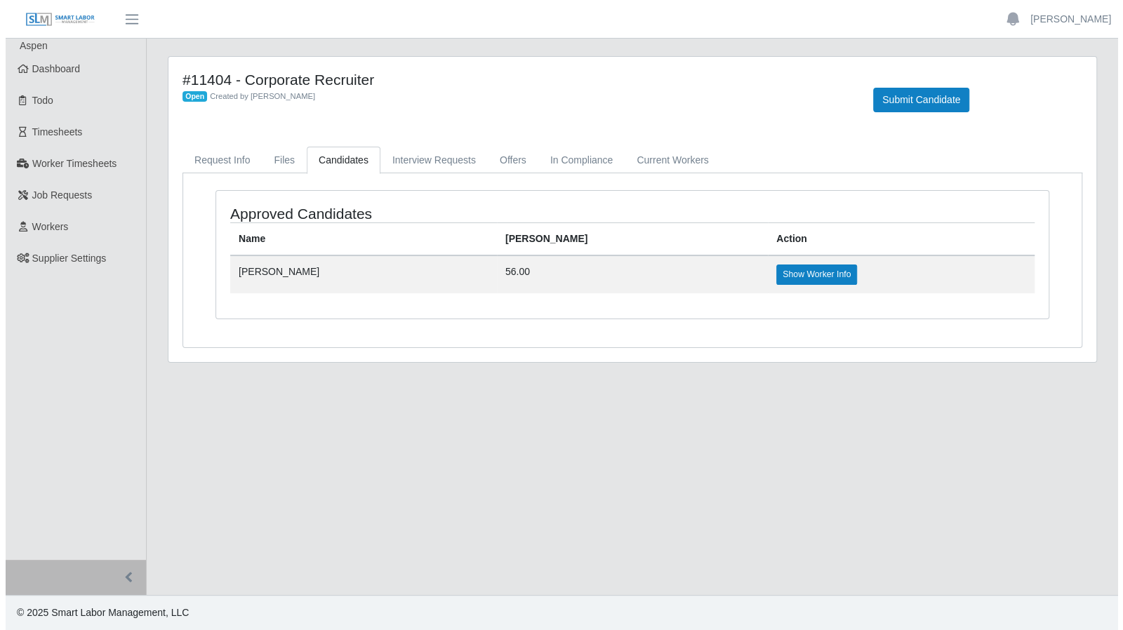
scroll to position [0, 0]
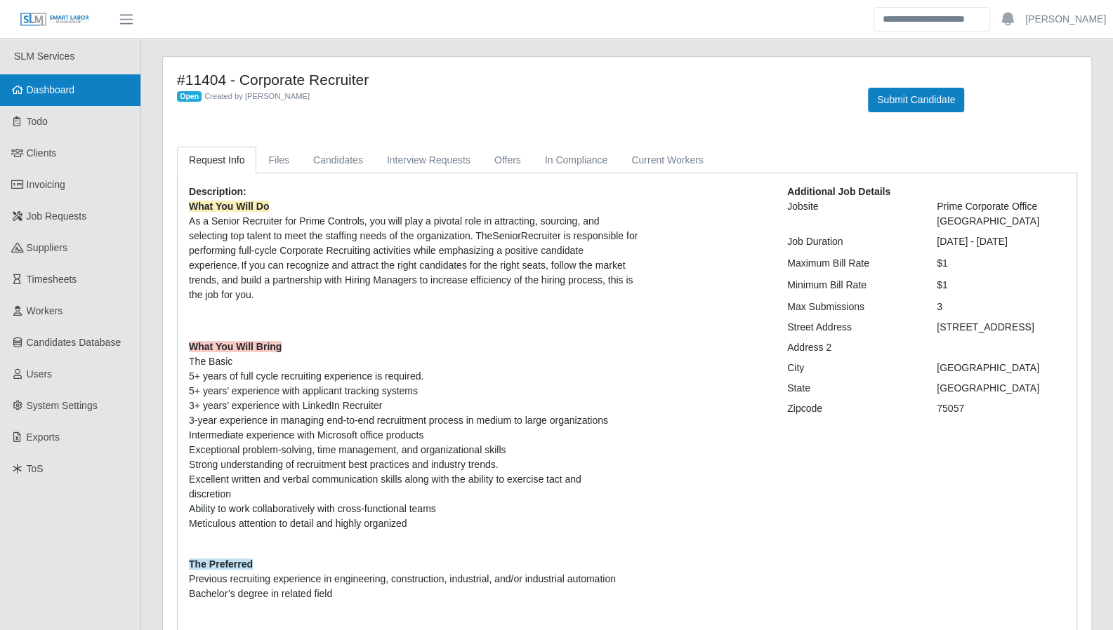
click at [48, 88] on span "Dashboard" at bounding box center [51, 89] width 48 height 11
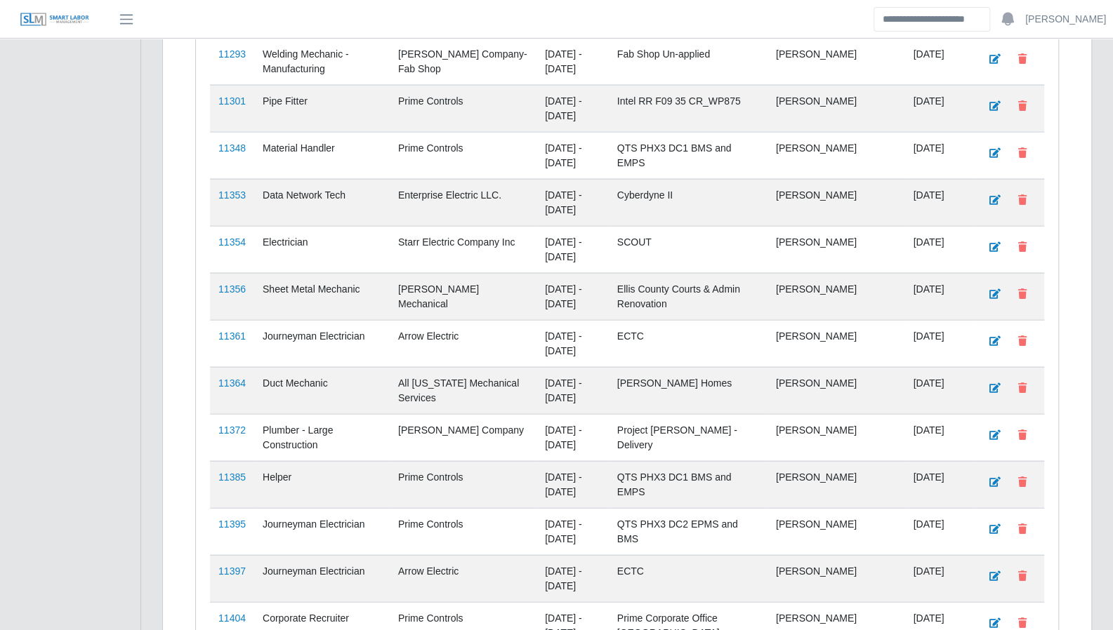
scroll to position [2168, 0]
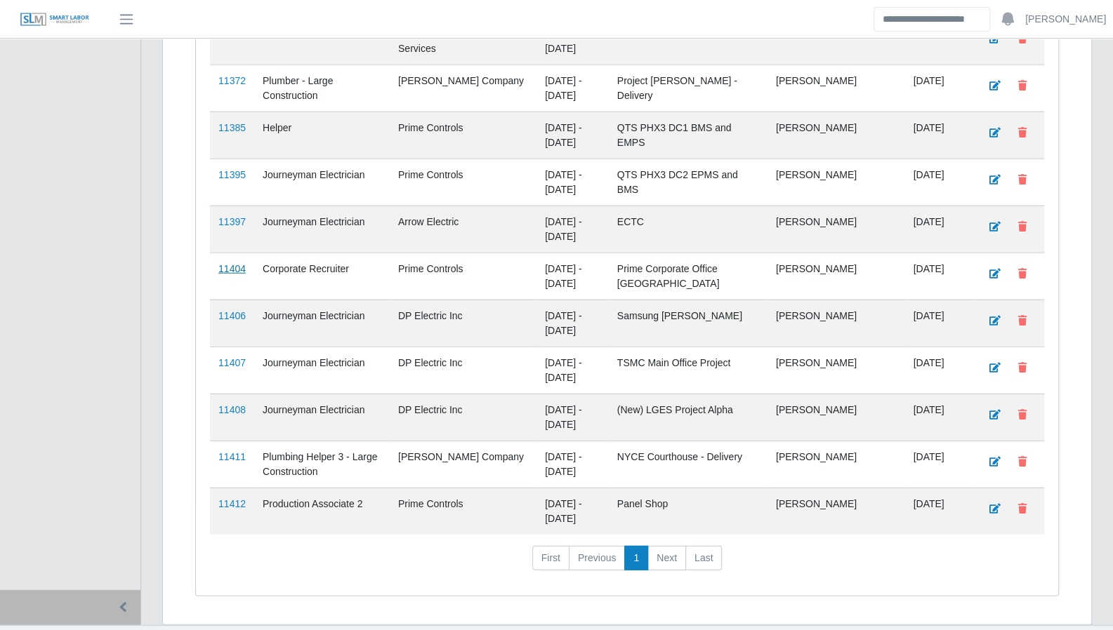
click at [230, 263] on link "11404" at bounding box center [231, 268] width 27 height 11
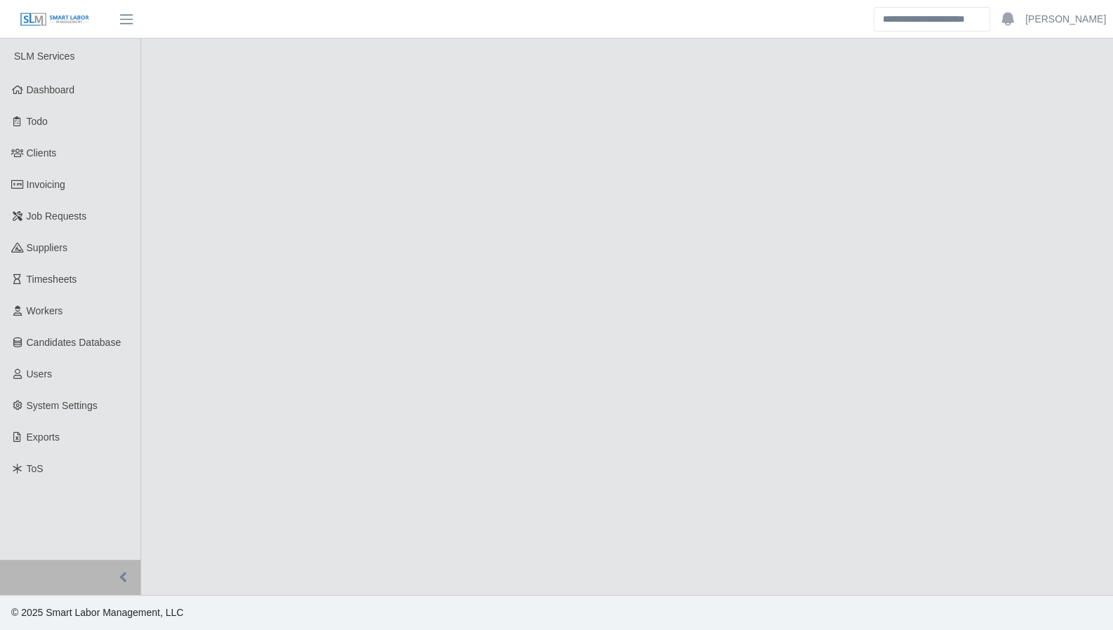
select select "****"
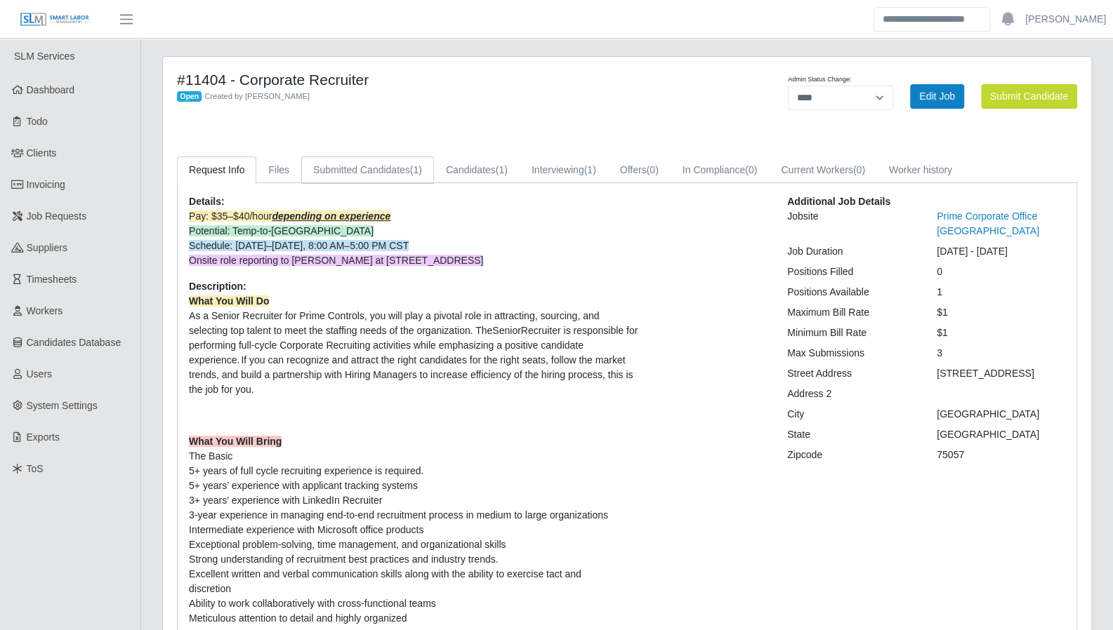
click at [395, 168] on link "Submitted Candidates (1)" at bounding box center [367, 170] width 133 height 27
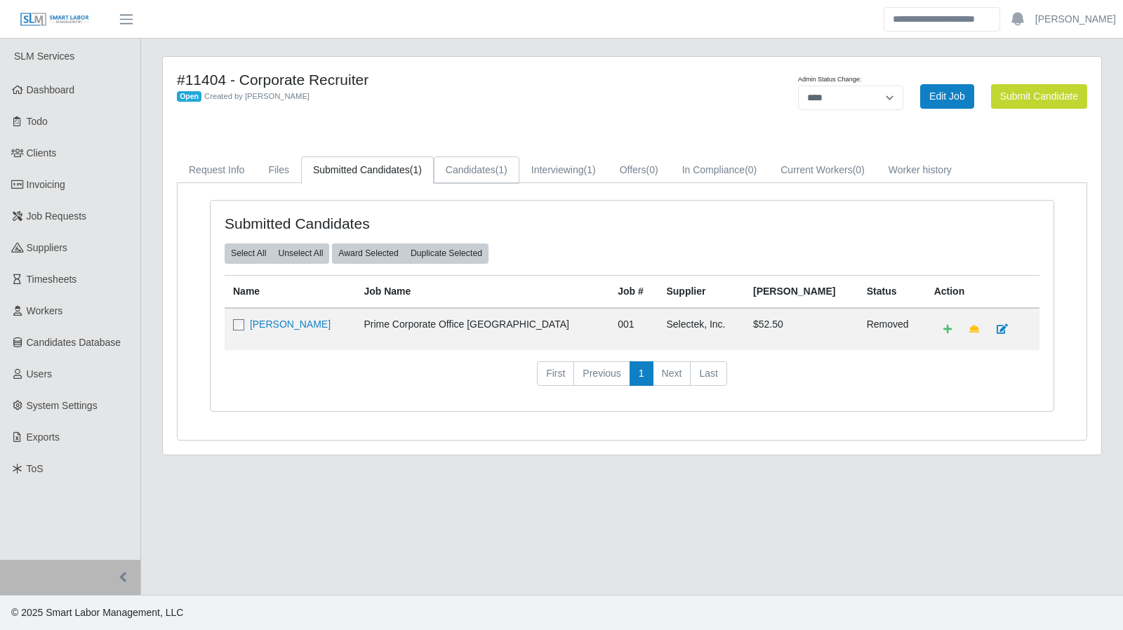
click at [473, 173] on link "Candidates (1)" at bounding box center [477, 170] width 86 height 27
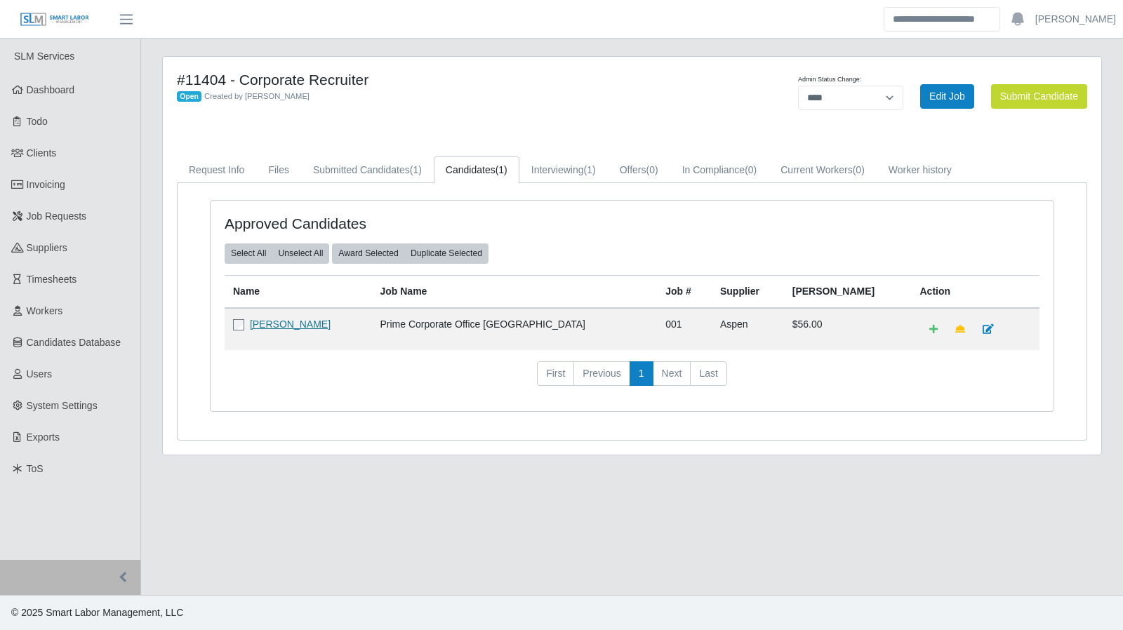
click at [293, 326] on link "[PERSON_NAME]" at bounding box center [290, 324] width 81 height 11
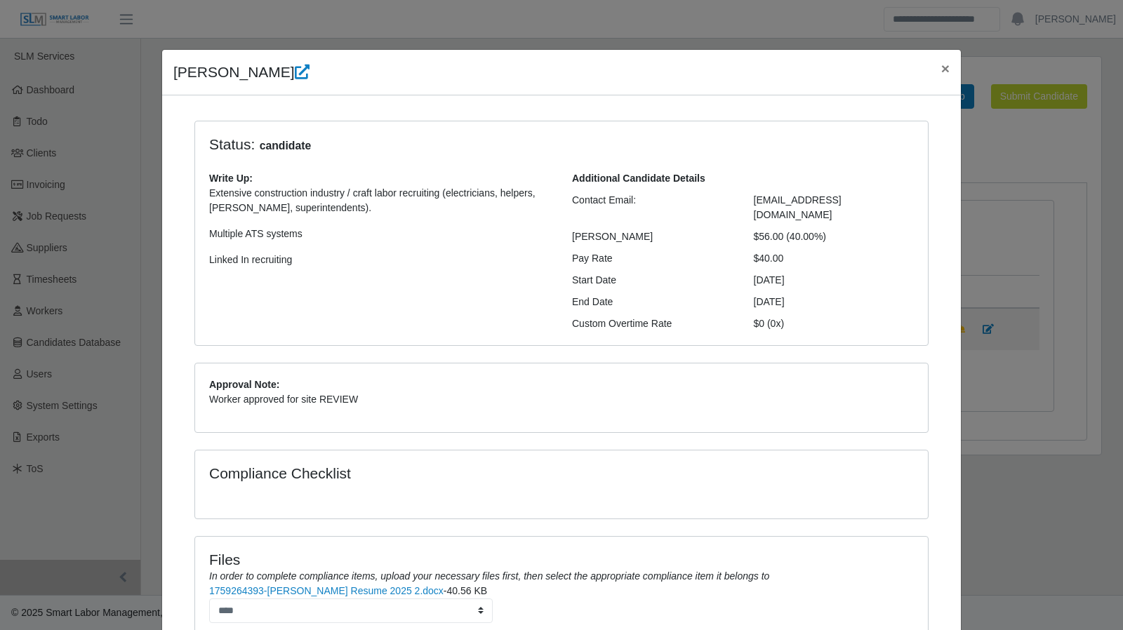
click at [295, 65] on icon at bounding box center [302, 72] width 15 height 15
click at [930, 68] on button "×" at bounding box center [945, 68] width 31 height 37
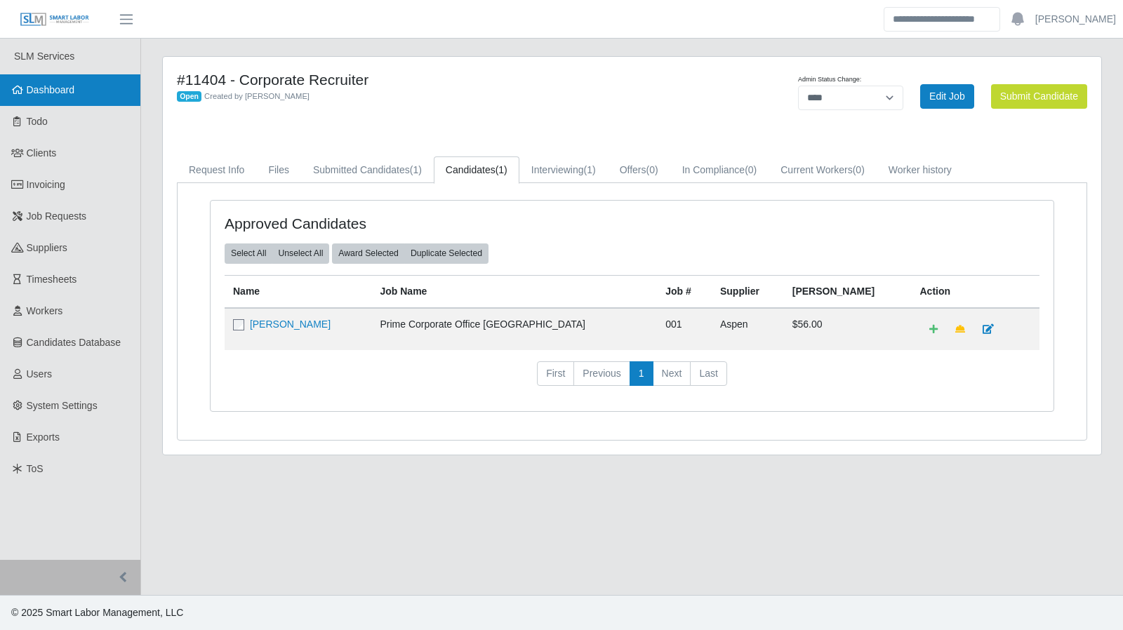
click at [90, 89] on link "Dashboard" at bounding box center [70, 90] width 140 height 32
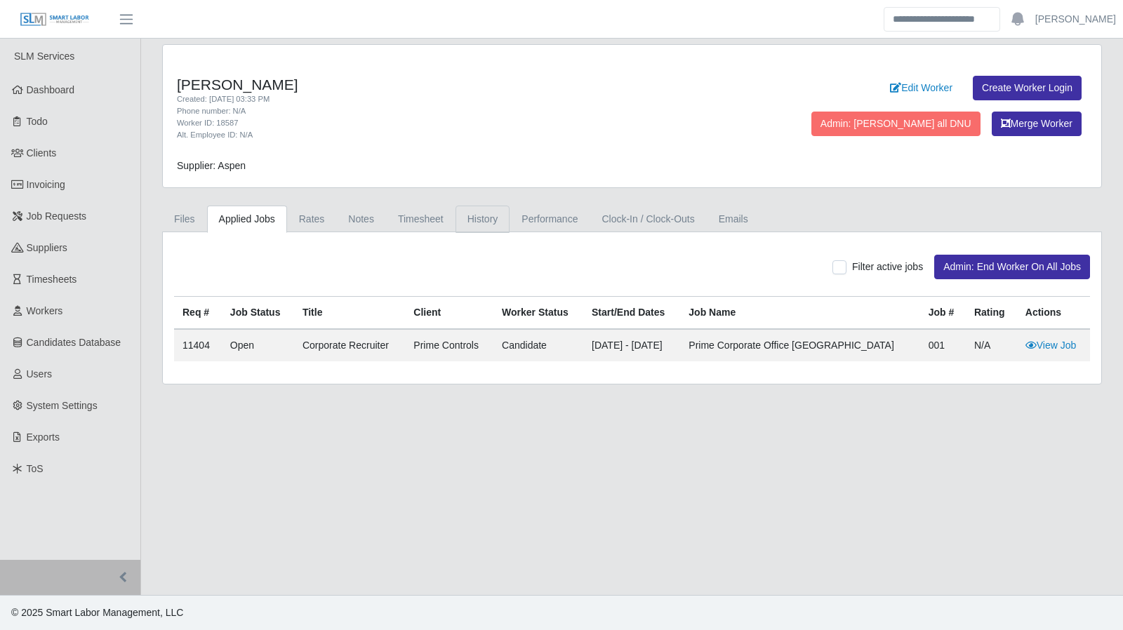
click at [480, 223] on link "History" at bounding box center [483, 219] width 55 height 27
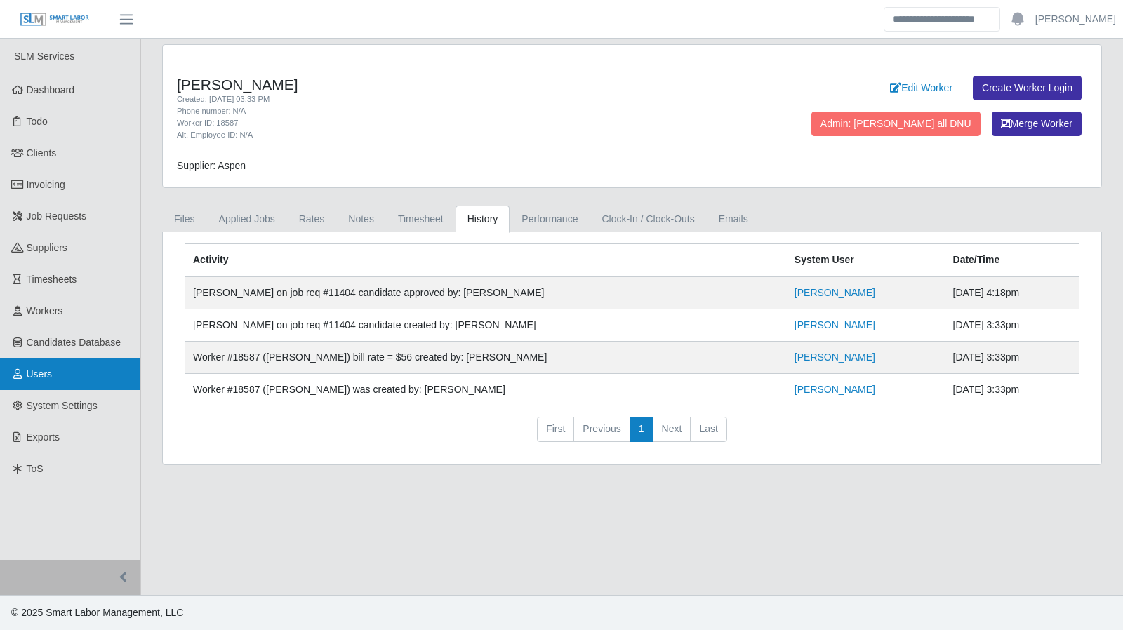
click at [39, 385] on link "Users" at bounding box center [70, 375] width 140 height 32
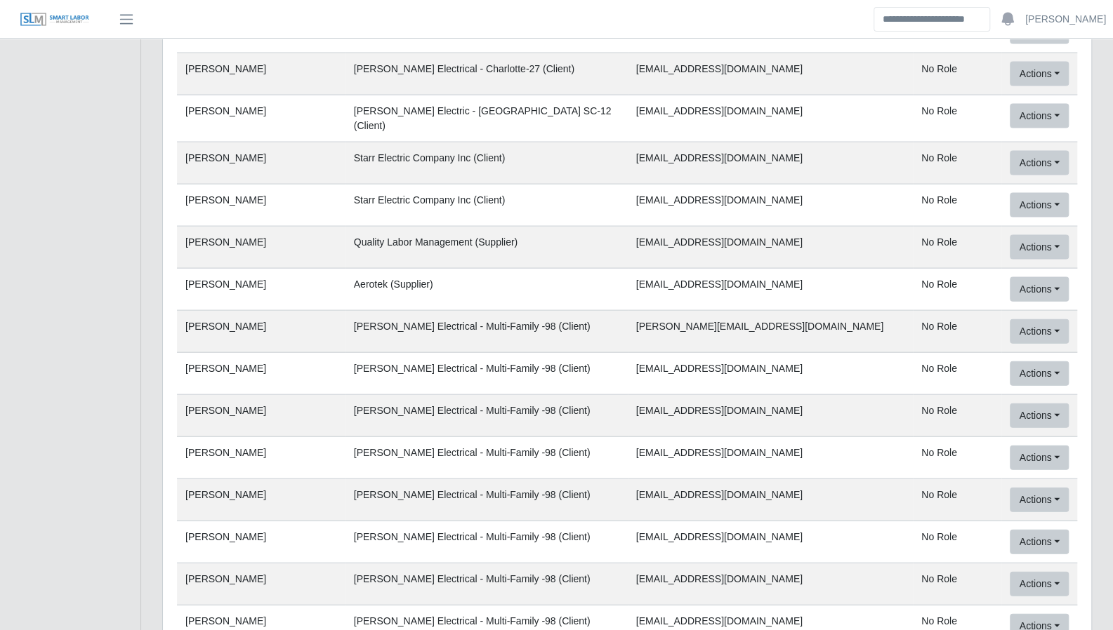
scroll to position [54399, 0]
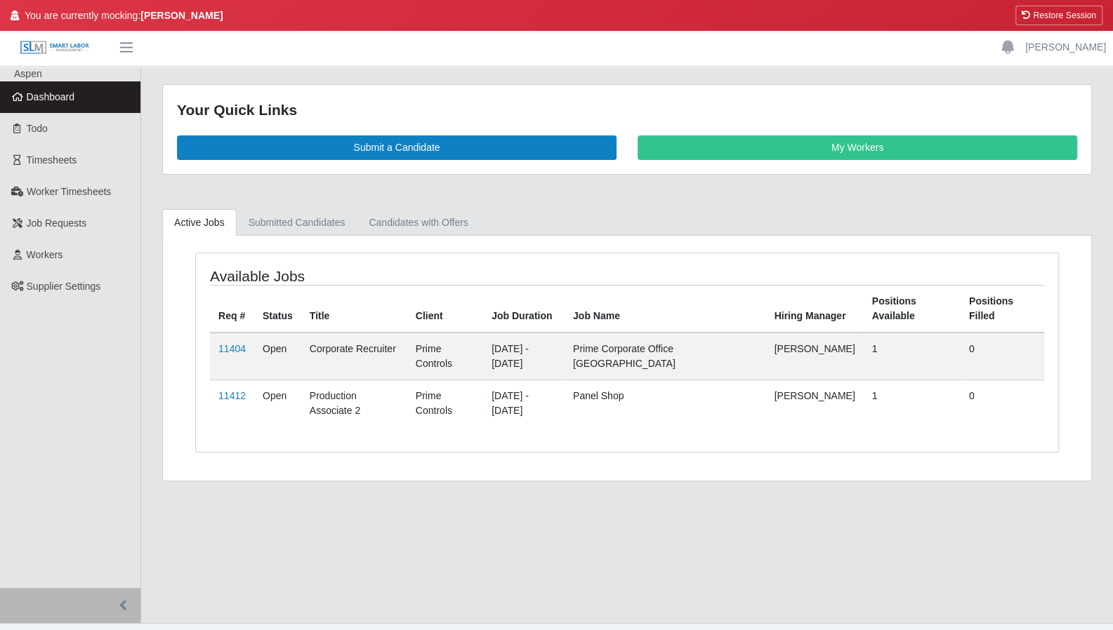
click at [236, 353] on td "11404" at bounding box center [232, 357] width 44 height 48
click at [235, 348] on link "11404" at bounding box center [231, 348] width 27 height 11
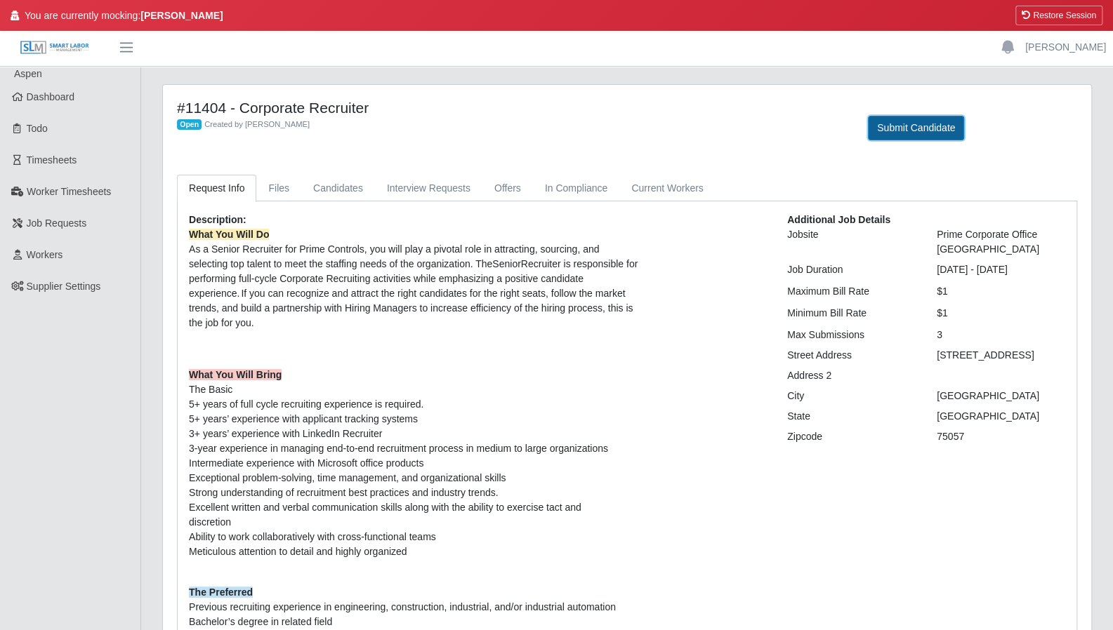
click at [910, 119] on button "Submit Candidate" at bounding box center [916, 128] width 96 height 25
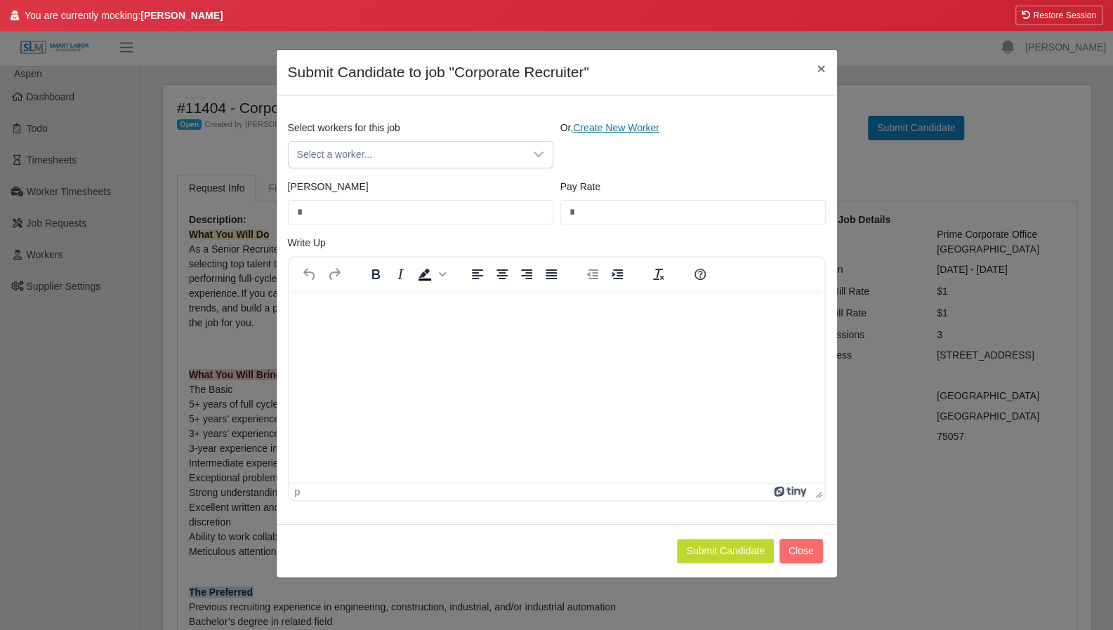
click at [606, 133] on link "Create New Worker" at bounding box center [616, 127] width 86 height 11
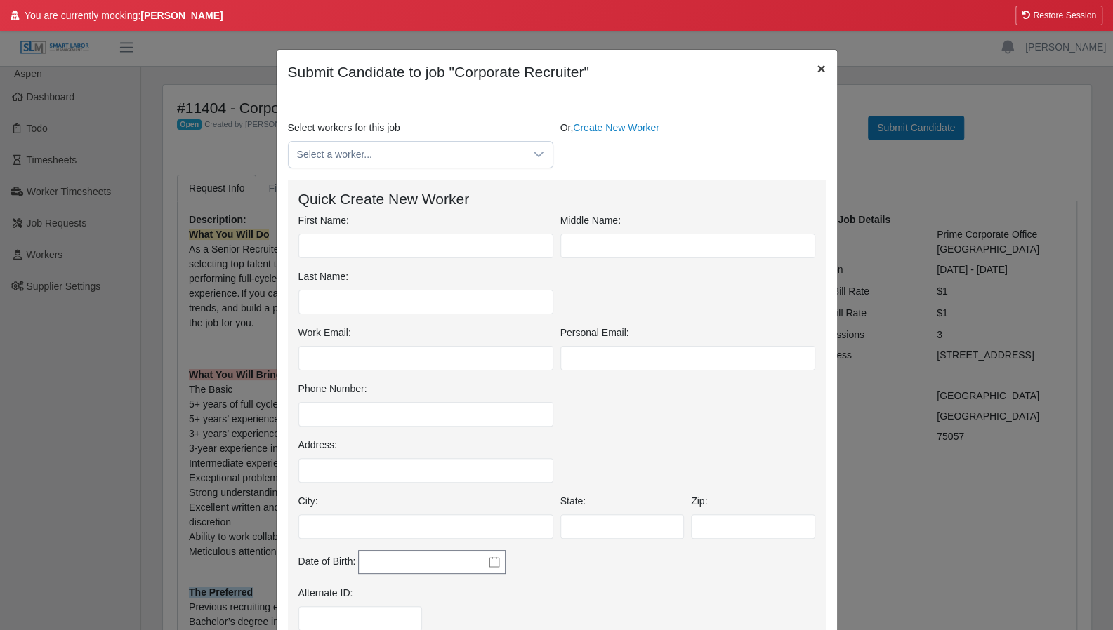
click at [816, 69] on span "×" at bounding box center [820, 68] width 8 height 16
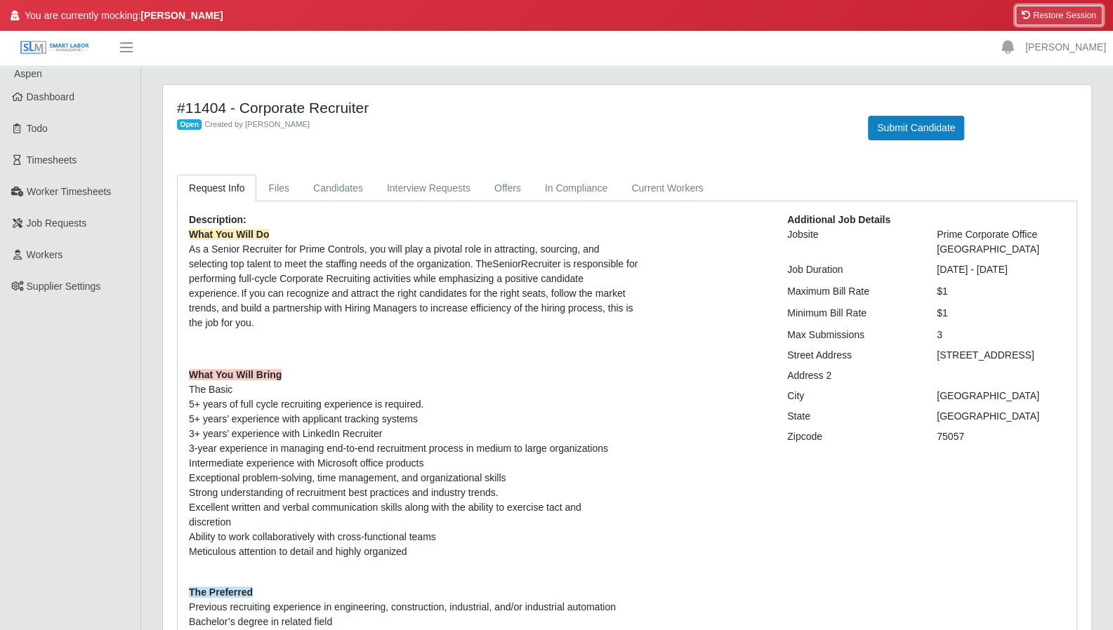
click at [1028, 19] on icon at bounding box center [1025, 15] width 8 height 8
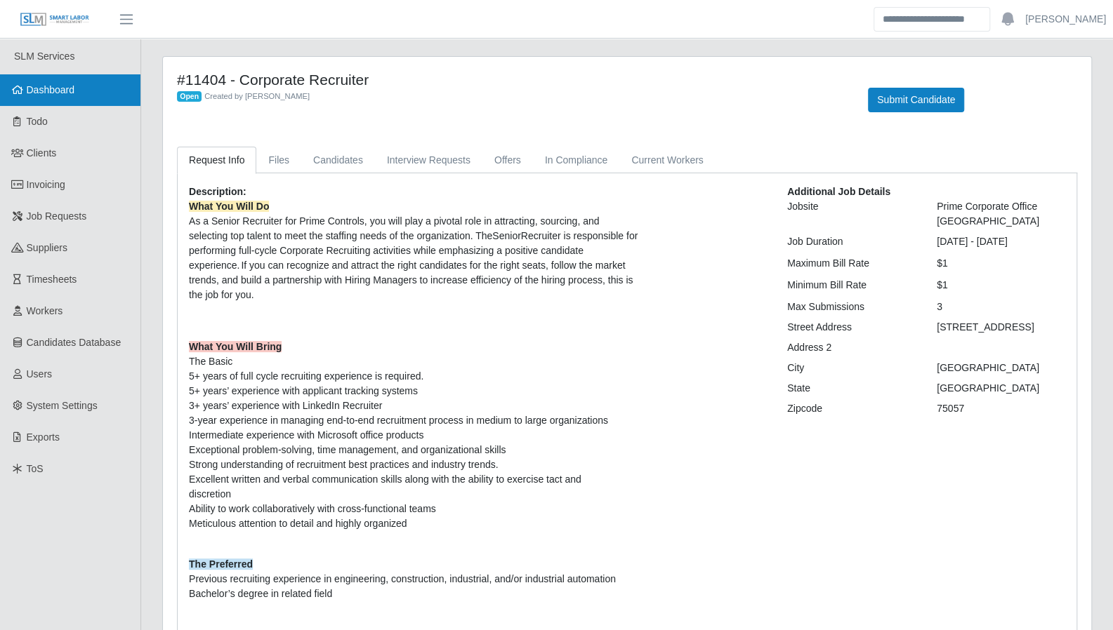
click at [70, 98] on link "Dashboard" at bounding box center [70, 90] width 140 height 32
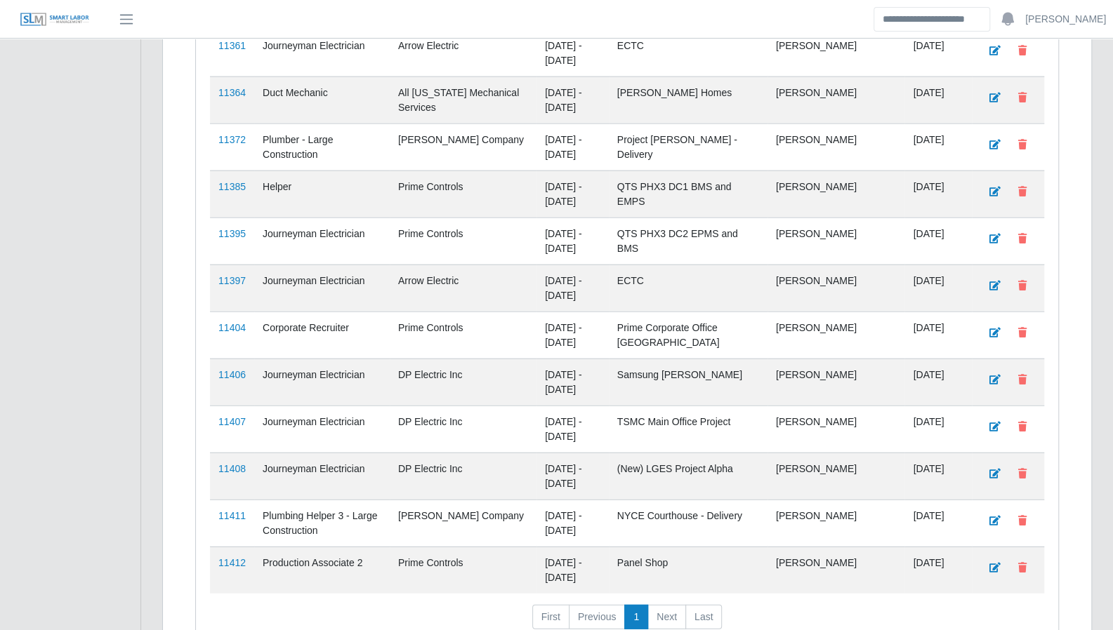
scroll to position [2168, 0]
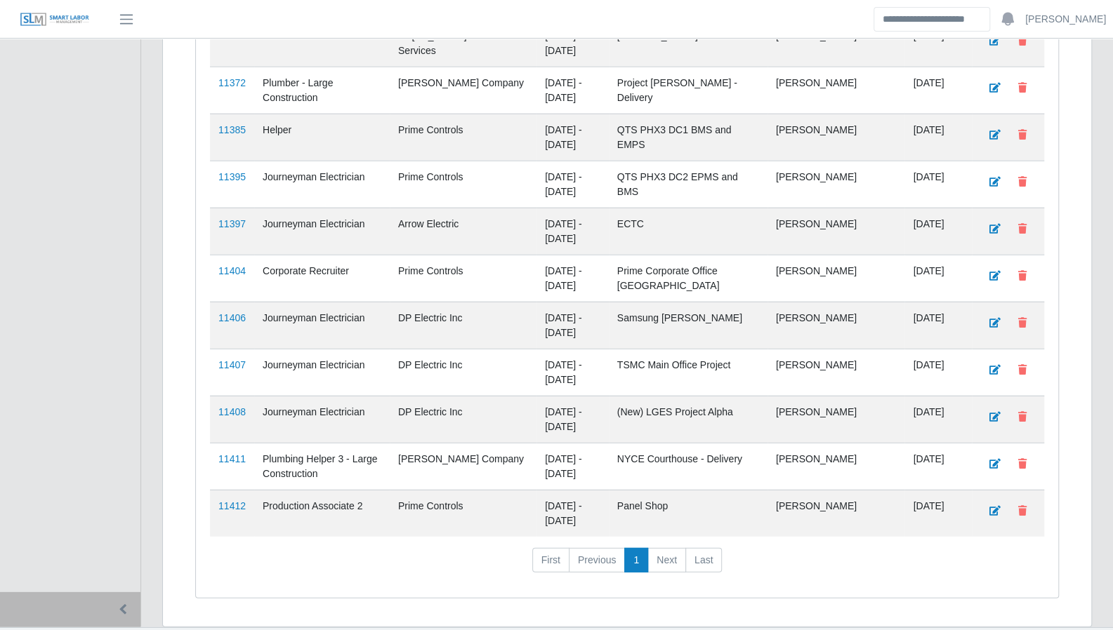
scroll to position [2168, 0]
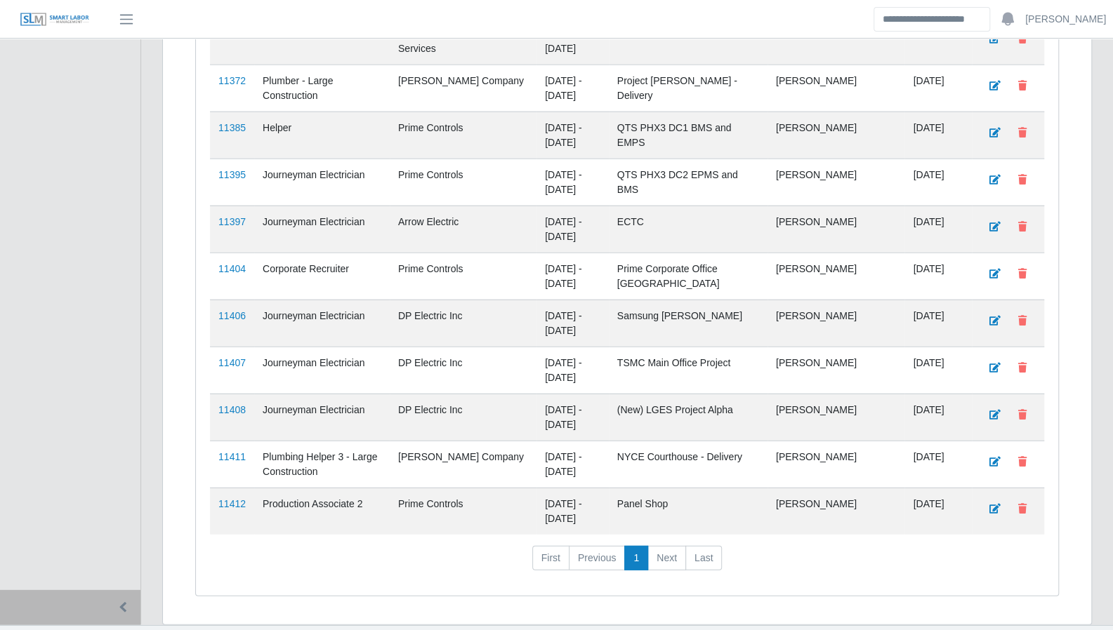
drag, startPoint x: 1050, startPoint y: 428, endPoint x: 918, endPoint y: 297, distance: 186.1
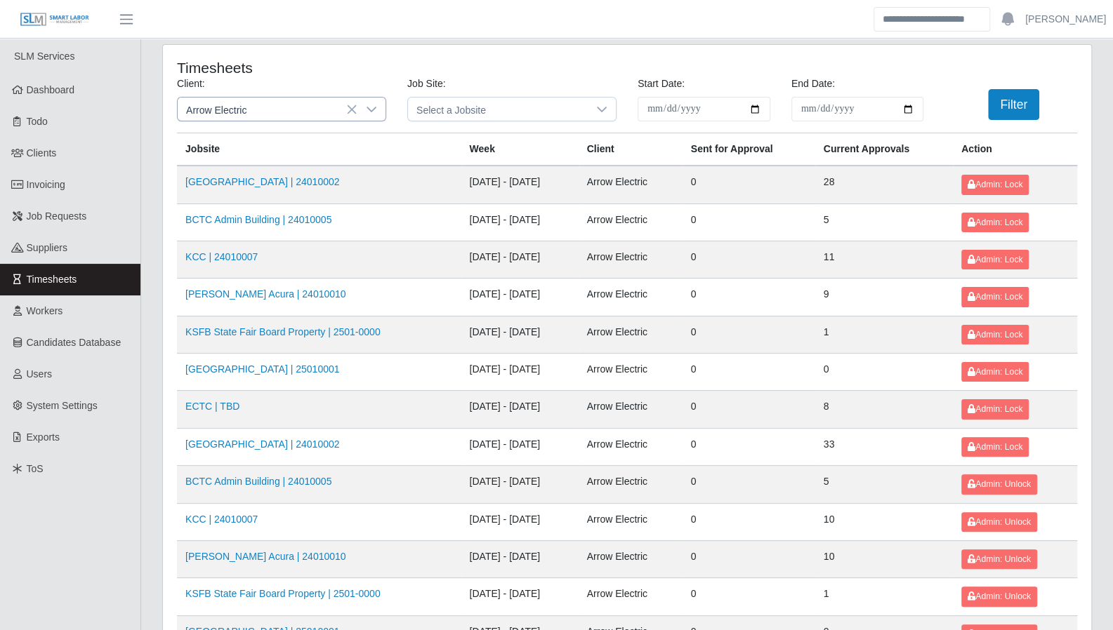
click at [373, 112] on icon at bounding box center [371, 109] width 11 height 11
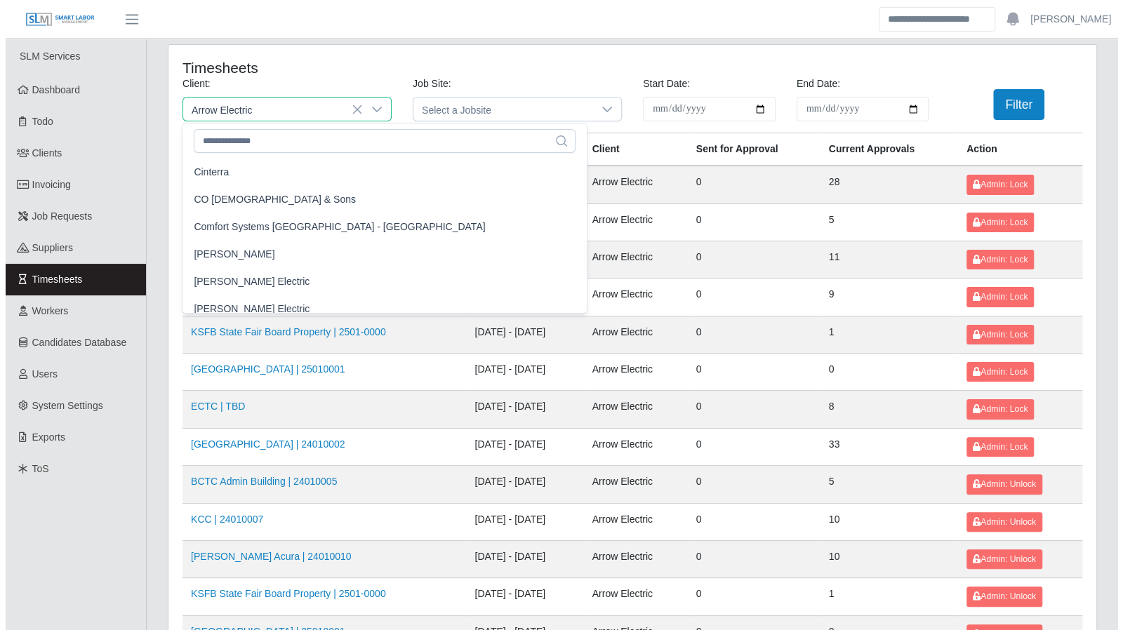
scroll to position [413, 0]
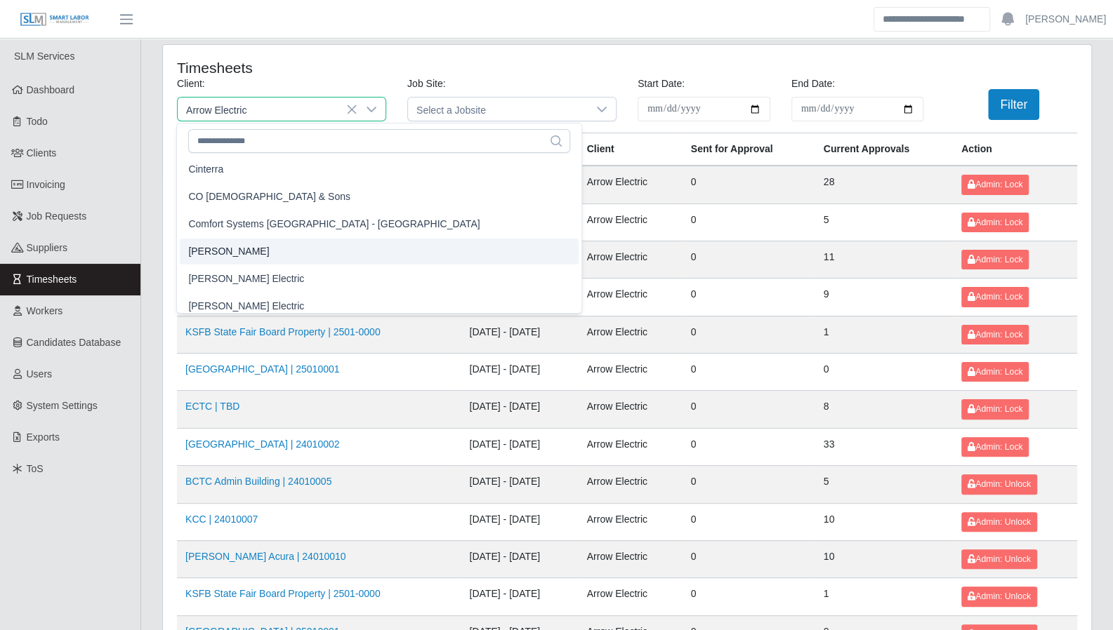
click at [240, 245] on li "CS Erickson" at bounding box center [379, 252] width 399 height 26
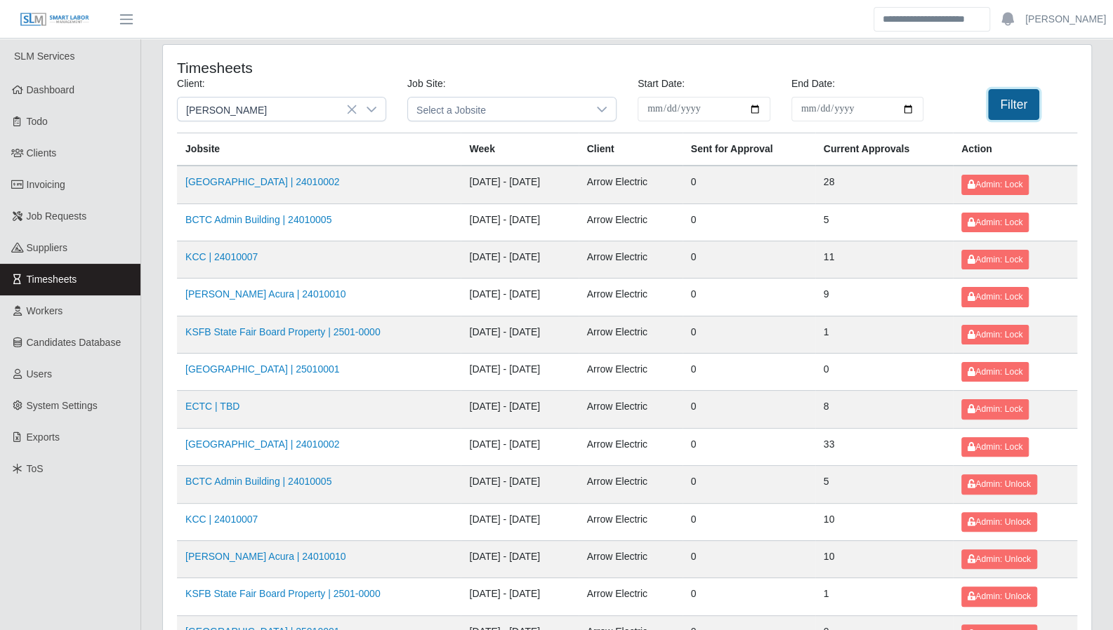
click at [1000, 106] on button "Filter" at bounding box center [1013, 104] width 51 height 31
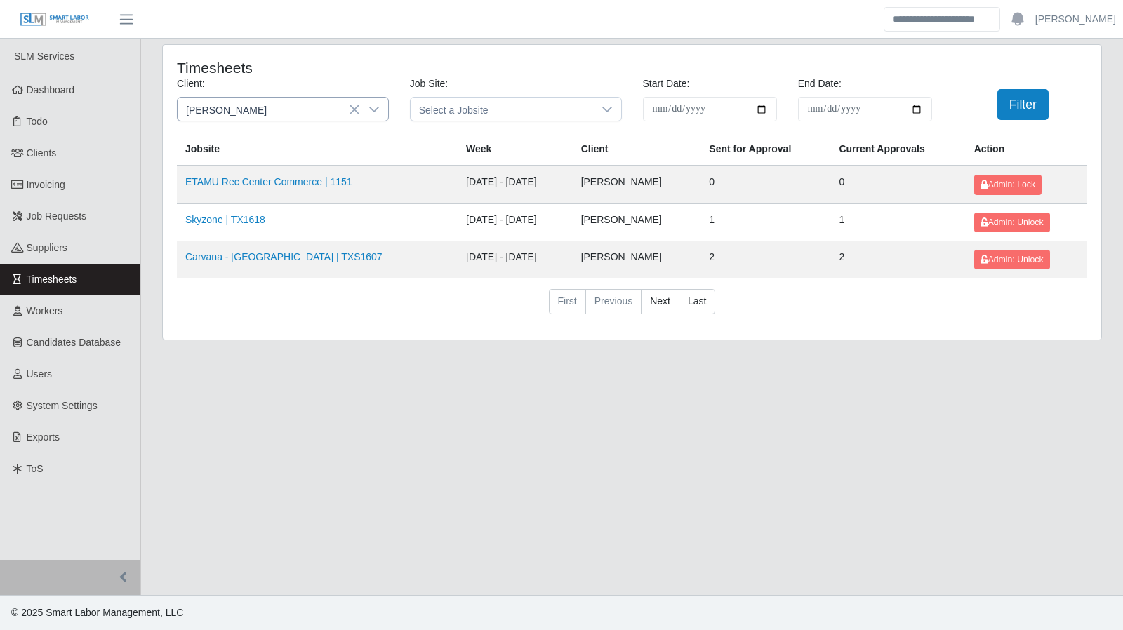
click at [380, 112] on div at bounding box center [374, 109] width 28 height 23
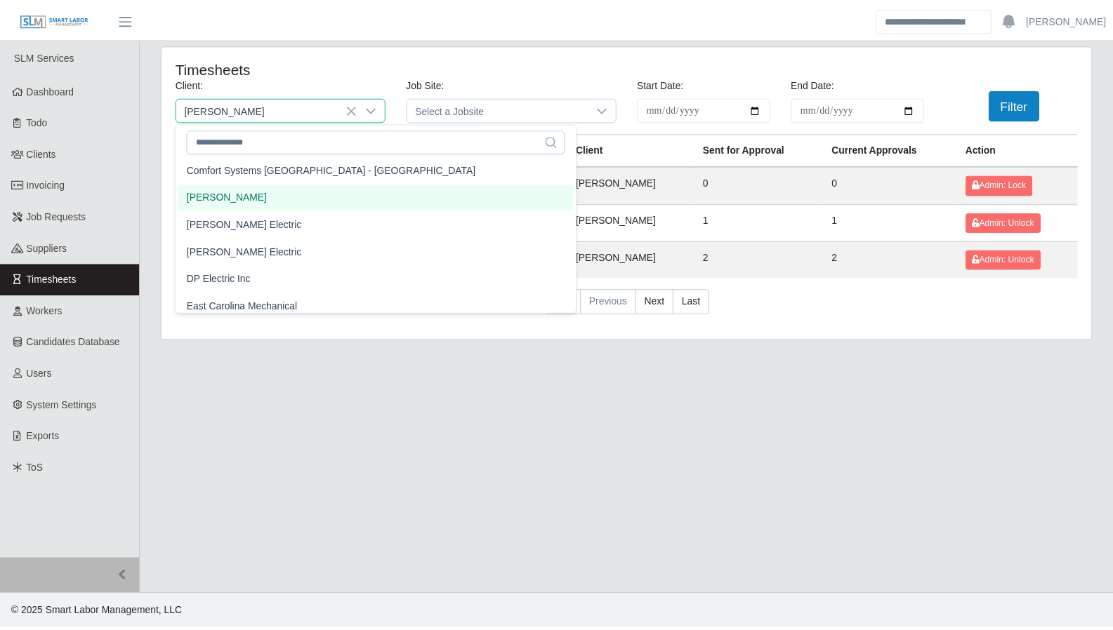
scroll to position [521, 0]
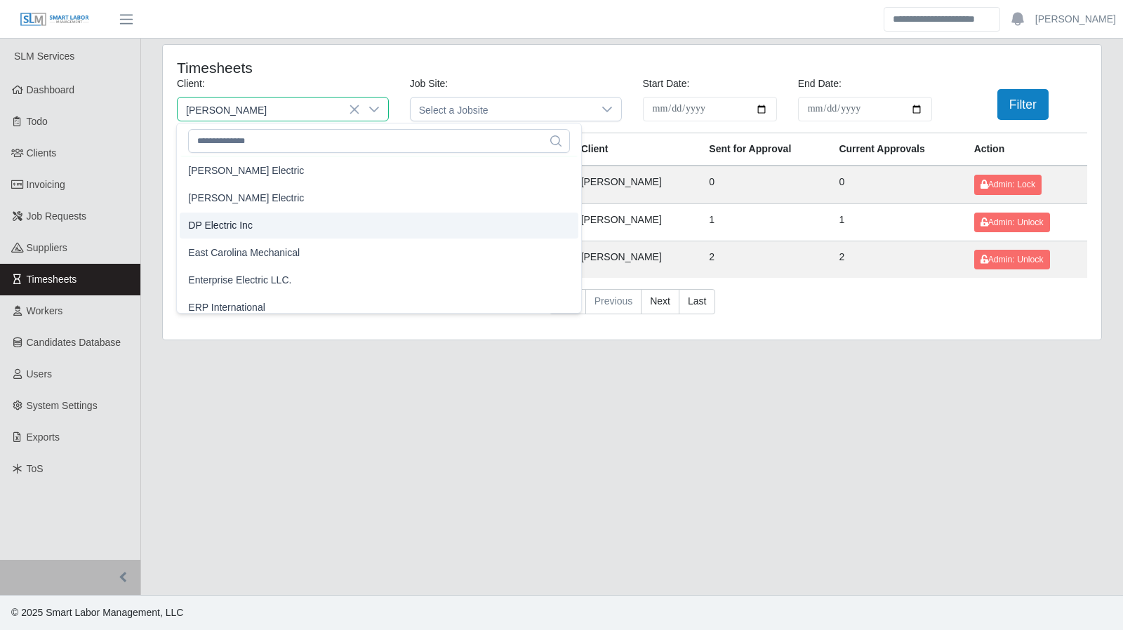
click at [276, 231] on li "DP Electric Inc" at bounding box center [379, 226] width 399 height 26
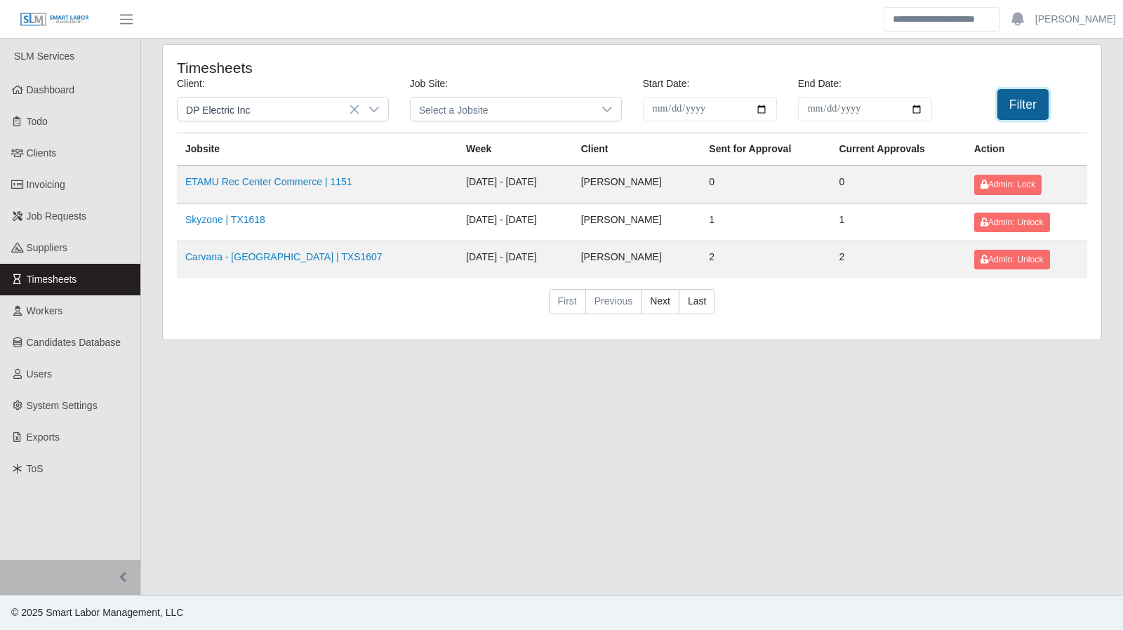
click at [1009, 107] on button "Filter" at bounding box center [1022, 104] width 51 height 31
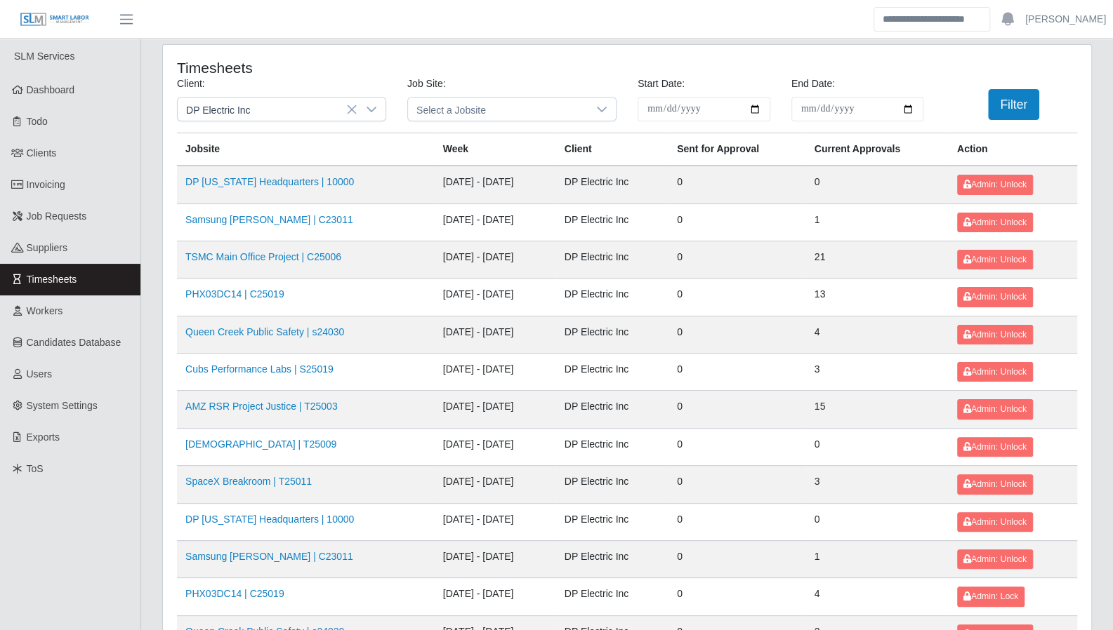
click at [1095, 371] on div "**********" at bounding box center [627, 462] width 950 height 837
click at [1092, 409] on div "**********" at bounding box center [627, 462] width 950 height 837
click at [368, 110] on icon at bounding box center [371, 109] width 11 height 11
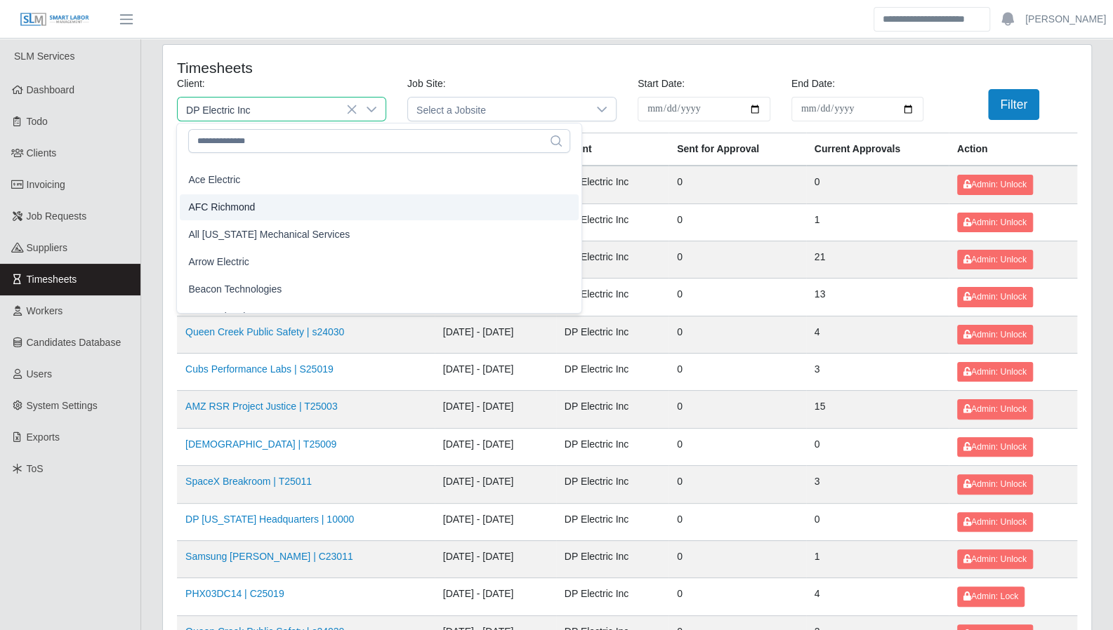
scroll to position [23, 0]
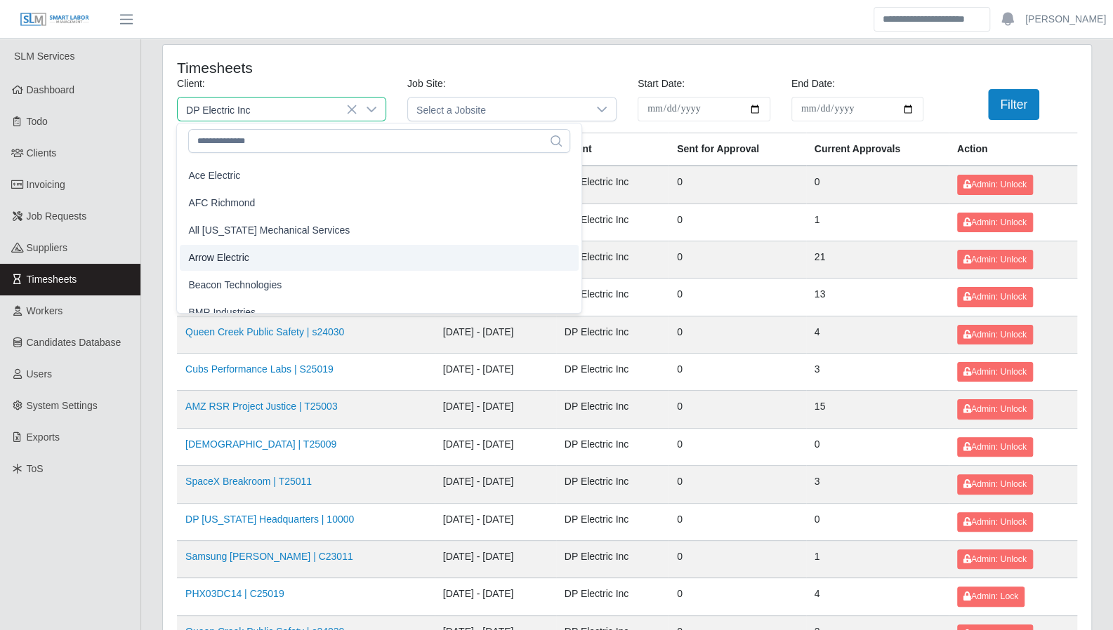
click at [232, 251] on span "Arrow Electric" at bounding box center [218, 258] width 60 height 15
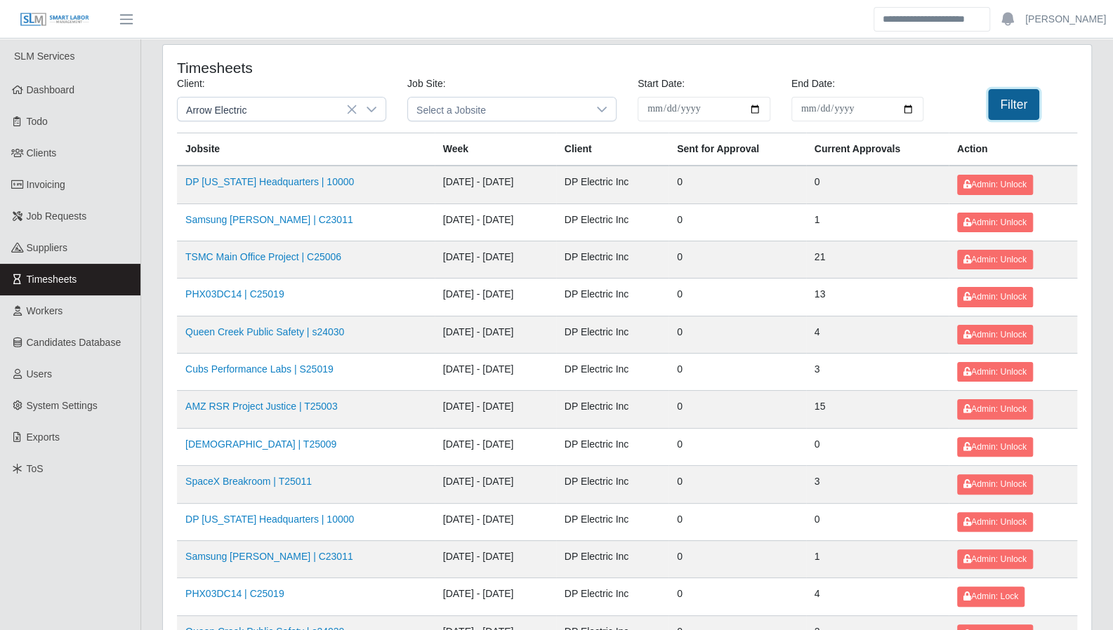
click at [1002, 112] on button "Filter" at bounding box center [1013, 104] width 51 height 31
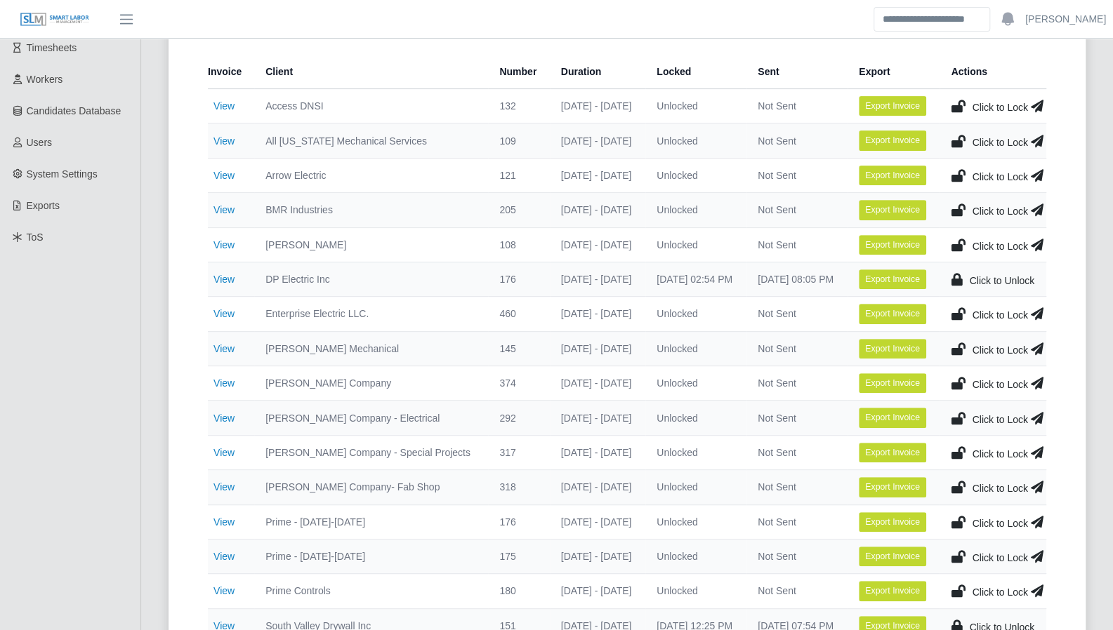
scroll to position [232, 0]
click at [227, 347] on link "View" at bounding box center [223, 348] width 21 height 11
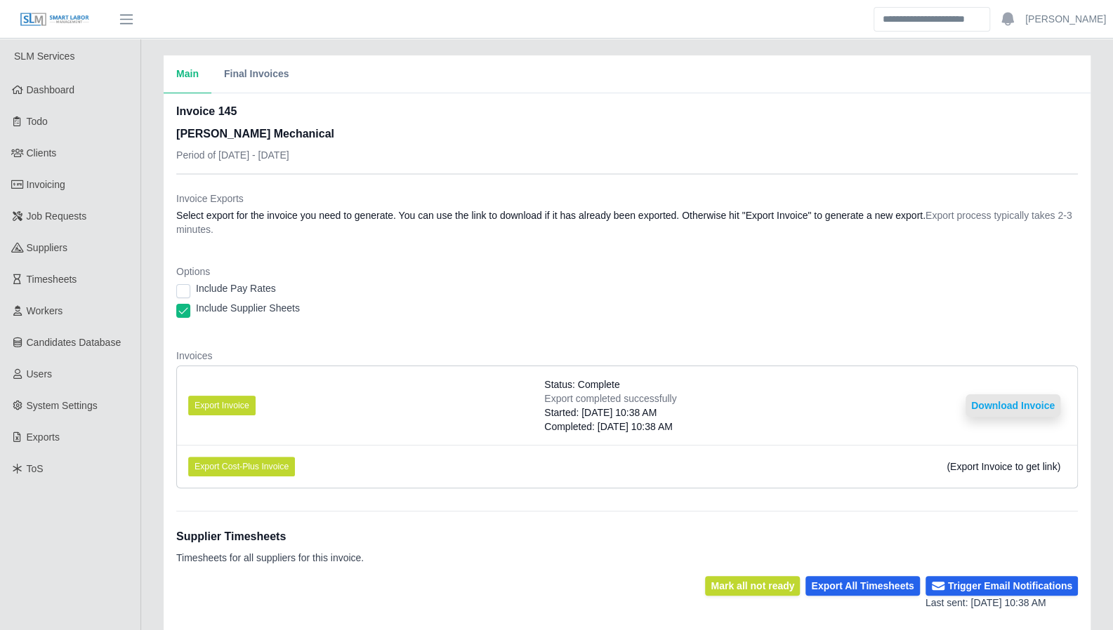
click at [988, 406] on button "Download Invoice" at bounding box center [1012, 406] width 95 height 22
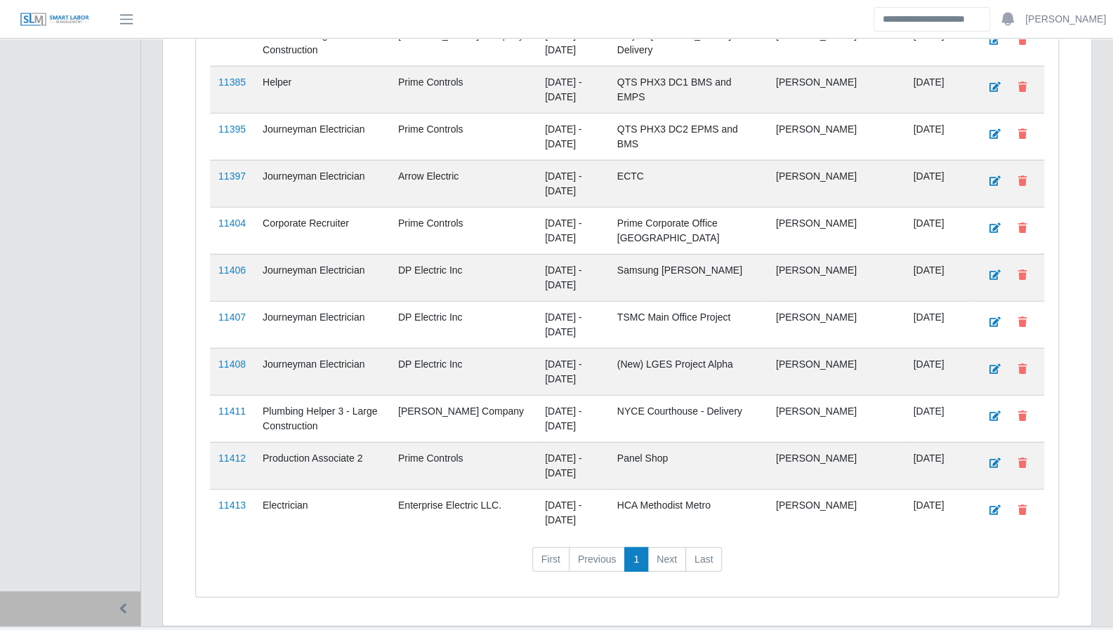
scroll to position [2214, 0]
click at [229, 499] on link "11413" at bounding box center [231, 504] width 27 height 11
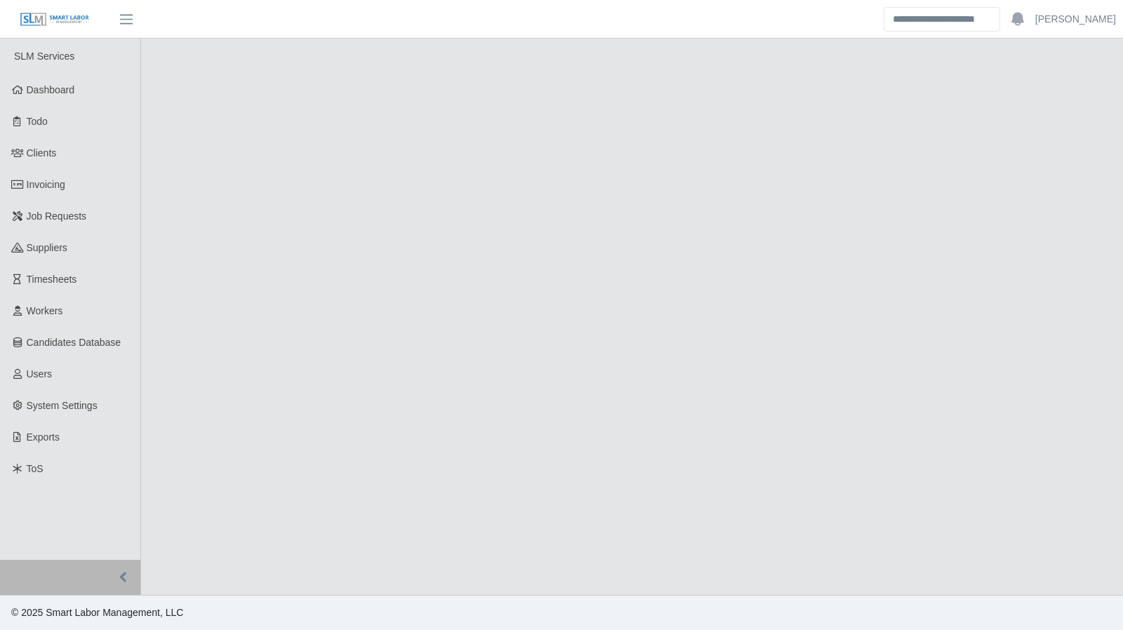
select select "****"
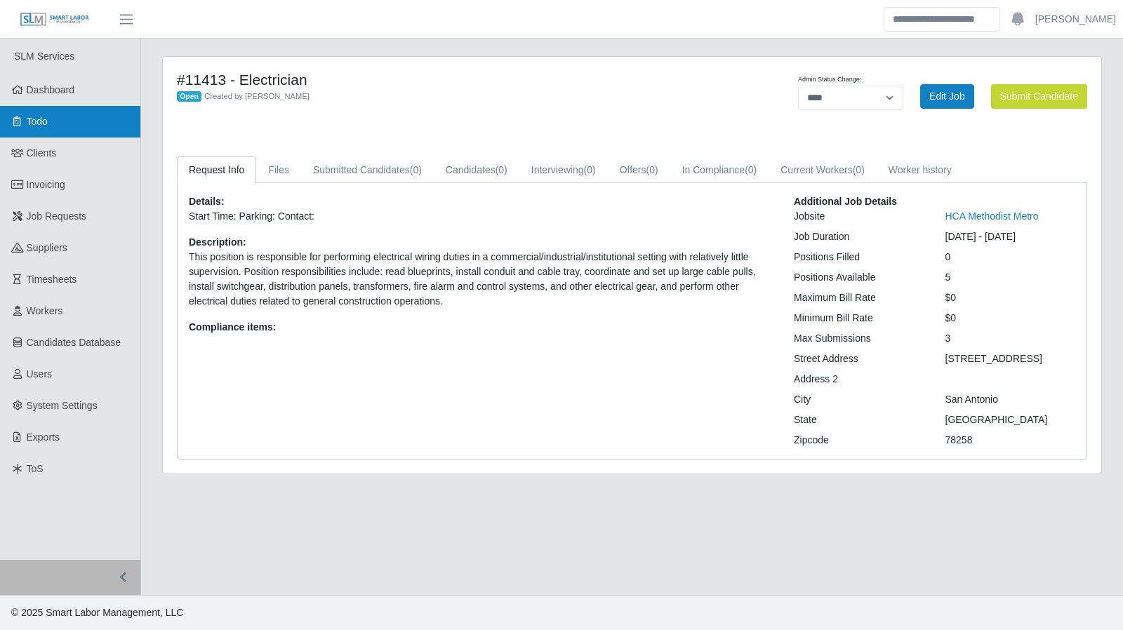
click at [65, 113] on link "Todo" at bounding box center [70, 122] width 140 height 32
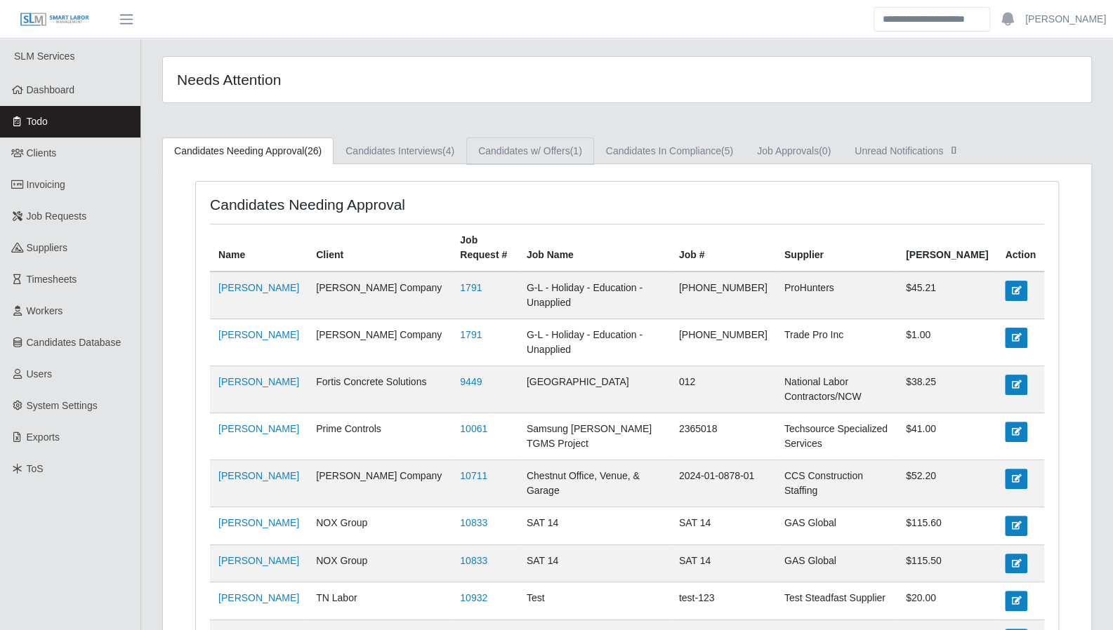
click at [553, 147] on link "Candidates w/ Offers (1)" at bounding box center [530, 151] width 128 height 27
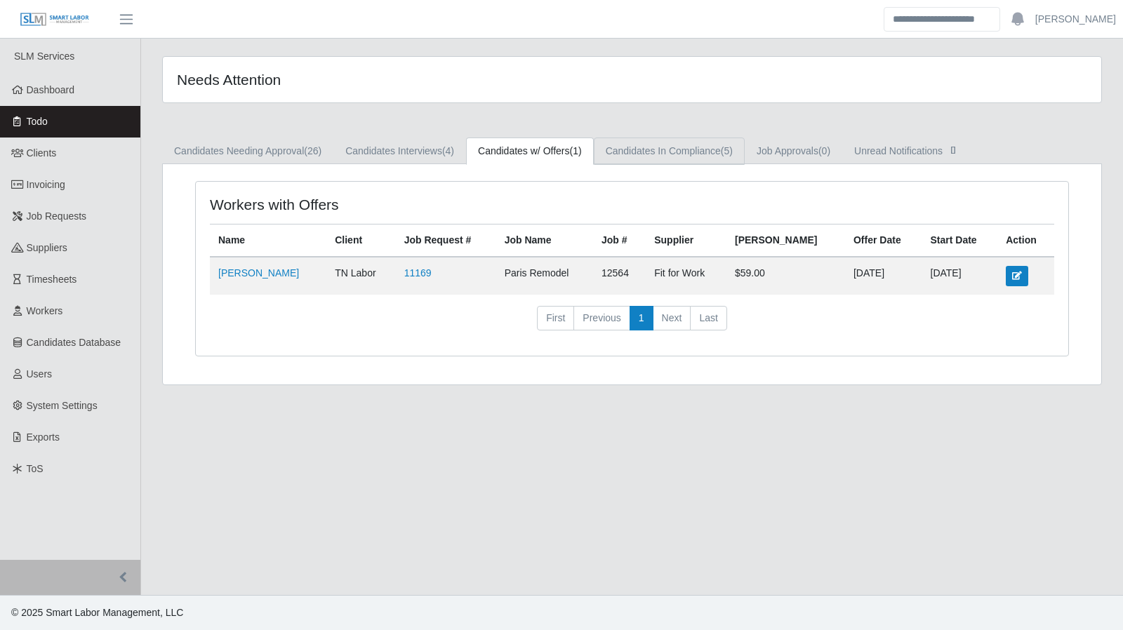
click at [639, 154] on link "Candidates In Compliance (5)" at bounding box center [669, 151] width 151 height 27
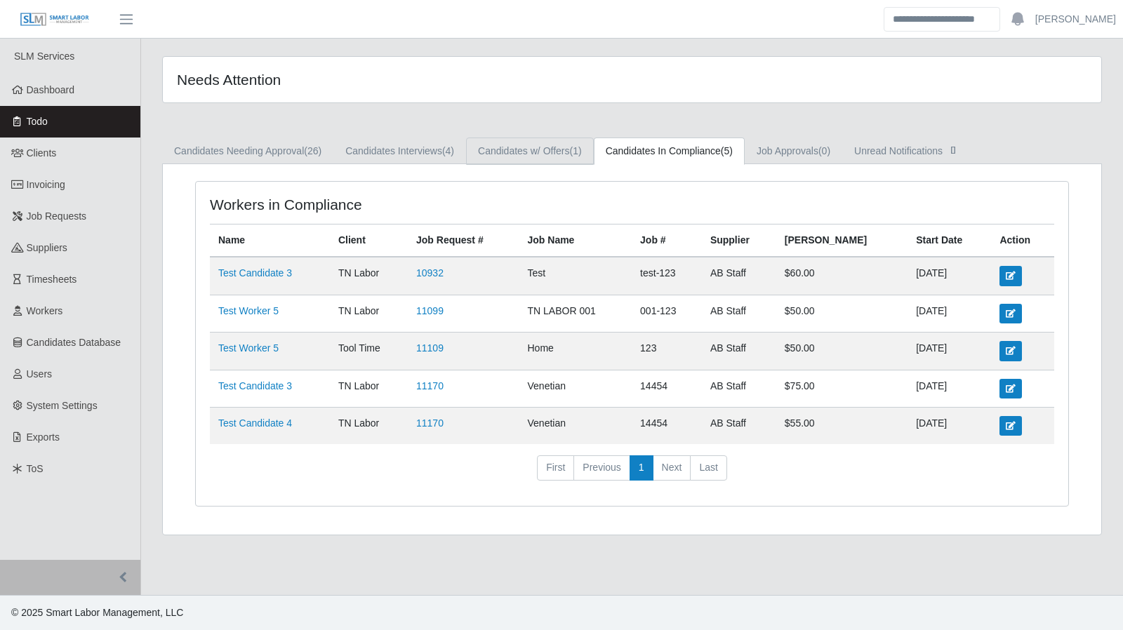
click at [545, 157] on link "Candidates w/ Offers (1)" at bounding box center [530, 151] width 128 height 27
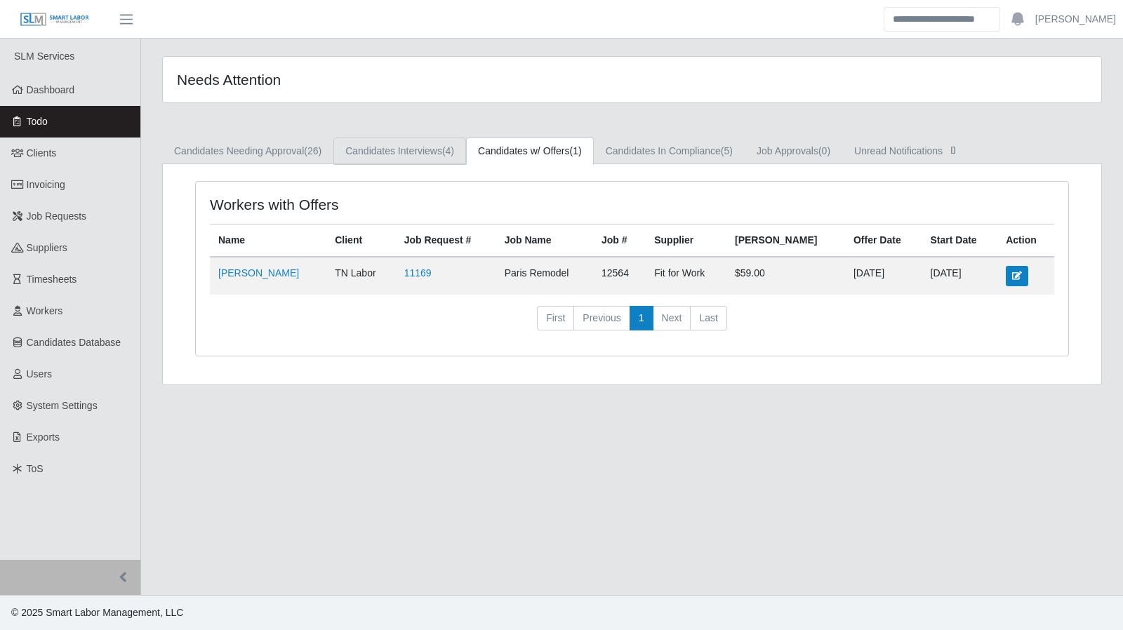
click at [387, 153] on link "Candidates Interviews (4)" at bounding box center [399, 151] width 133 height 27
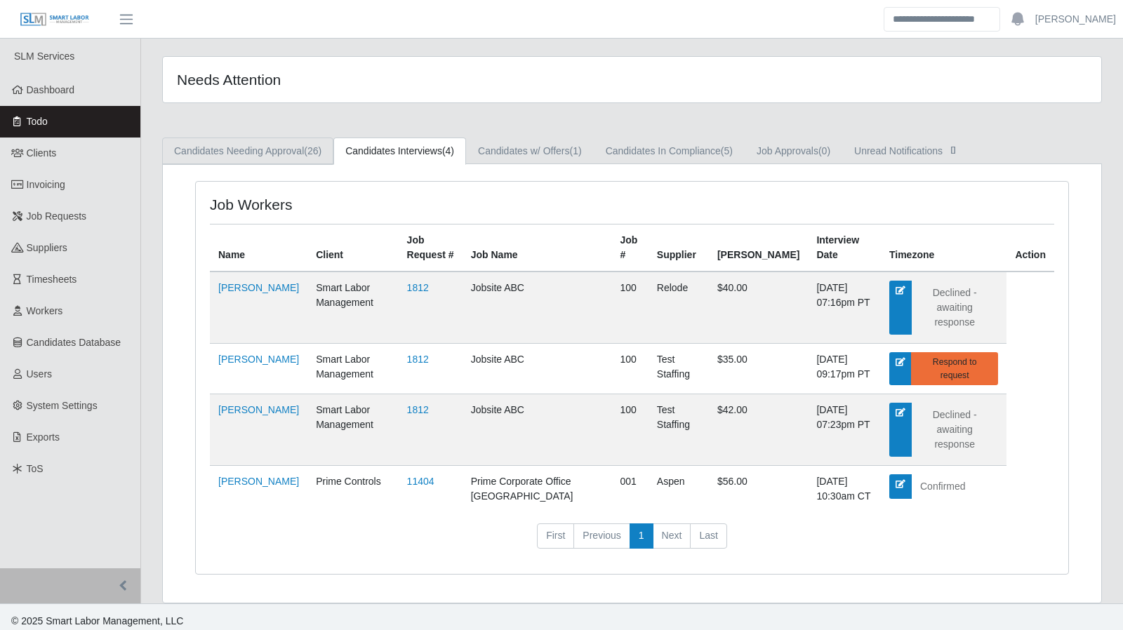
click at [276, 149] on link "Candidates Needing Approval (26)" at bounding box center [247, 151] width 171 height 27
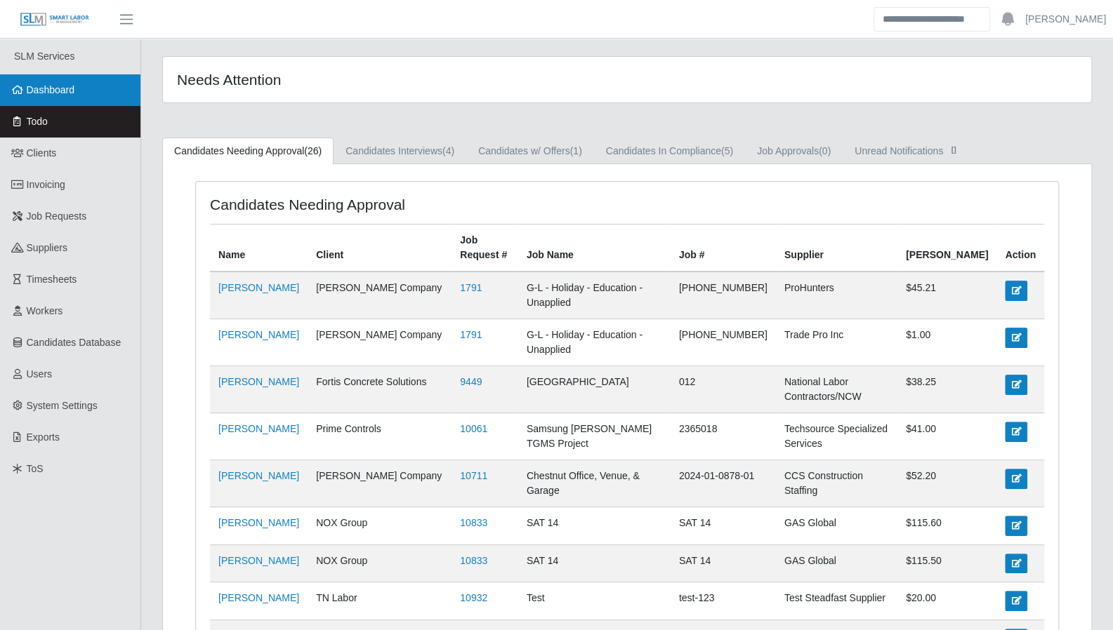
click at [62, 100] on link "Dashboard" at bounding box center [70, 90] width 140 height 32
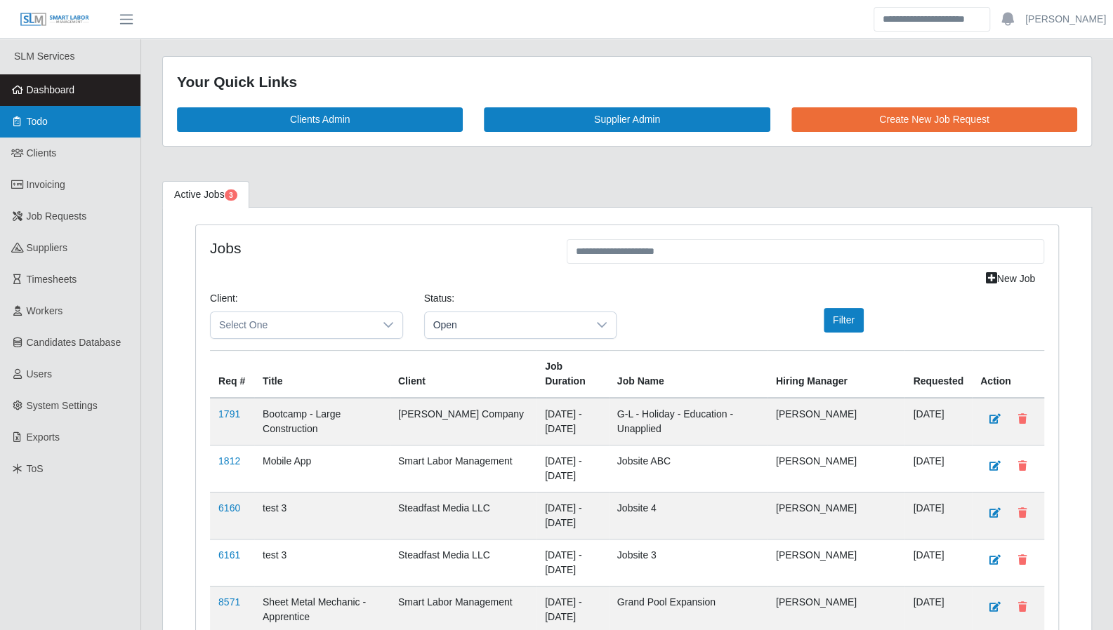
click at [32, 120] on span "Todo" at bounding box center [37, 121] width 21 height 11
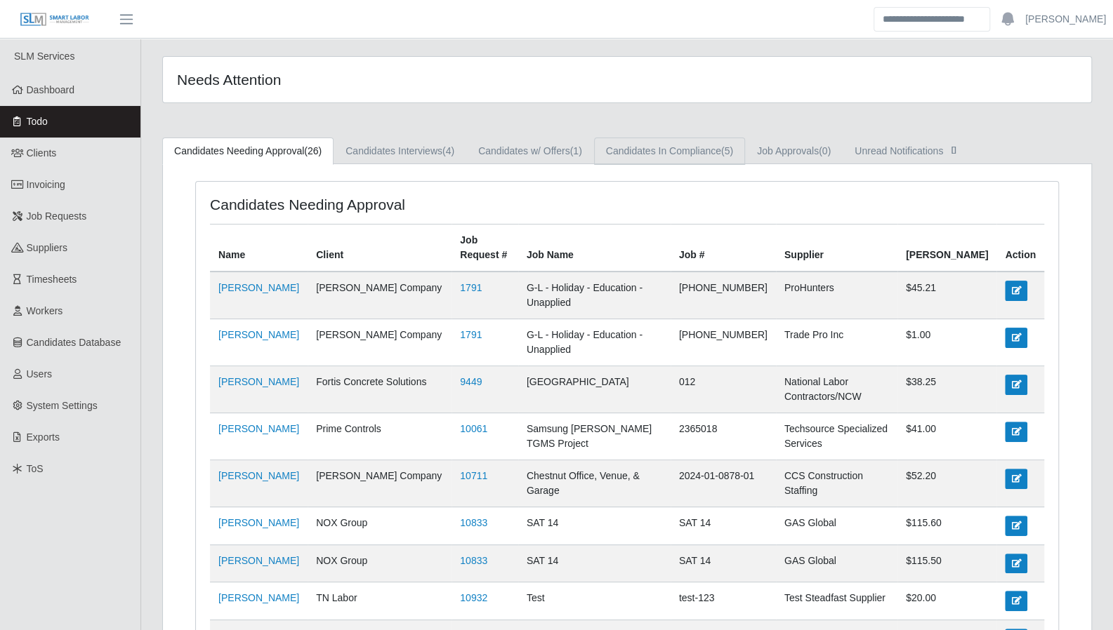
click at [698, 154] on link "Candidates In Compliance (5)" at bounding box center [669, 151] width 151 height 27
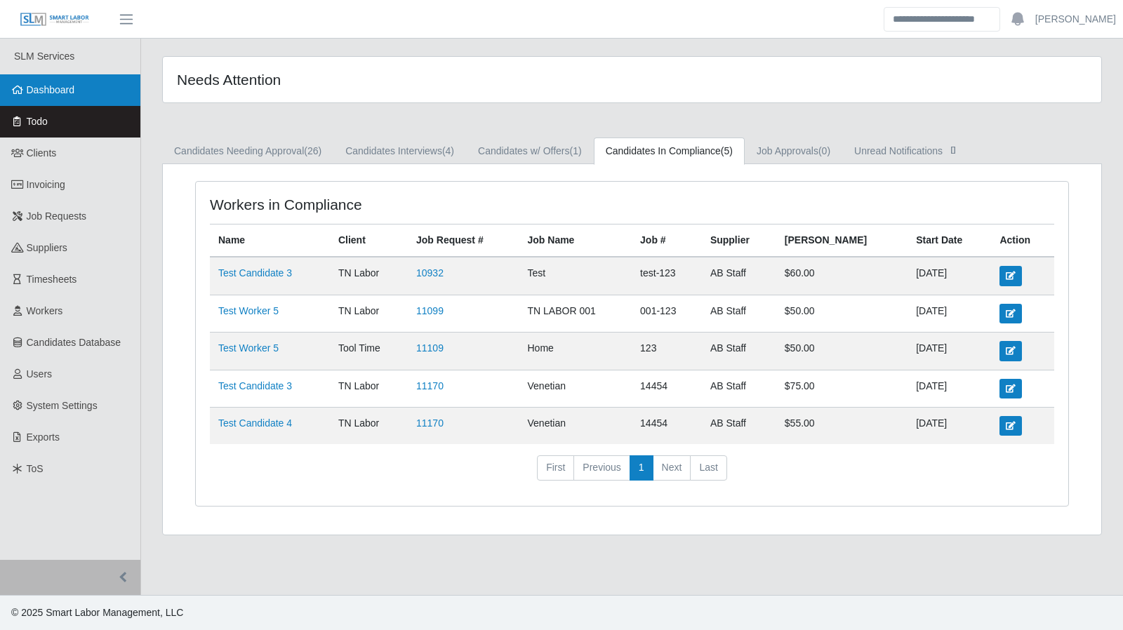
click at [71, 97] on link "Dashboard" at bounding box center [70, 90] width 140 height 32
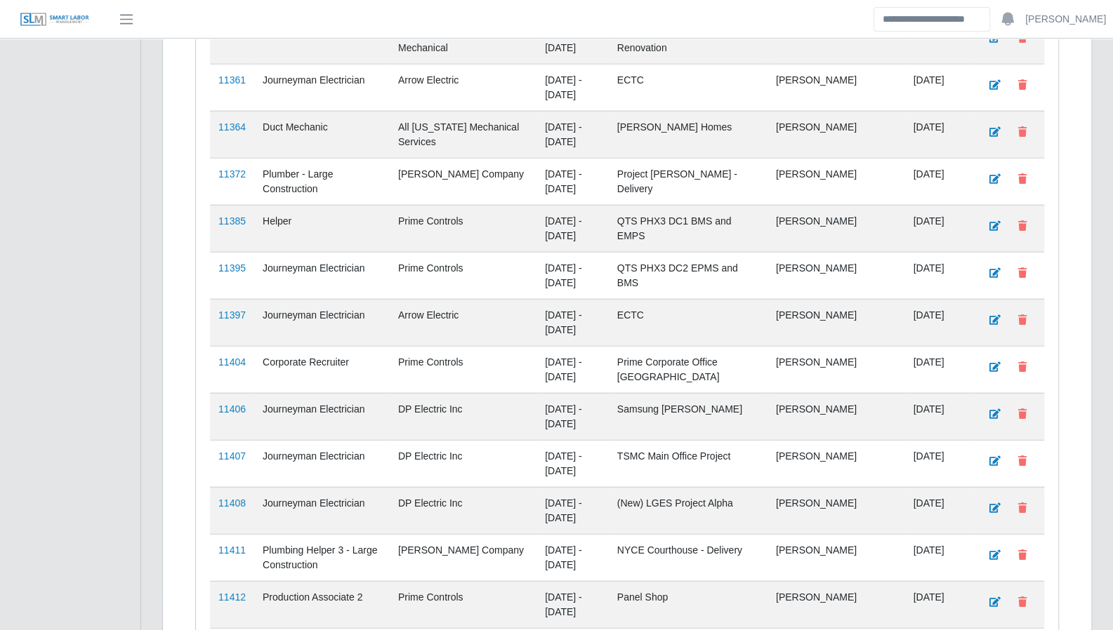
scroll to position [2214, 0]
